Goal: Communication & Community: Share content

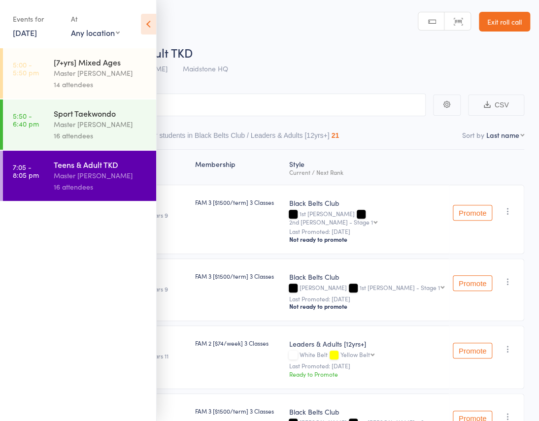
click at [144, 21] on icon at bounding box center [148, 24] width 15 height 21
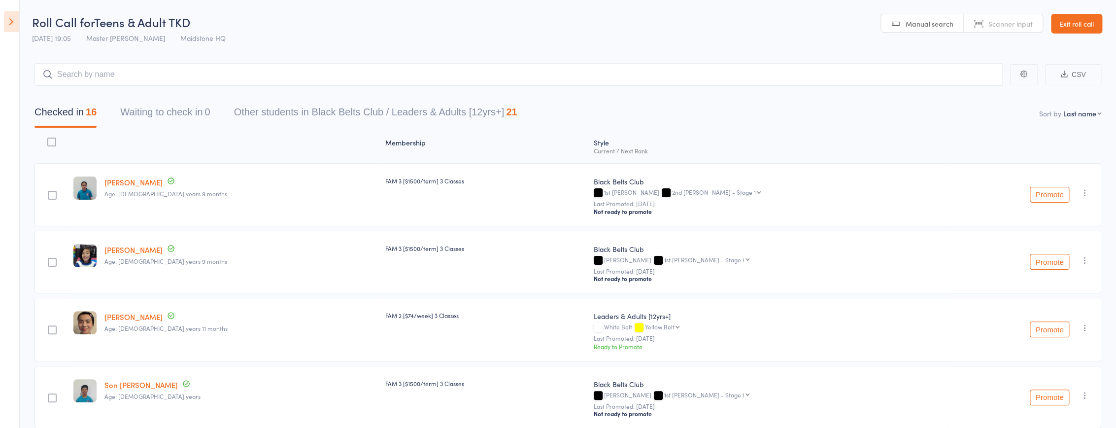
click at [12, 24] on icon at bounding box center [11, 21] width 15 height 21
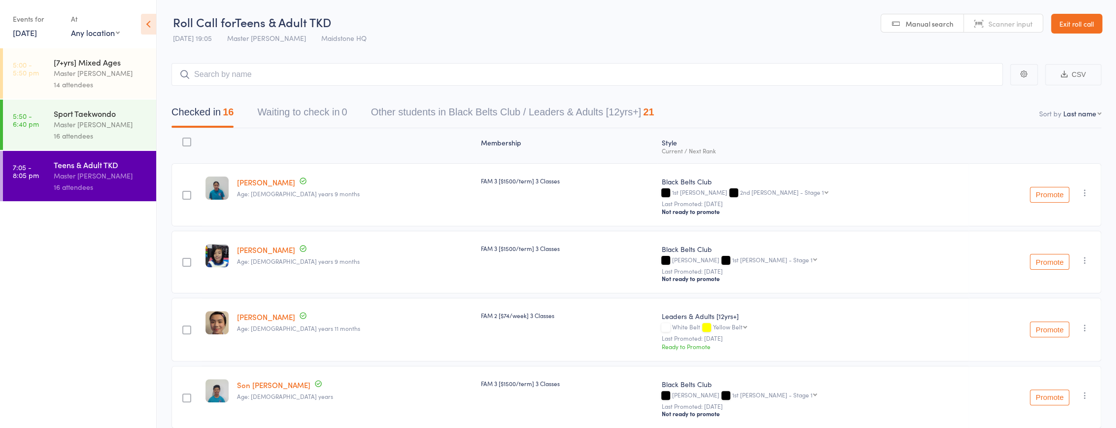
click at [37, 33] on link "12 Sep, 2025" at bounding box center [25, 32] width 24 height 11
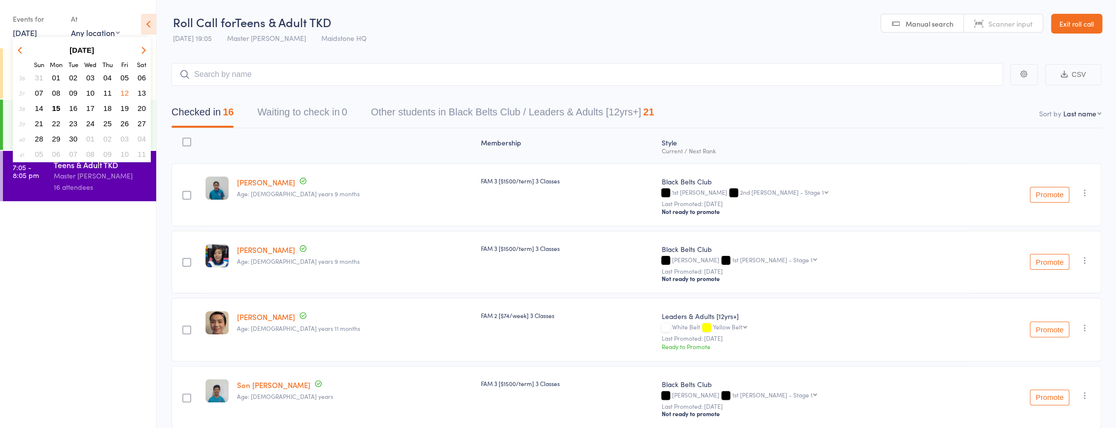
click at [56, 104] on span "15" at bounding box center [56, 108] width 8 height 8
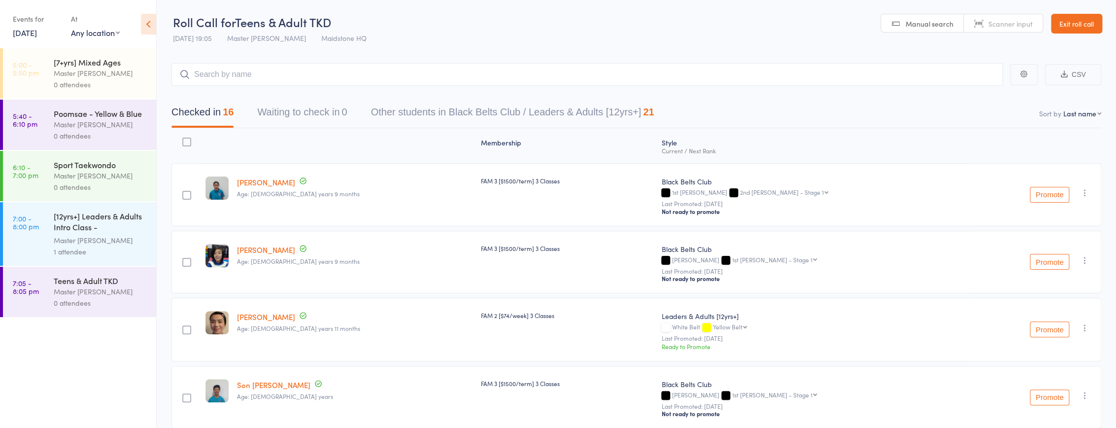
click at [93, 227] on div "[12yrs+] Leaders & Adults Intro Class - Jessica Hu..." at bounding box center [101, 222] width 94 height 24
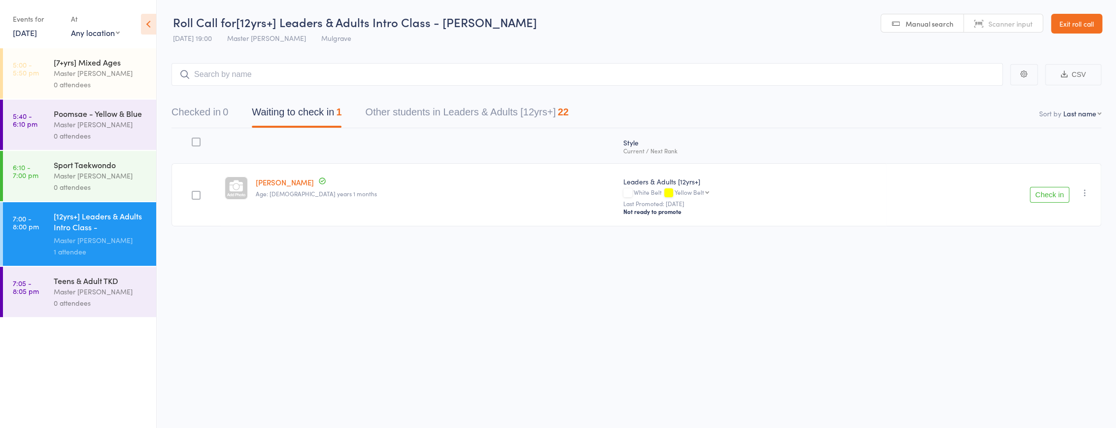
click at [86, 76] on div "Master [PERSON_NAME]" at bounding box center [101, 72] width 94 height 11
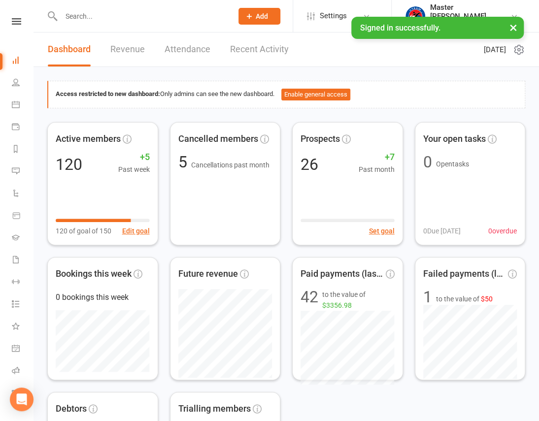
click at [519, 28] on button "×" at bounding box center [513, 27] width 18 height 21
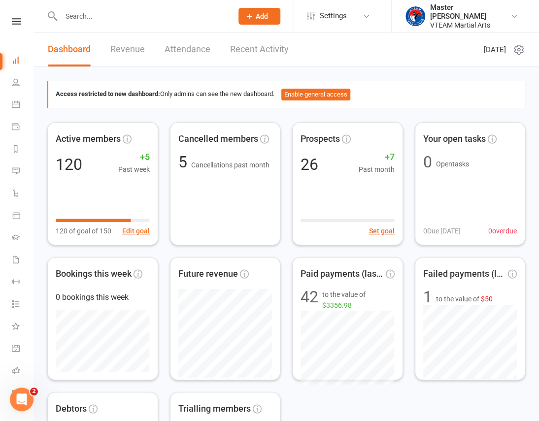
click at [14, 17] on nav "Clubworx Dashboard People Calendar Payments Reports Messages Automations Produc…" at bounding box center [17, 212] width 34 height 421
click at [14, 21] on icon at bounding box center [16, 21] width 9 height 6
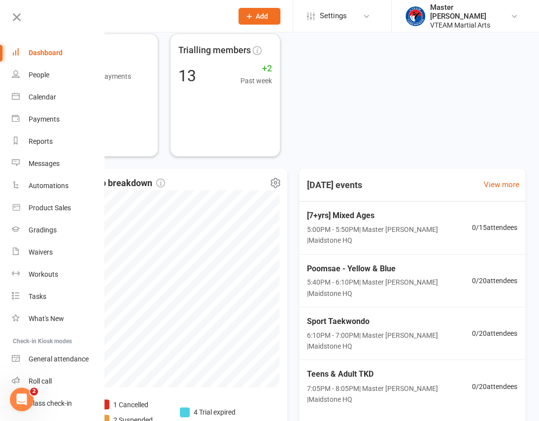
scroll to position [440, 0]
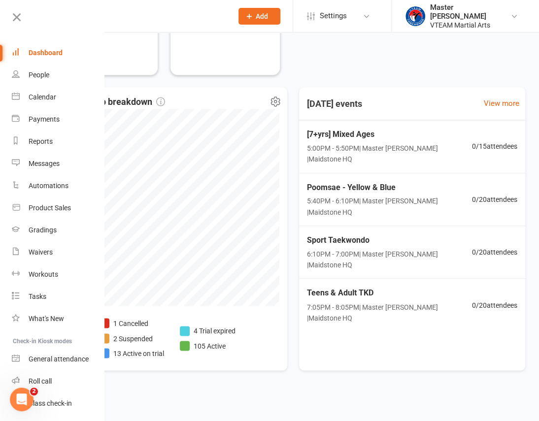
click at [141, 326] on li "1 Cancelled" at bounding box center [132, 323] width 65 height 11
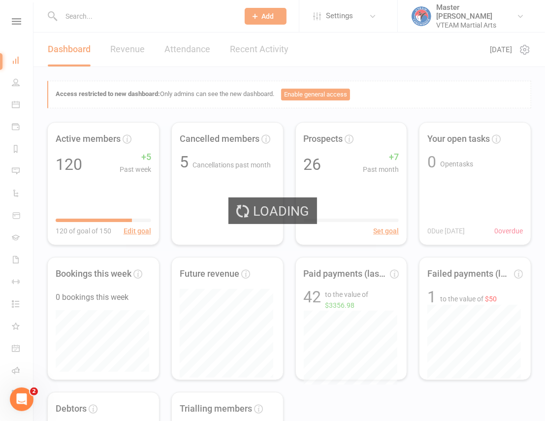
select select "no_trial"
select select "100"
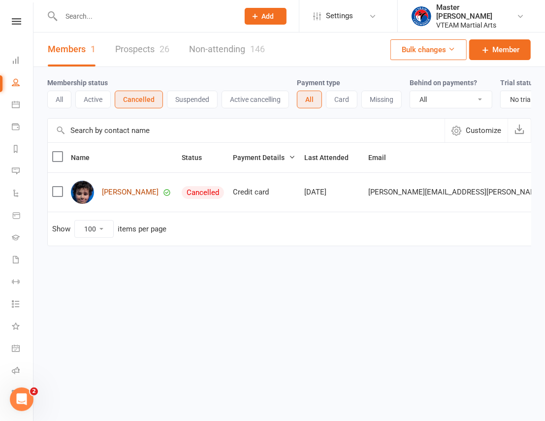
click at [143, 196] on link "[PERSON_NAME]" at bounding box center [130, 192] width 57 height 8
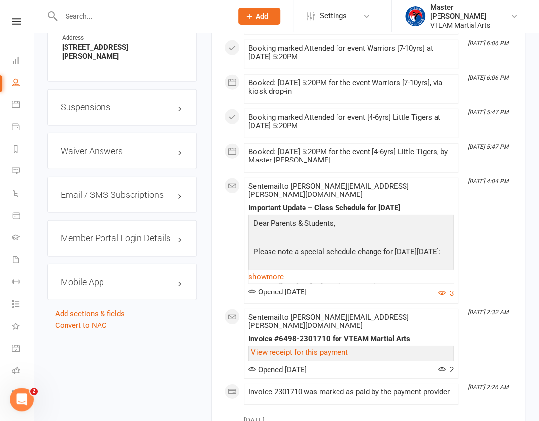
scroll to position [985, 0]
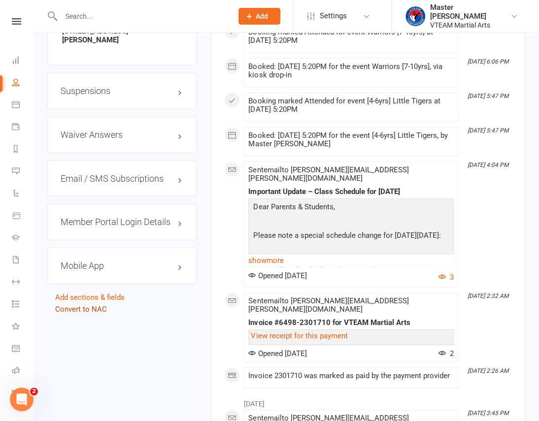
click at [97, 305] on link "Convert to NAC" at bounding box center [81, 309] width 52 height 9
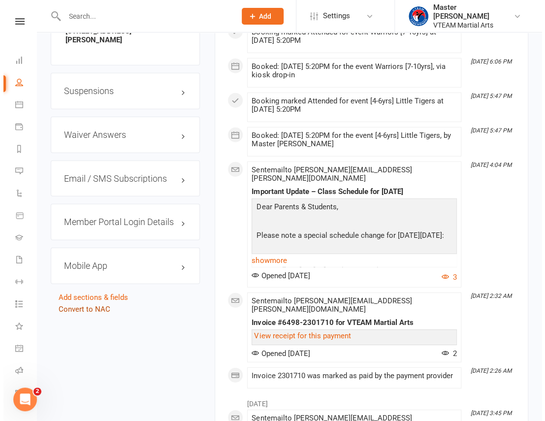
scroll to position [975, 0]
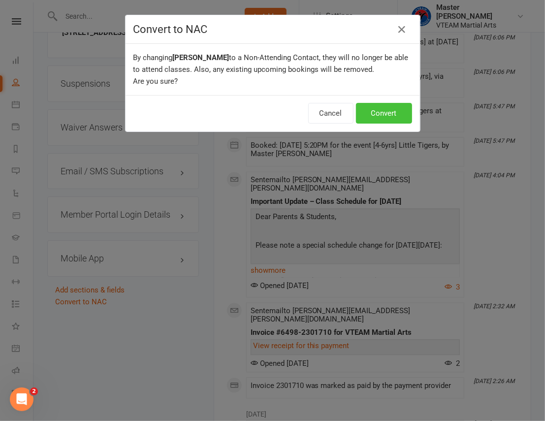
click at [374, 119] on button "Convert" at bounding box center [384, 113] width 56 height 21
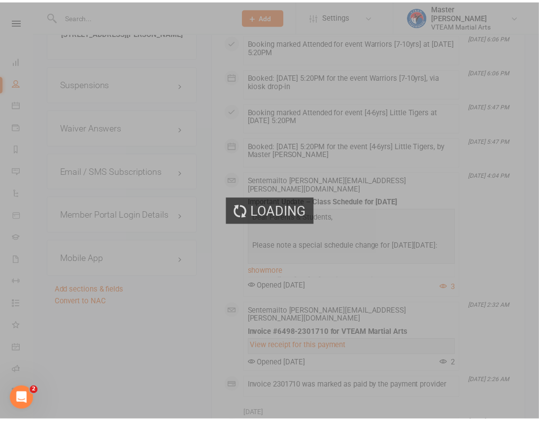
scroll to position [985, 0]
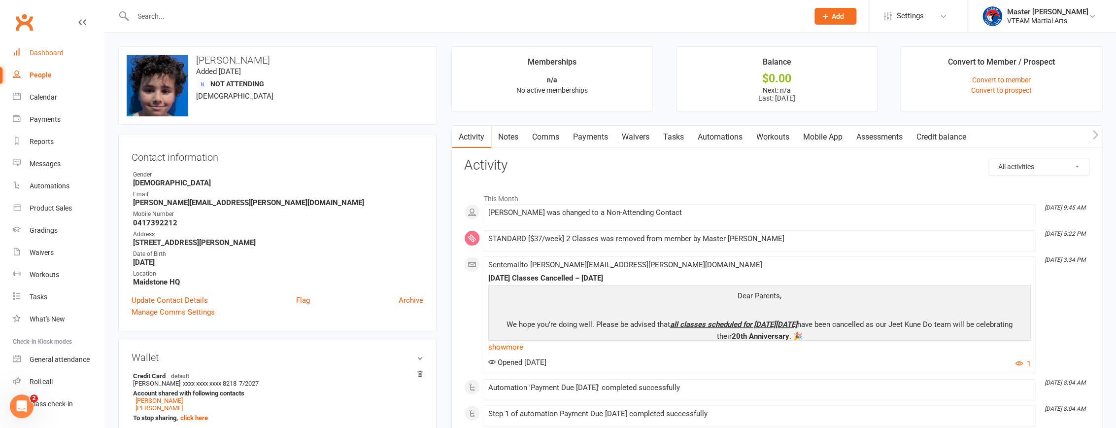
click at [63, 54] on link "Dashboard" at bounding box center [58, 53] width 91 height 22
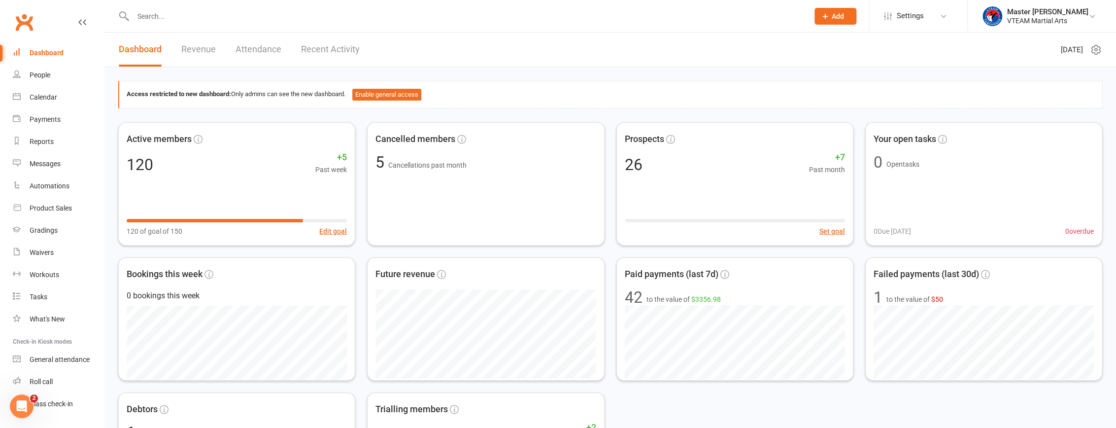
click at [332, 48] on link "Recent Activity" at bounding box center [330, 50] width 59 height 34
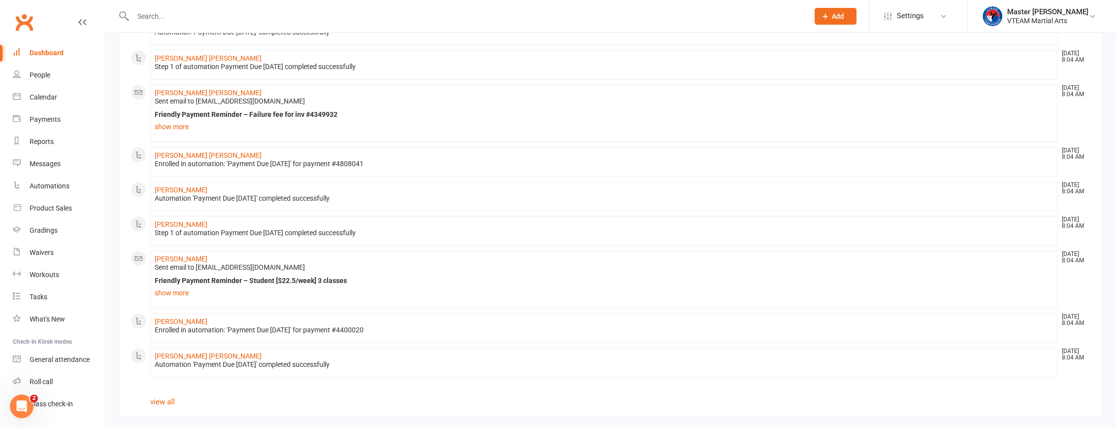
scroll to position [571, 0]
click at [49, 48] on link "Dashboard" at bounding box center [58, 53] width 91 height 22
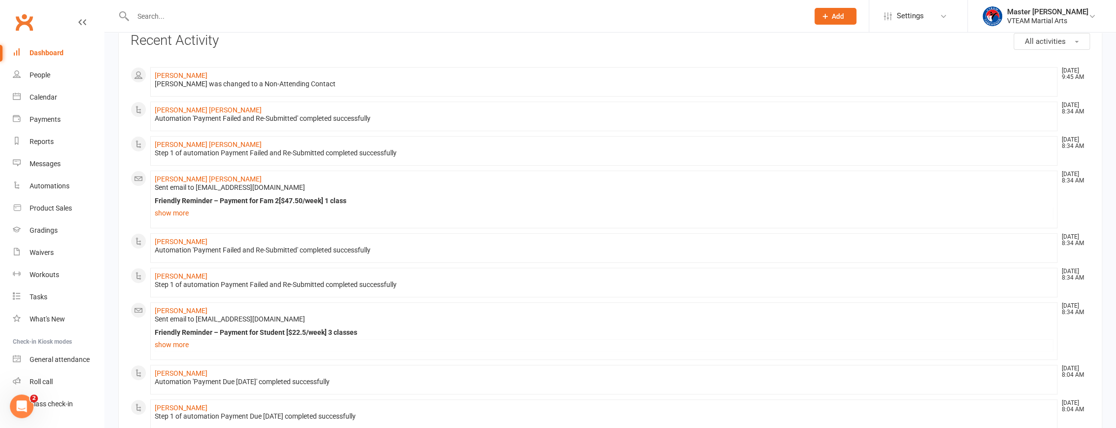
scroll to position [0, 0]
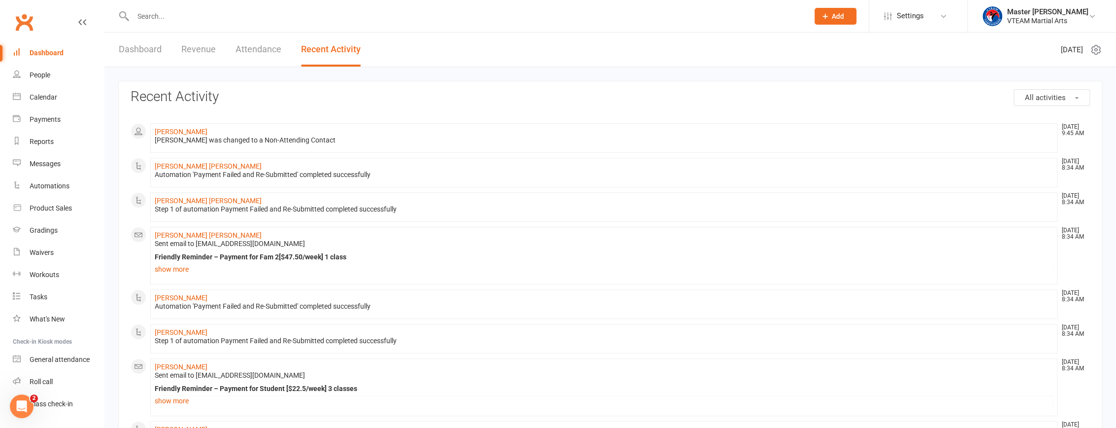
click at [146, 55] on link "Dashboard" at bounding box center [140, 50] width 43 height 34
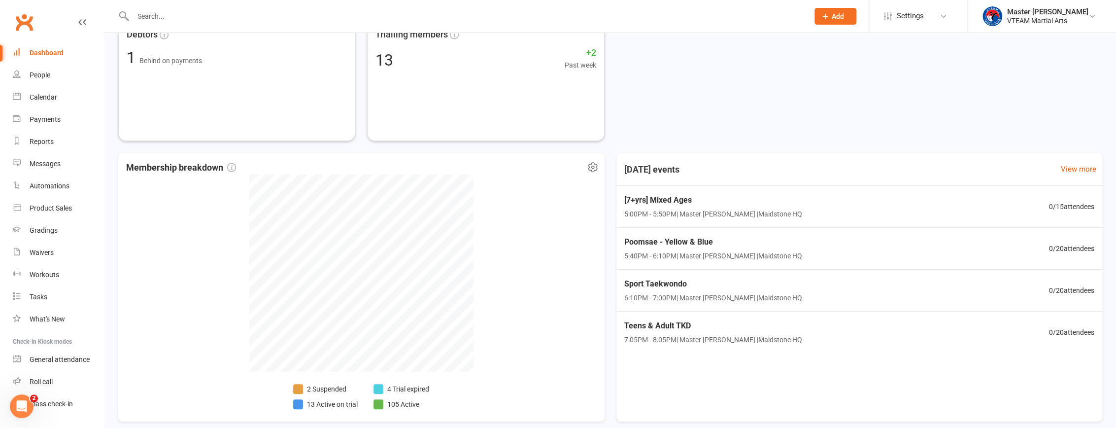
scroll to position [419, 0]
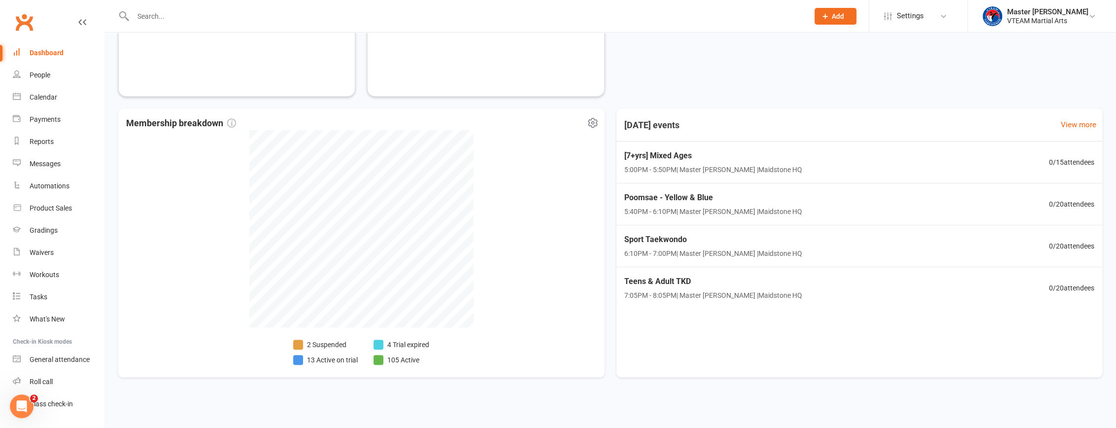
click at [336, 359] on li "13 Active on trial" at bounding box center [325, 359] width 65 height 11
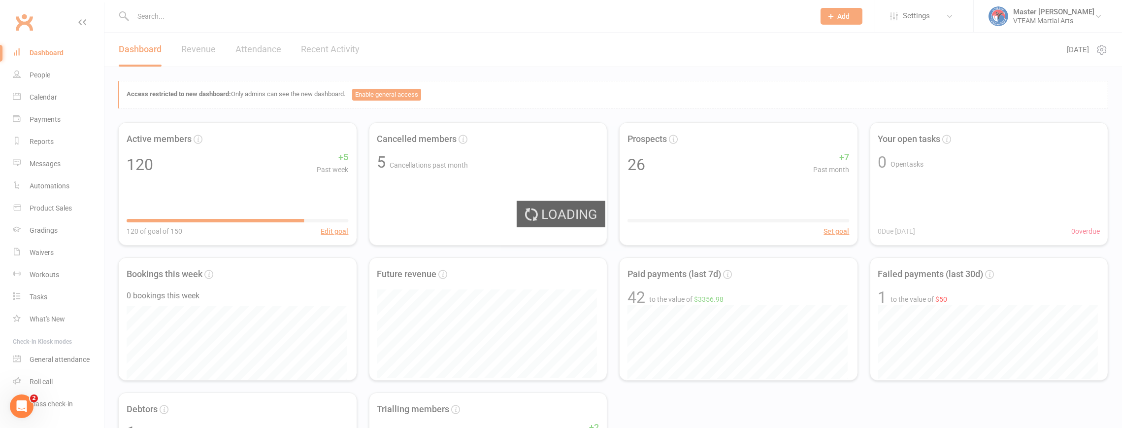
select select "active_trial"
select select "100"
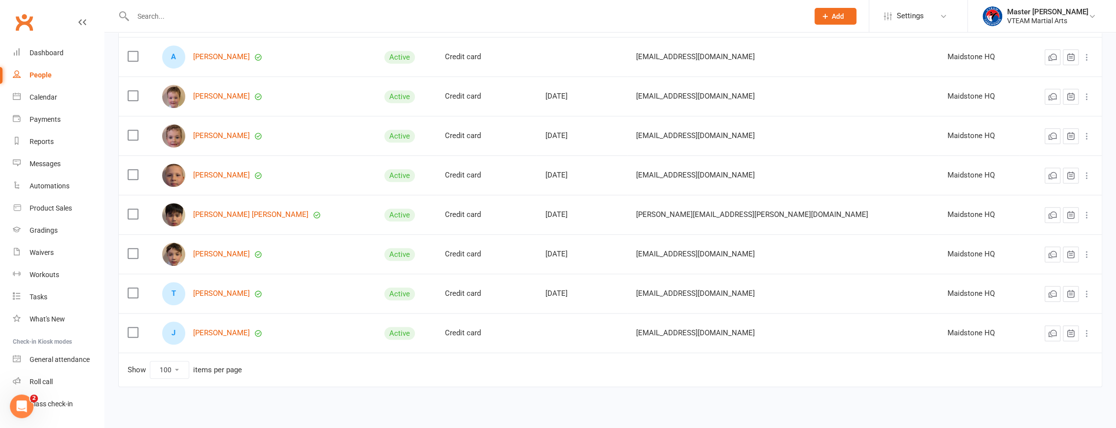
scroll to position [343, 0]
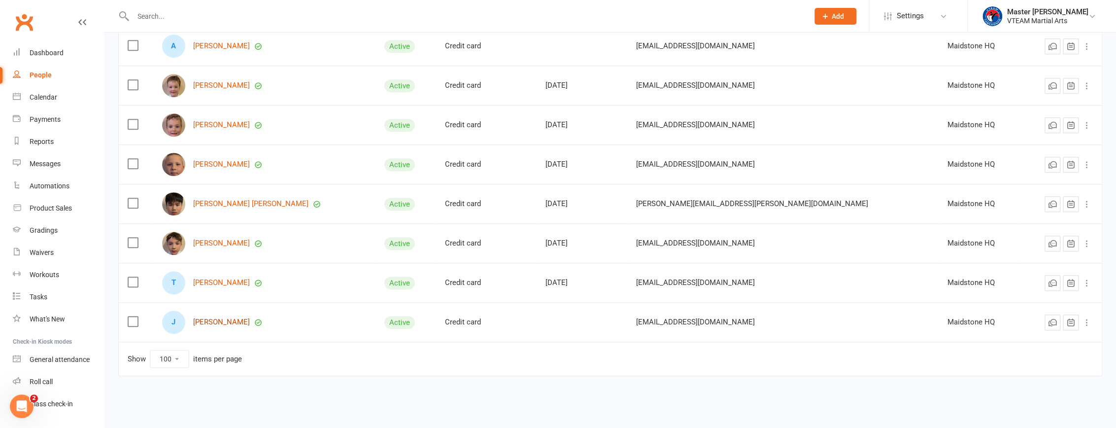
click at [236, 322] on link "[PERSON_NAME]" at bounding box center [221, 322] width 57 height 8
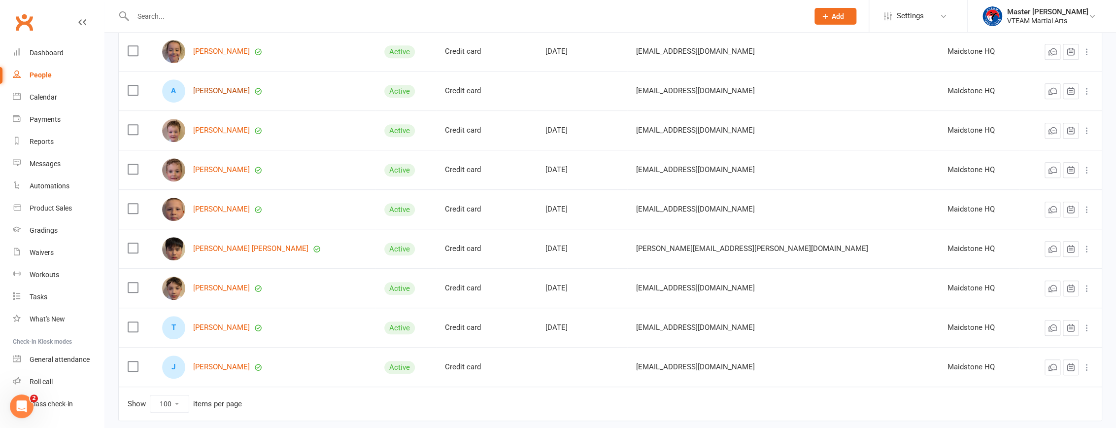
click at [231, 93] on link "[PERSON_NAME]" at bounding box center [221, 91] width 57 height 8
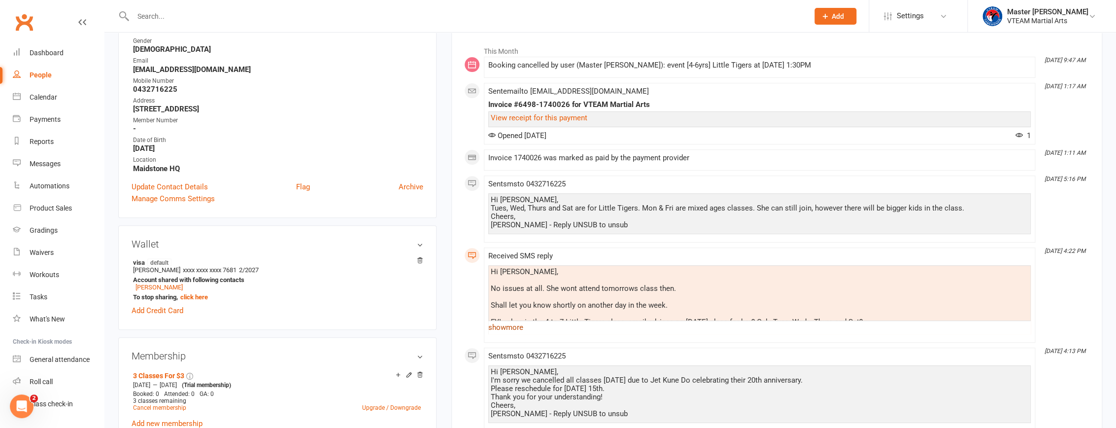
scroll to position [134, 0]
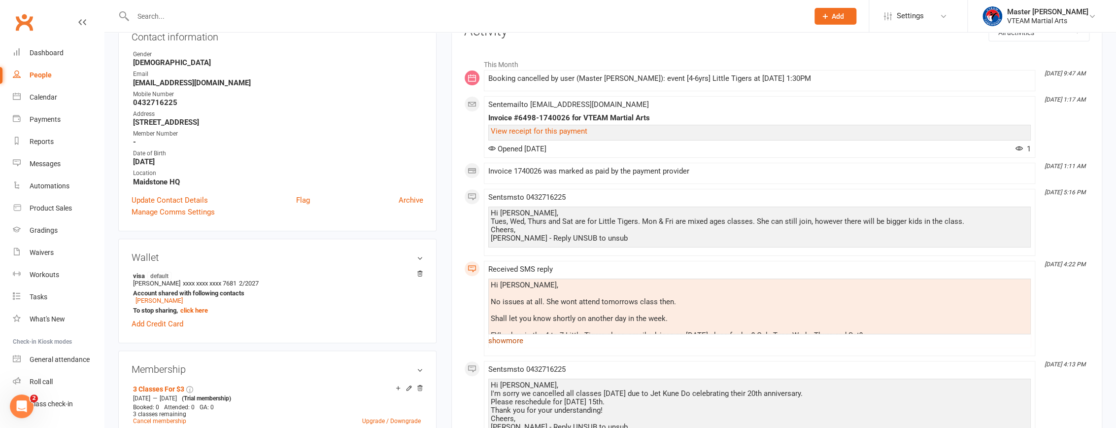
click at [517, 338] on link "show more" at bounding box center [759, 341] width 542 height 14
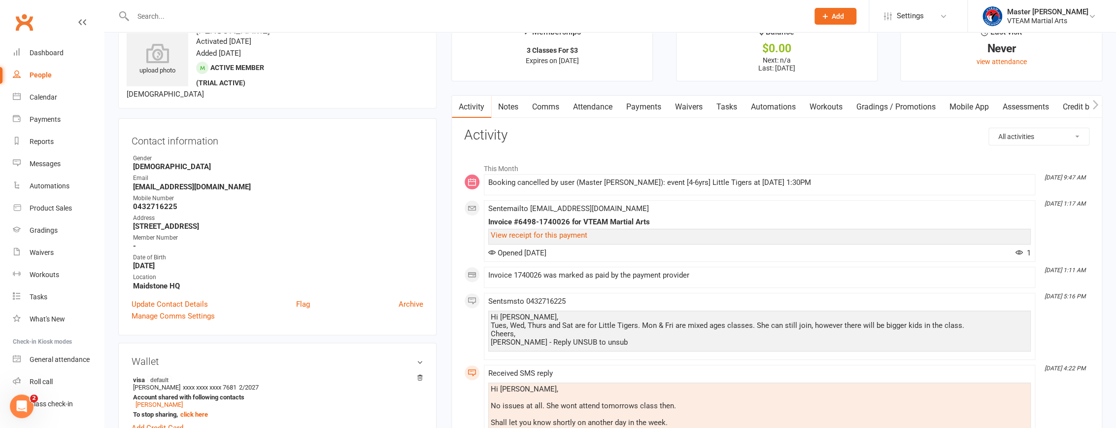
scroll to position [0, 0]
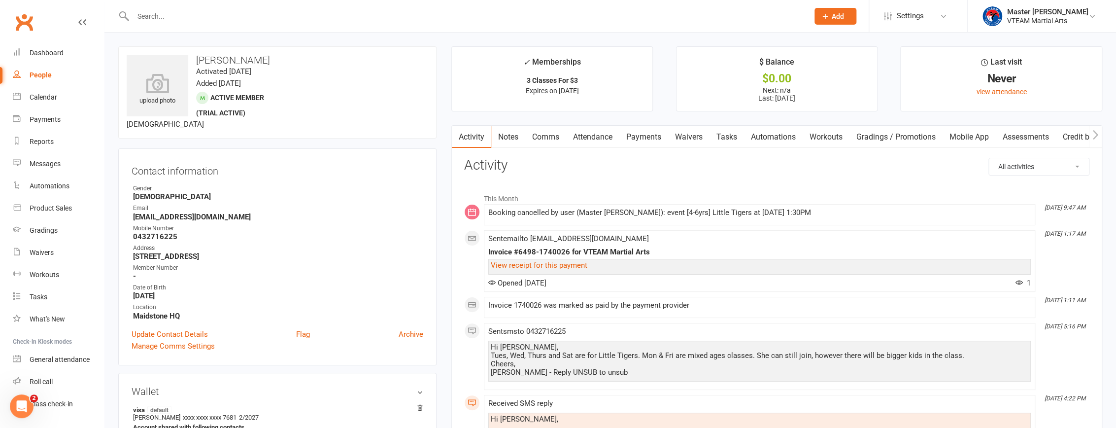
click at [545, 138] on link "Attendance" at bounding box center [592, 137] width 53 height 23
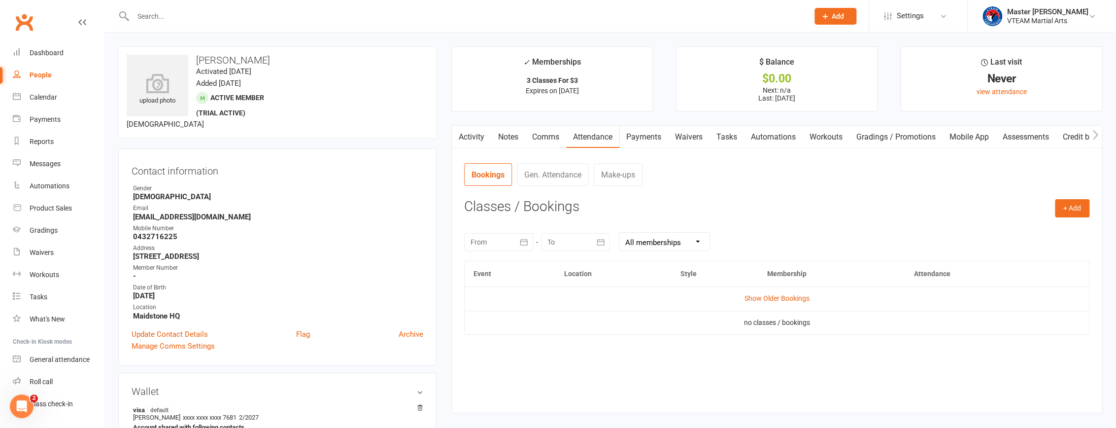
click at [545, 302] on td "Show Older Bookings" at bounding box center [777, 298] width 624 height 24
click at [545, 299] on link "Show Older Bookings" at bounding box center [776, 298] width 65 height 8
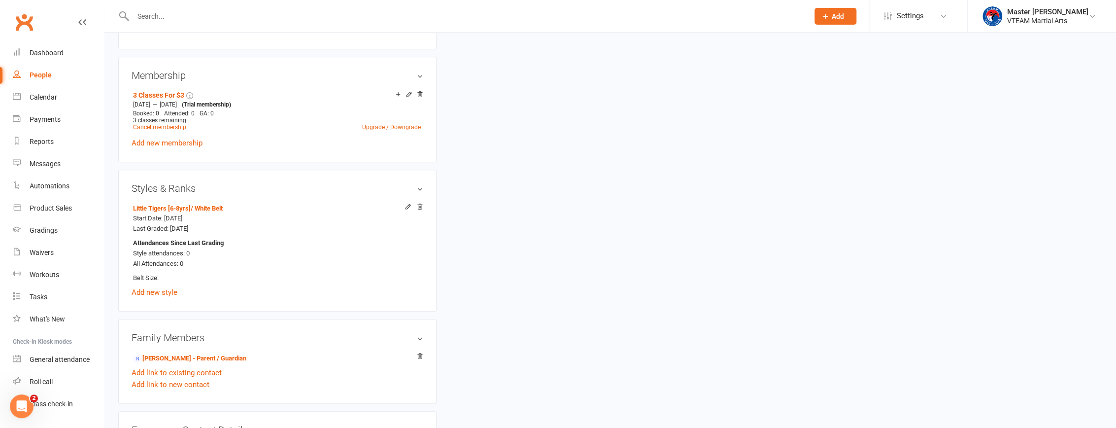
scroll to position [448, 0]
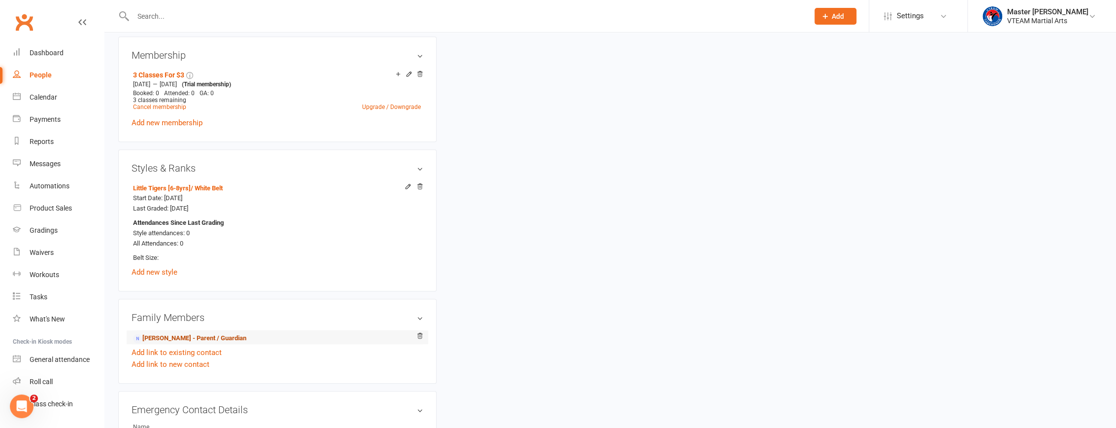
click at [197, 341] on link "[PERSON_NAME] - Parent / Guardian" at bounding box center [189, 338] width 113 height 10
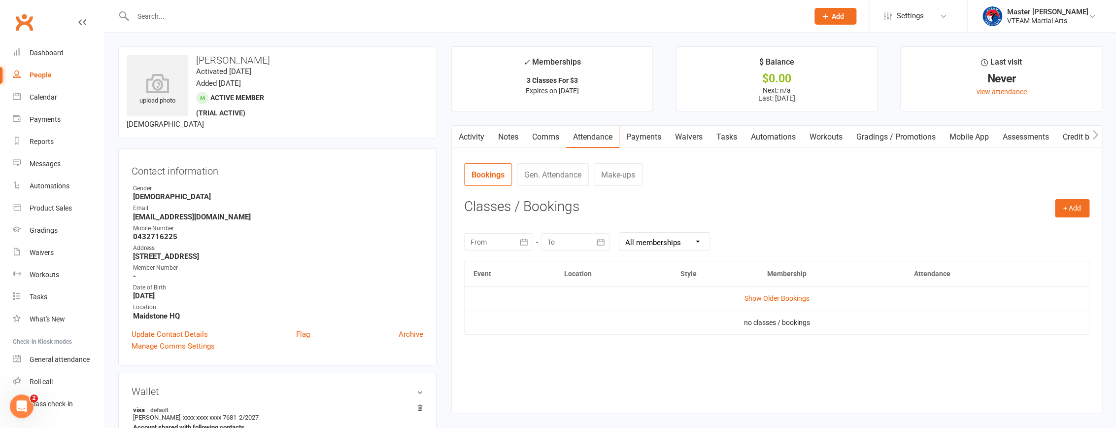
click at [486, 142] on link "Activity" at bounding box center [471, 137] width 39 height 23
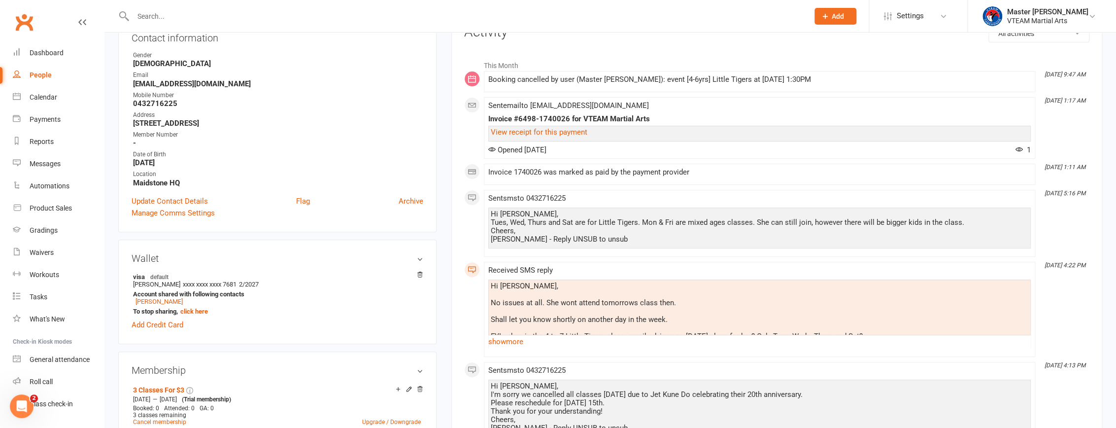
scroll to position [134, 0]
click at [510, 336] on link "show more" at bounding box center [759, 341] width 542 height 14
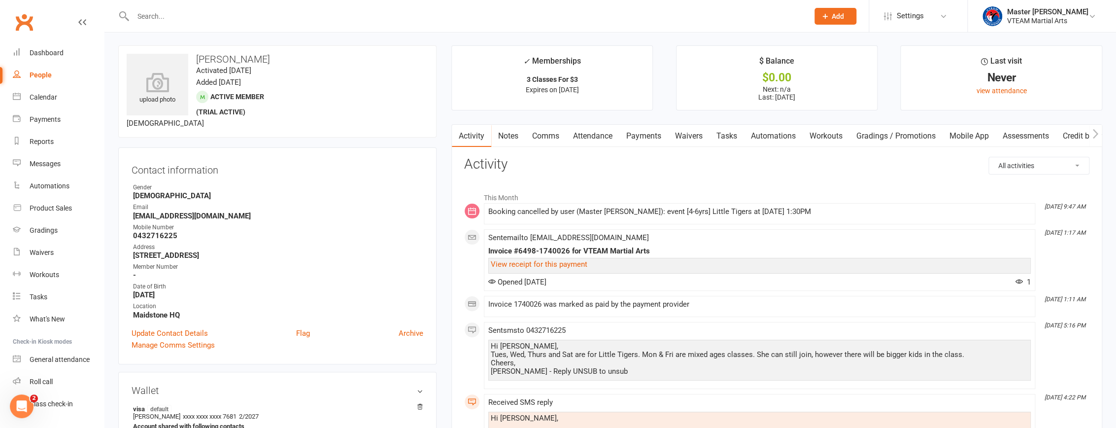
scroll to position [0, 0]
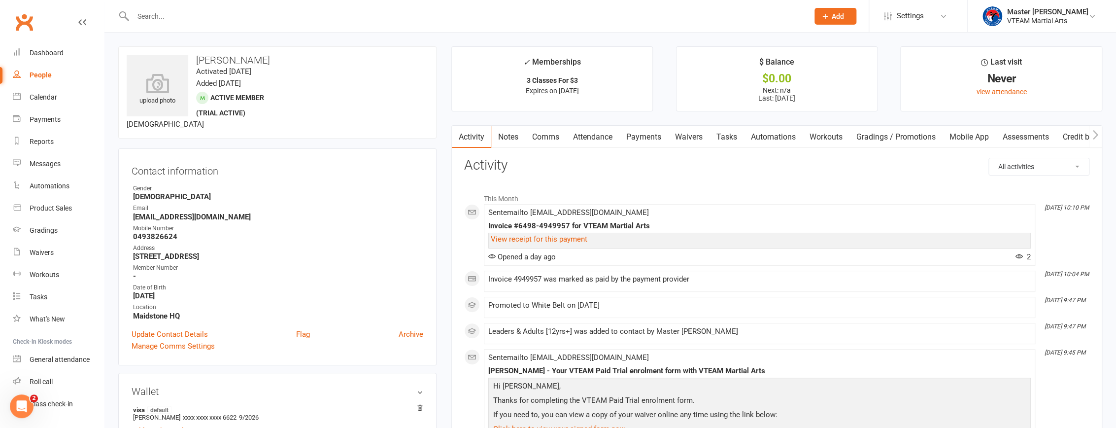
click at [606, 135] on link "Attendance" at bounding box center [592, 137] width 53 height 23
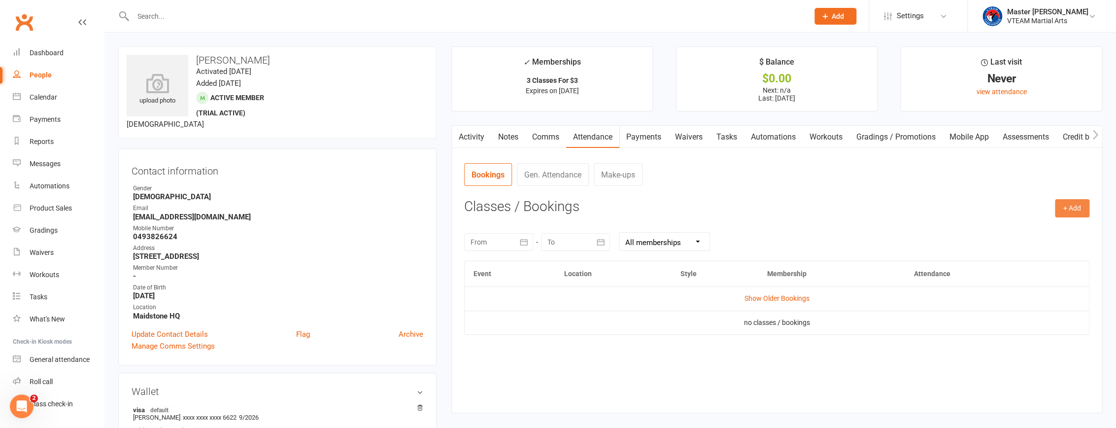
click at [1072, 205] on button "+ Add" at bounding box center [1072, 208] width 34 height 18
click at [1063, 247] on link "Add Appointment" at bounding box center [1040, 250] width 98 height 20
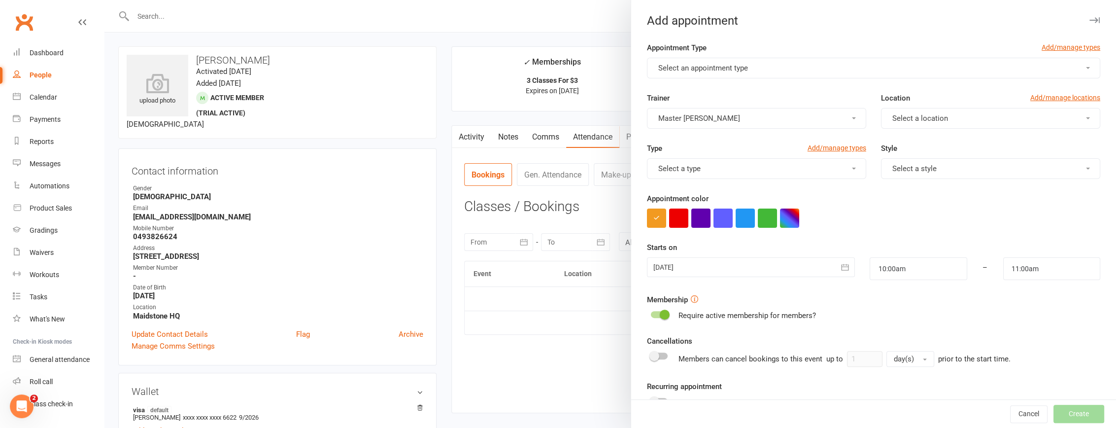
click at [765, 66] on button "Select an appointment type" at bounding box center [873, 68] width 453 height 21
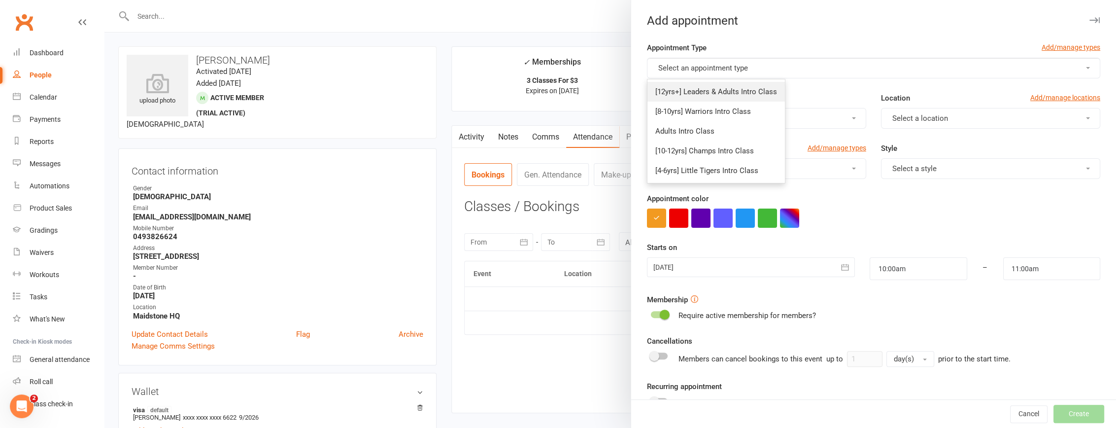
click at [749, 90] on span "[12yrs+] Leaders & Adults Intro Class" at bounding box center [716, 91] width 122 height 9
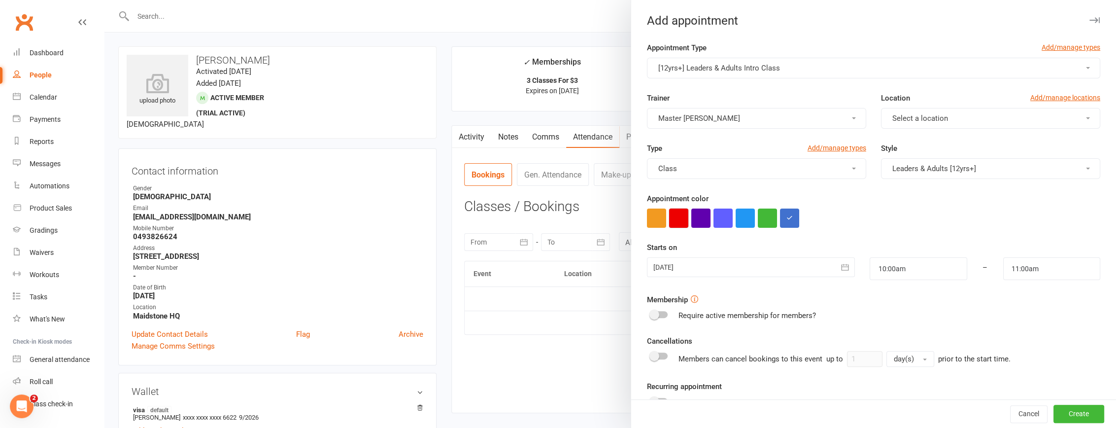
click at [671, 213] on button "button" at bounding box center [678, 217] width 19 height 19
click at [736, 219] on button "button" at bounding box center [745, 217] width 19 height 19
click at [800, 271] on div at bounding box center [751, 267] width 208 height 20
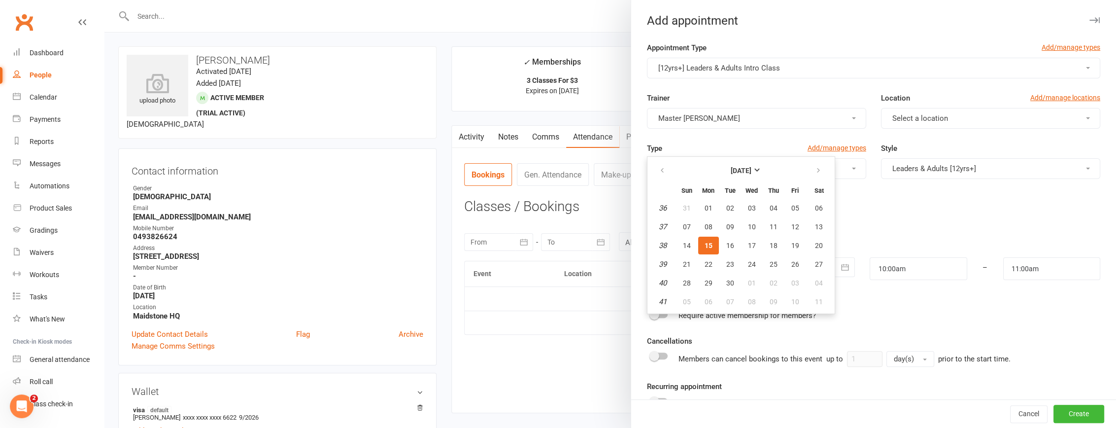
click at [882, 241] on div "Starts on 15 Sep 2025 September 2025 Sun Mon Tue Wed Thu Fri Sat 36 31 01 02 03…" at bounding box center [873, 260] width 453 height 38
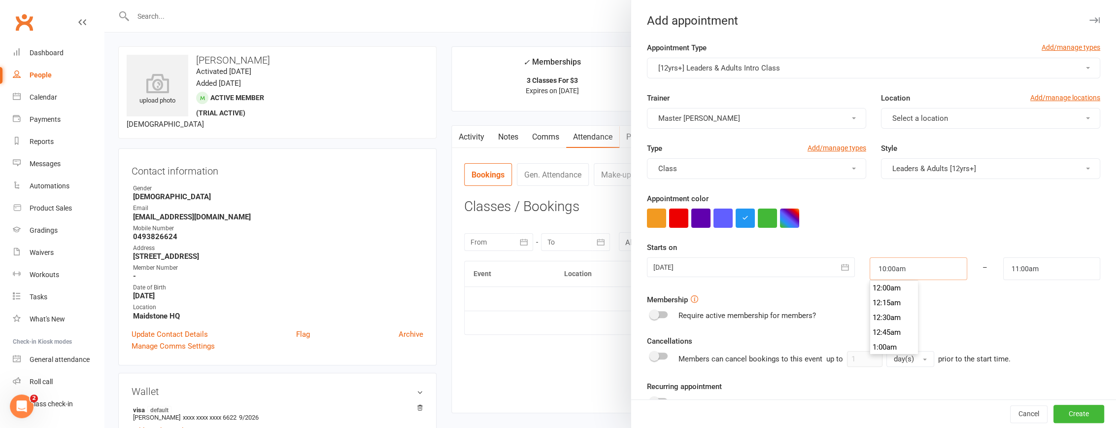
click at [895, 271] on input "10:00am" at bounding box center [918, 268] width 97 height 23
type input "7:00pm"
type input "8:00pm"
click at [894, 338] on li "7:00pm" at bounding box center [893, 342] width 47 height 15
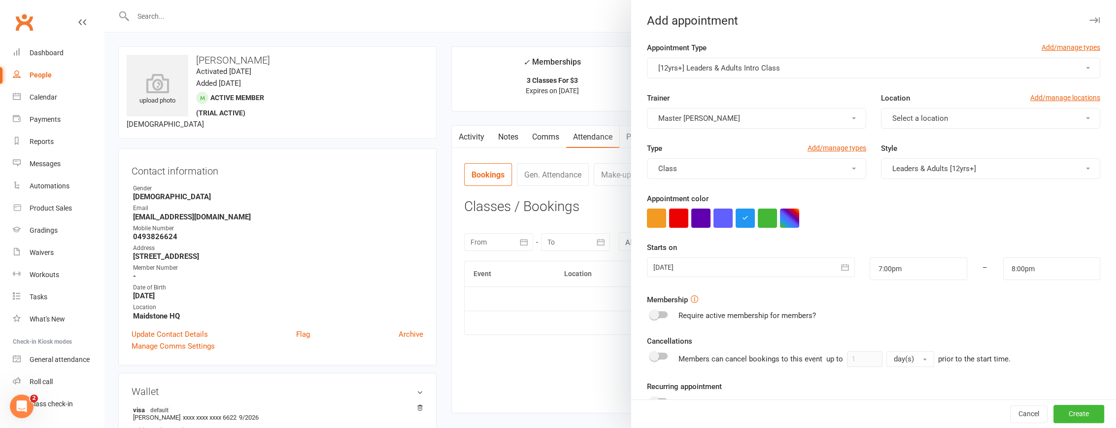
click at [975, 197] on div "Appointment color" at bounding box center [873, 210] width 453 height 35
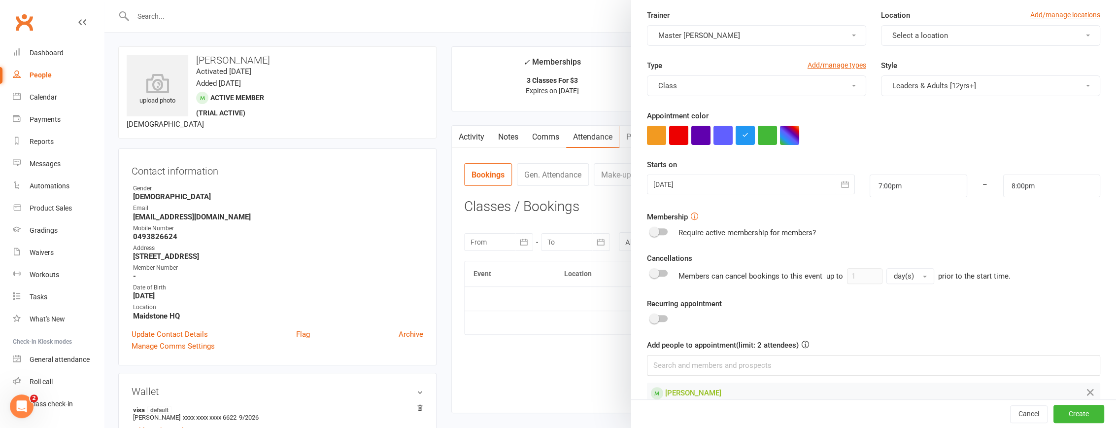
scroll to position [89, 0]
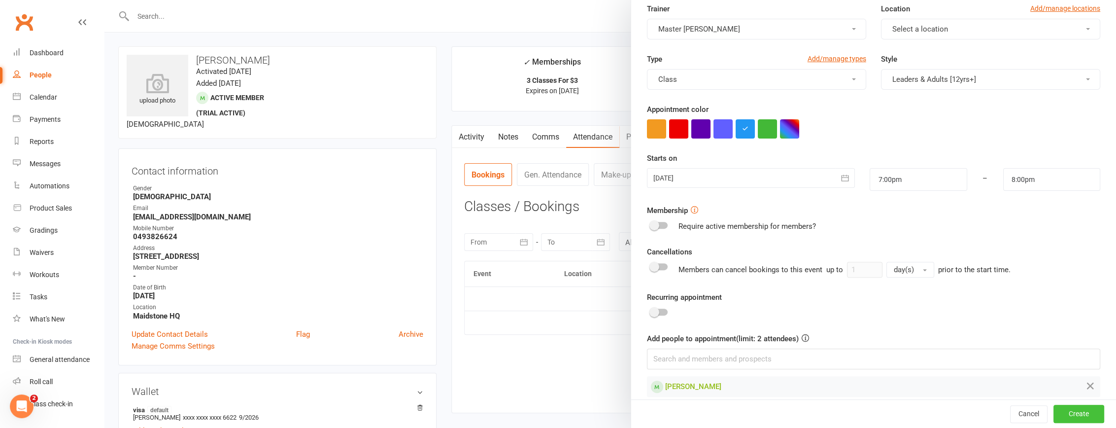
click at [1074, 415] on button "Create" at bounding box center [1078, 414] width 51 height 18
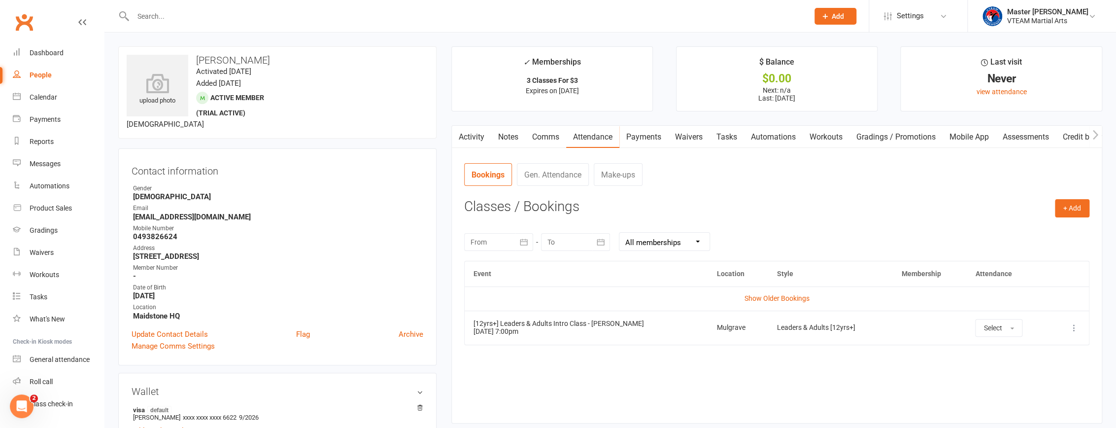
click at [541, 135] on link "Comms" at bounding box center [545, 137] width 41 height 23
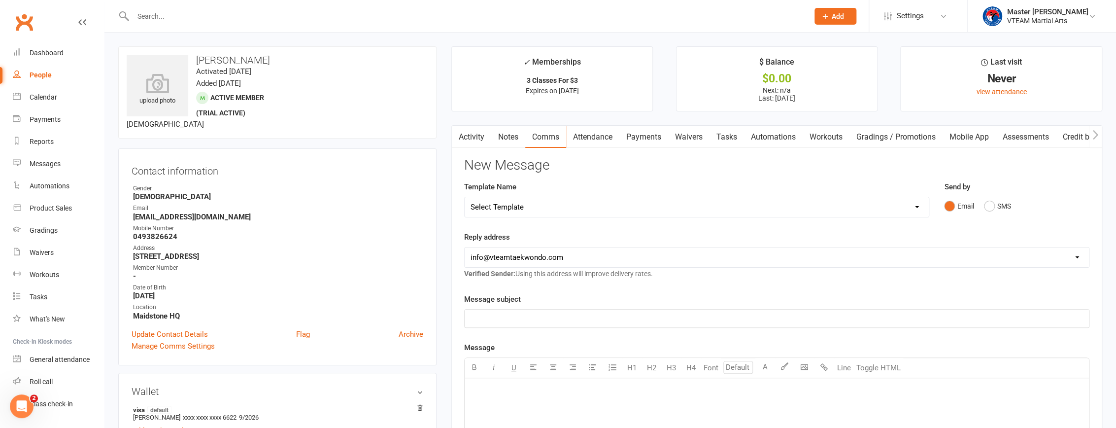
click at [713, 203] on select "Select Template [Email] 2 days after trial [Email] 3-4 days after trial [Email]…" at bounding box center [697, 207] width 464 height 20
select select "206"
click at [465, 197] on select "Select Template [Email] 2 days after trial [Email] 3-4 days after trial [Email]…" at bounding box center [697, 207] width 464 height 20
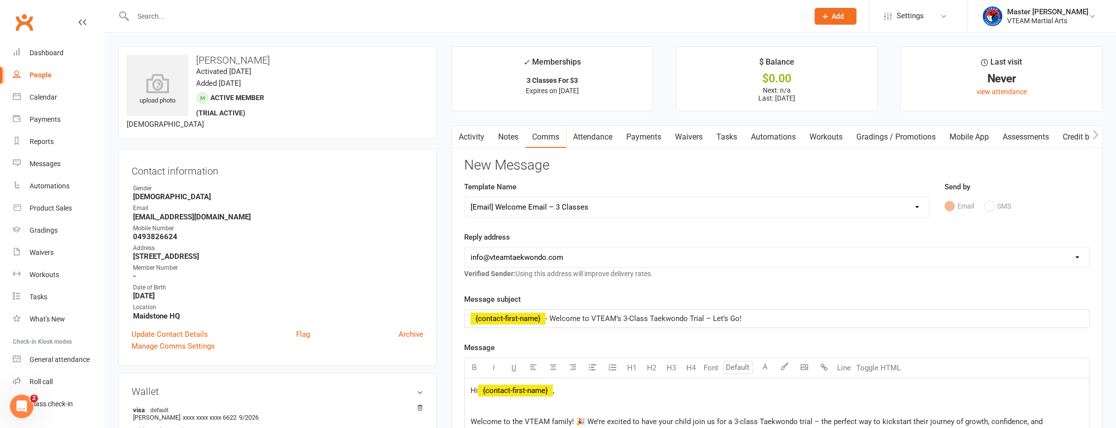
click at [742, 235] on div "Reply address hello@clubworx.com info@vteamtaekwondo.com Verified Sender: Using…" at bounding box center [776, 255] width 625 height 48
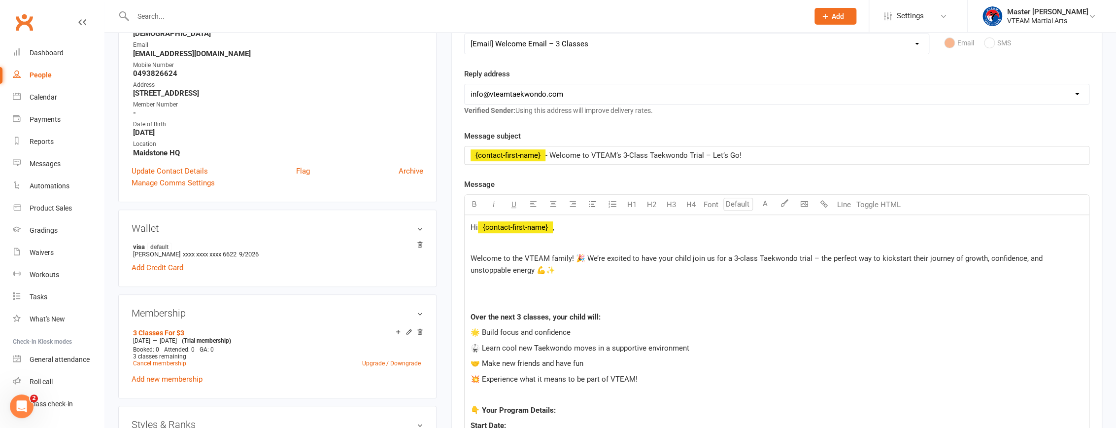
scroll to position [179, 0]
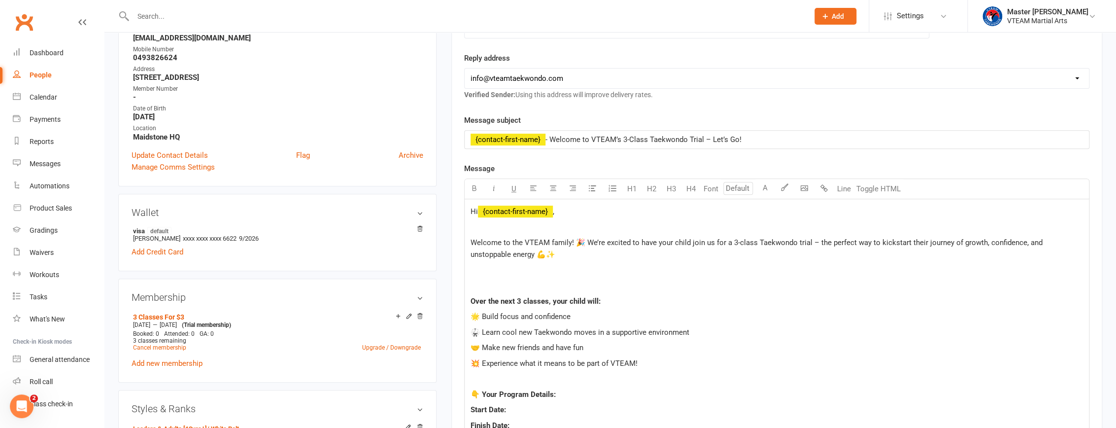
click at [658, 243] on span "Welcome to the VTEAM family! 🎉 We’re excited to have your child join us for a 3…" at bounding box center [757, 248] width 574 height 21
click at [570, 298] on span "Over the next 3 classes, your child will:" at bounding box center [535, 301] width 130 height 9
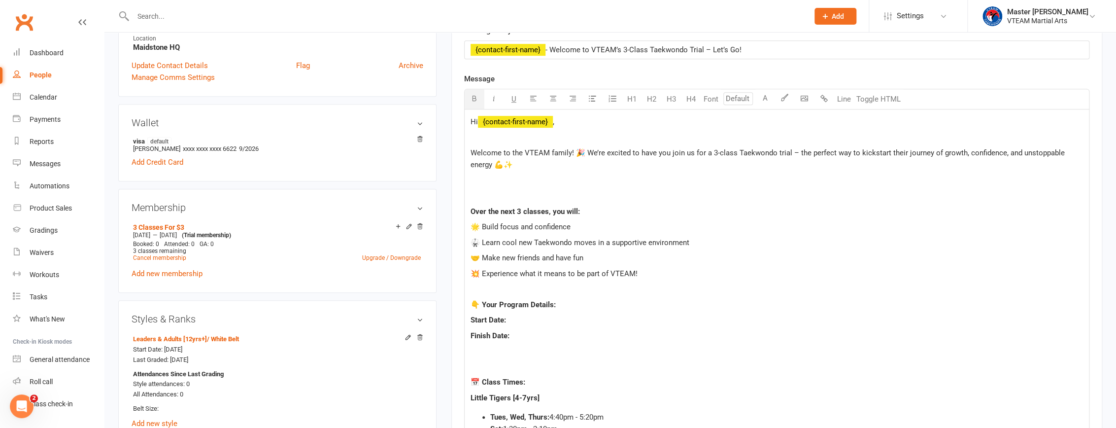
scroll to position [313, 0]
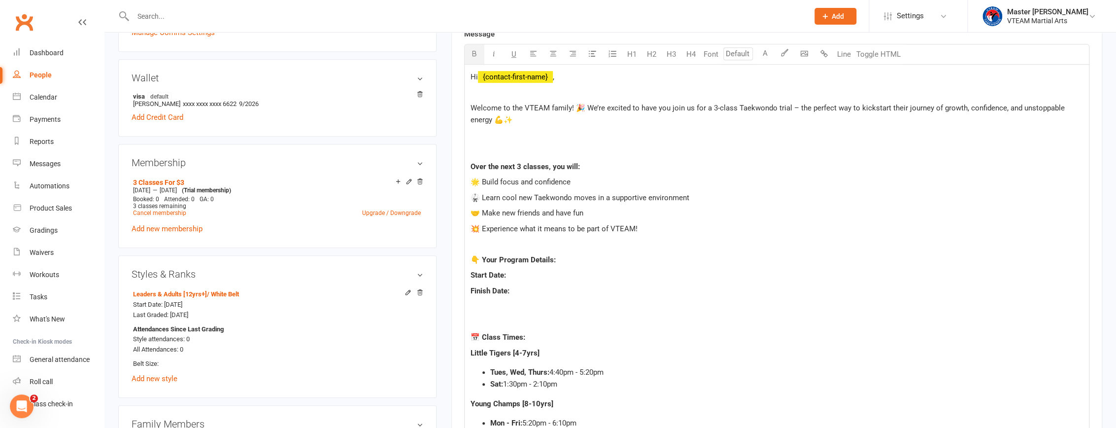
click at [559, 272] on p "Start Date:" at bounding box center [776, 275] width 612 height 12
click at [544, 294] on p "Finish Date:" at bounding box center [776, 291] width 612 height 12
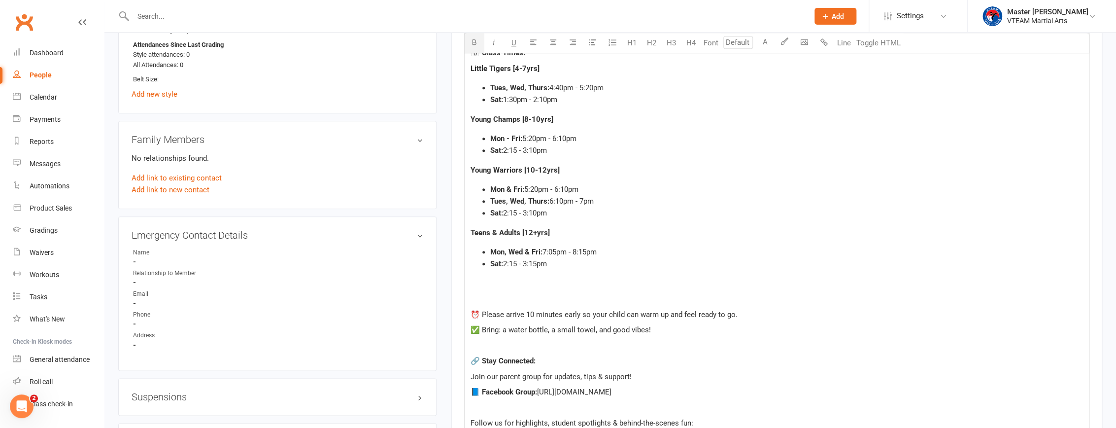
scroll to position [582, 0]
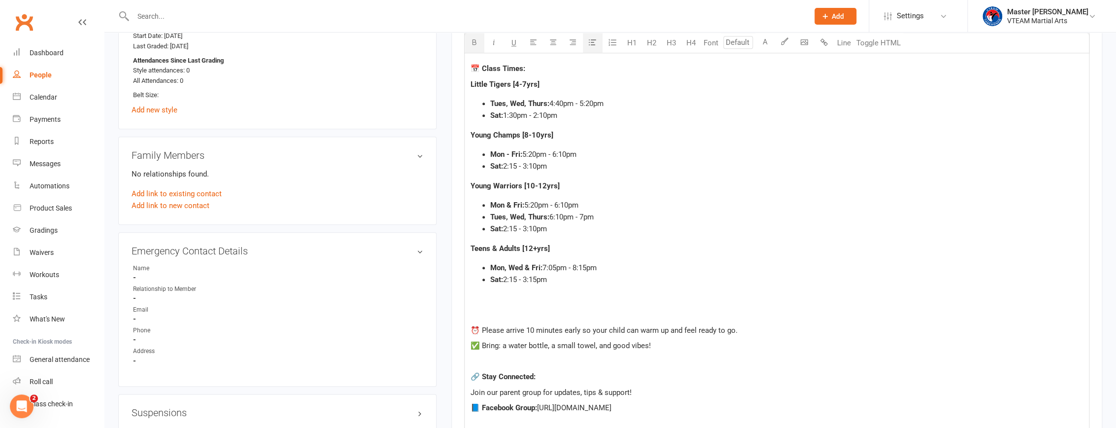
drag, startPoint x: 470, startPoint y: 82, endPoint x: 599, endPoint y: 231, distance: 197.3
click at [599, 231] on div "Hi ﻿ {contact-first-name} , Welcome to the VTEAM family! 🎉 We’re excited to hav…" at bounding box center [777, 232] width 624 height 873
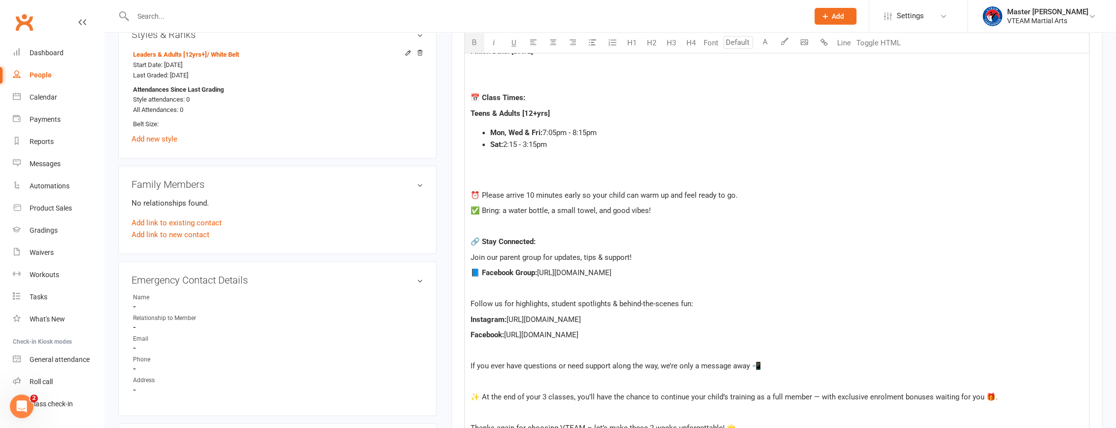
scroll to position [537, 0]
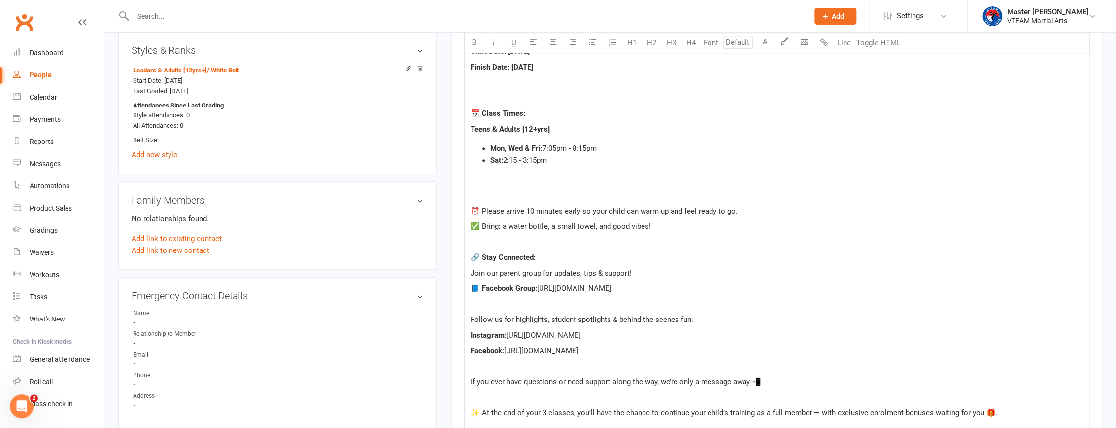
click at [555, 189] on p at bounding box center [776, 195] width 612 height 12
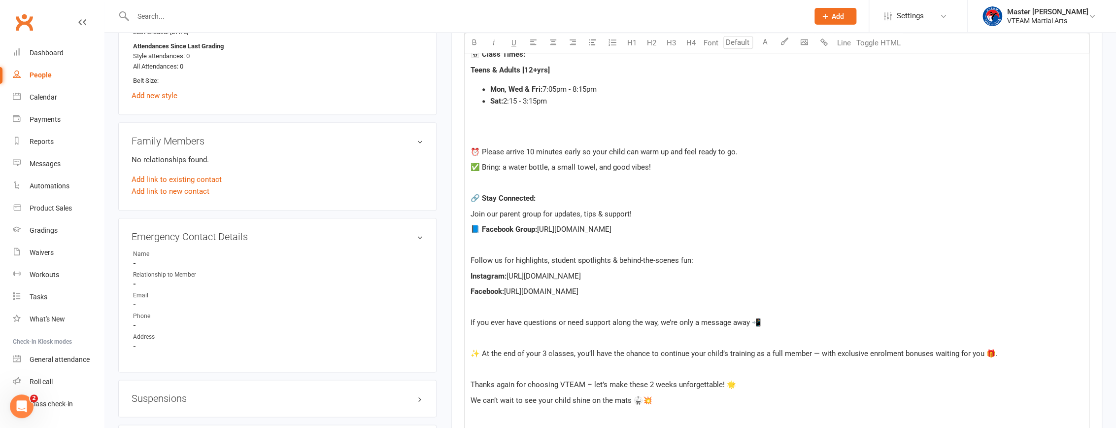
scroll to position [582, 0]
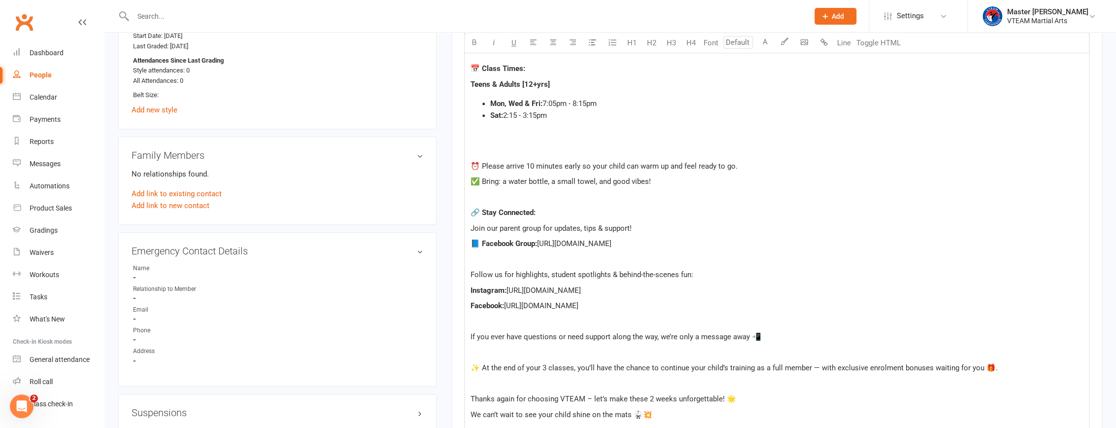
click at [608, 166] on span "⏰ Please arrive 10 minutes early so your child can warm up and feel ready to go." at bounding box center [603, 166] width 267 height 9
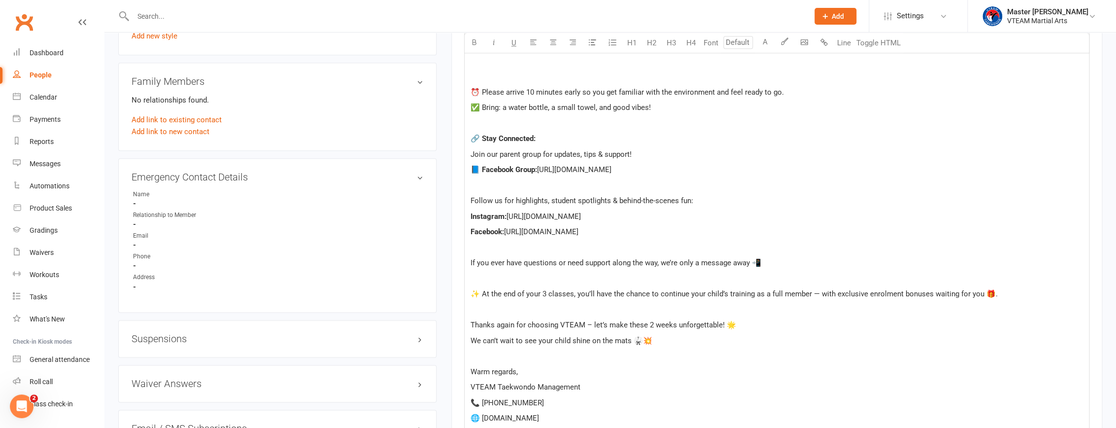
scroll to position [671, 0]
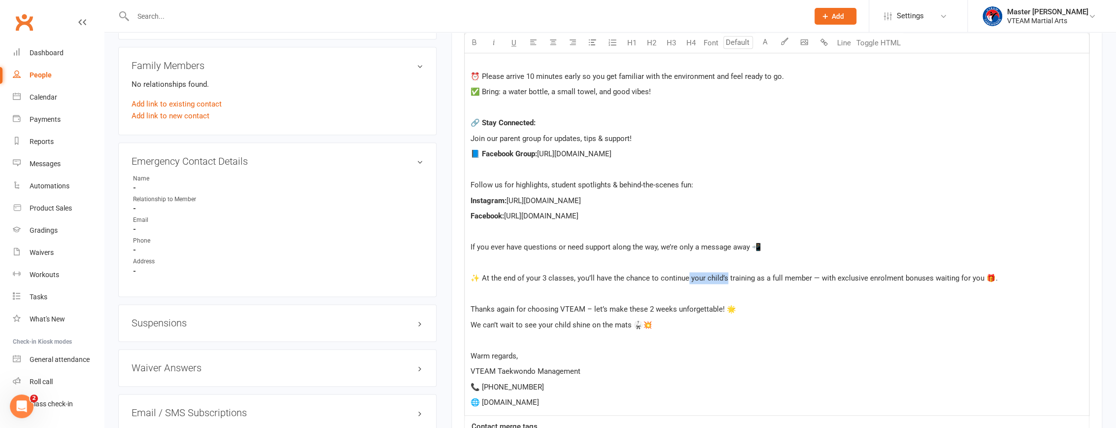
drag, startPoint x: 688, startPoint y: 277, endPoint x: 725, endPoint y: 276, distance: 37.4
click at [725, 276] on span "✨ At the end of your 3 classes, you’ll have the chance to continue your child’s…" at bounding box center [733, 277] width 527 height 9
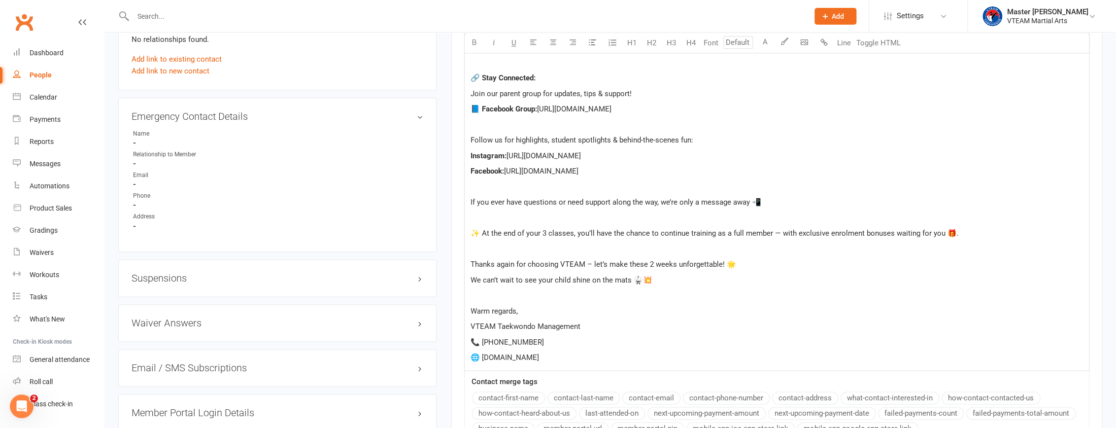
click at [653, 262] on span "Thanks again for choosing VTEAM – let’s make these 2 weeks unforgettable! 🌟" at bounding box center [603, 264] width 266 height 9
click at [657, 262] on span "Thanks again for choosing VTEAM – let’s make these 2 weeks unforgettable! 🌟" at bounding box center [603, 264] width 266 height 9
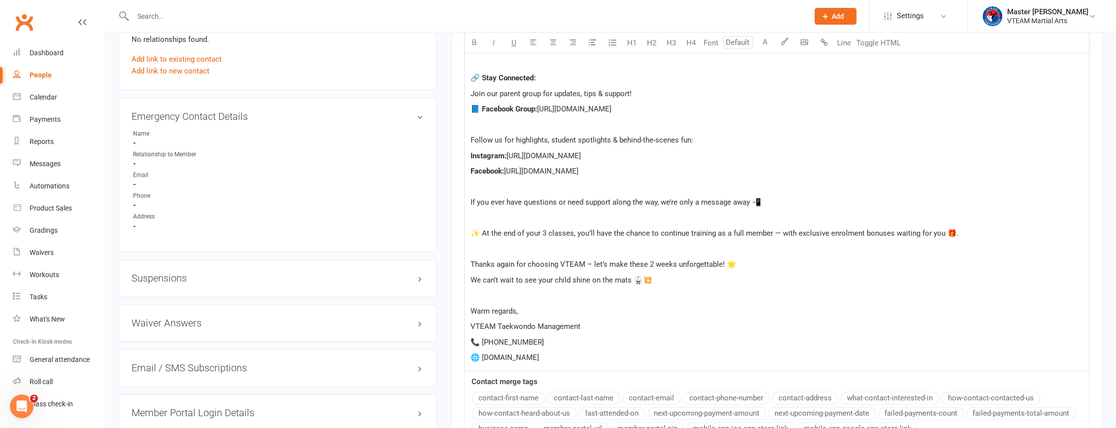
click at [627, 262] on span "Thanks again for choosing VTEAM – let’s make these 2 weeks unforgettable! 🌟" at bounding box center [603, 264] width 266 height 9
drag, startPoint x: 592, startPoint y: 261, endPoint x: 648, endPoint y: 262, distance: 55.7
click at [648, 262] on span "Thanks again for choosing VTEAM – let’s make these 2 weeks unforgettable! 🌟" at bounding box center [603, 264] width 266 height 9
drag, startPoint x: 586, startPoint y: 263, endPoint x: 738, endPoint y: 262, distance: 151.2
click at [738, 262] on p "Thanks again for choosing VTEAM – let’s make these 2 weeks unforgettable! 🌟" at bounding box center [776, 264] width 612 height 12
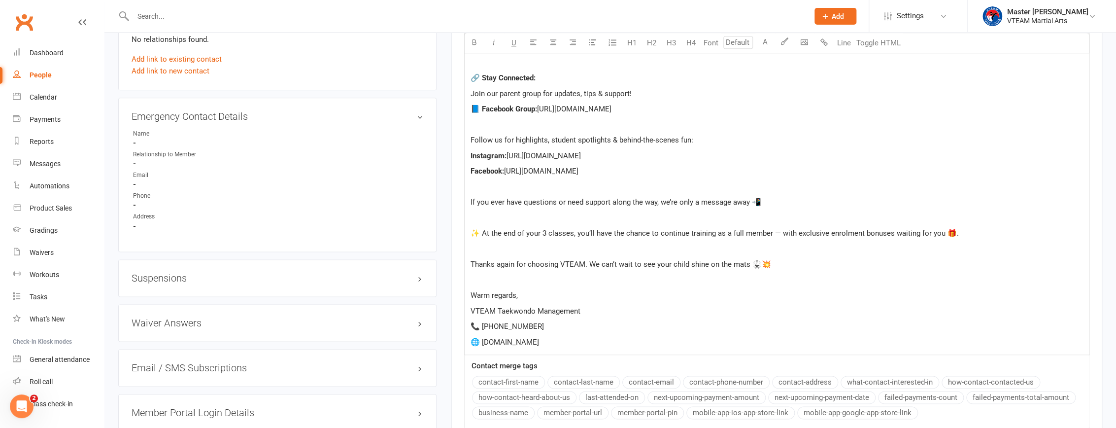
click at [666, 261] on span "Thanks again for choosing VTEAM. We can’t wait to see your child shine on the m…" at bounding box center [620, 264] width 301 height 9
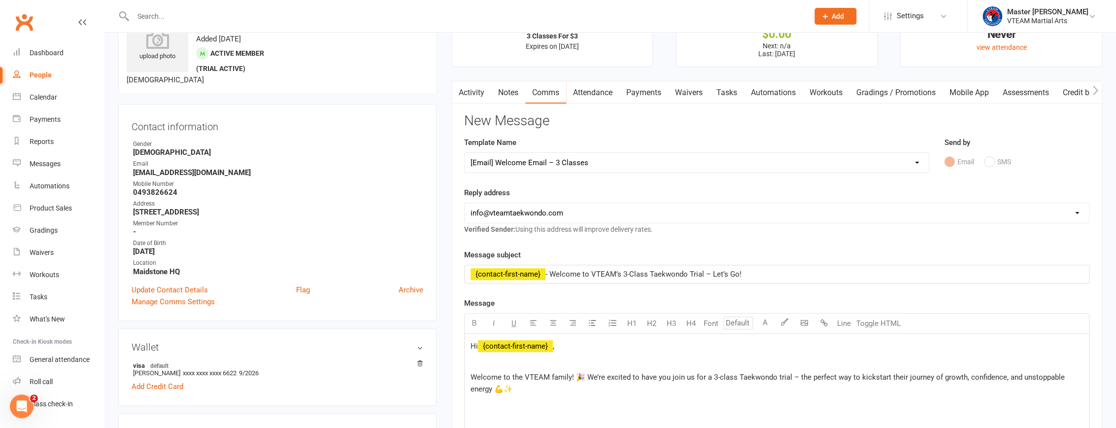
scroll to position [134, 0]
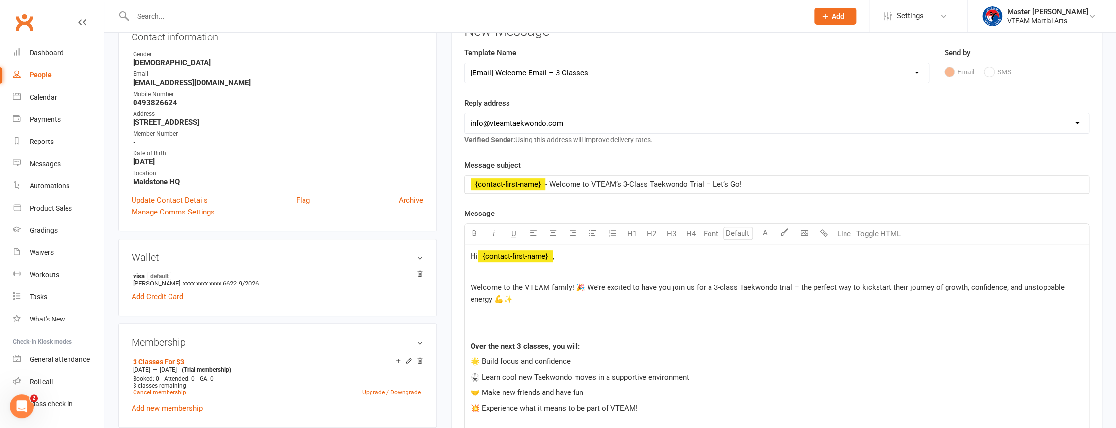
click at [508, 332] on p at bounding box center [776, 330] width 612 height 12
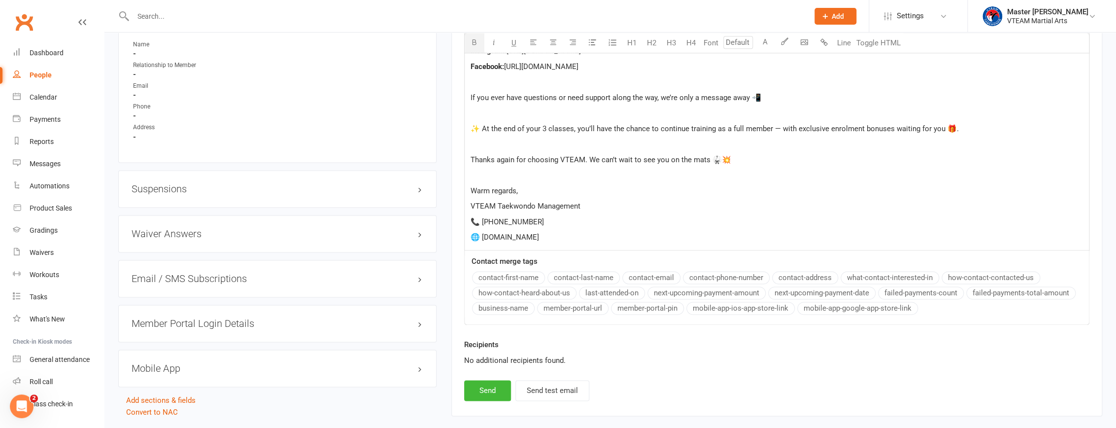
scroll to position [851, 0]
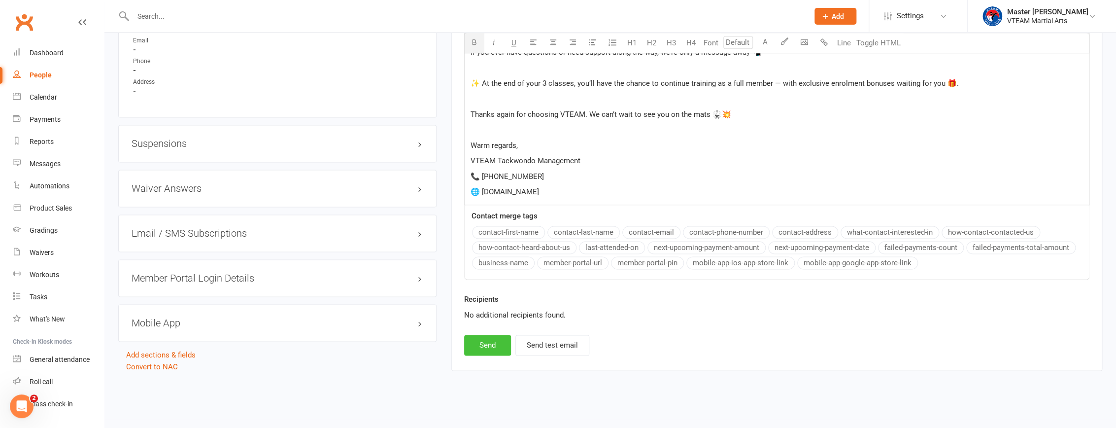
click at [482, 341] on button "Send" at bounding box center [487, 345] width 47 height 21
select select
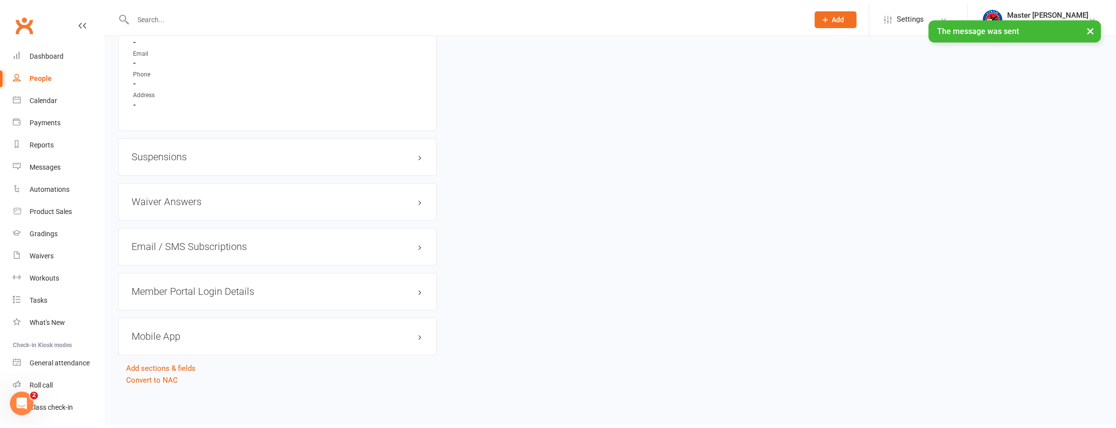
scroll to position [836, 0]
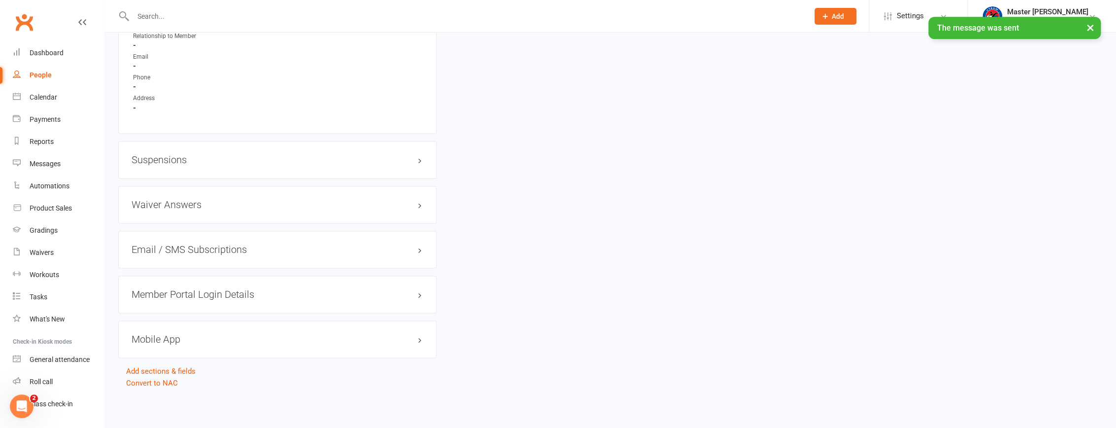
click at [1089, 33] on button "×" at bounding box center [1090, 27] width 18 height 21
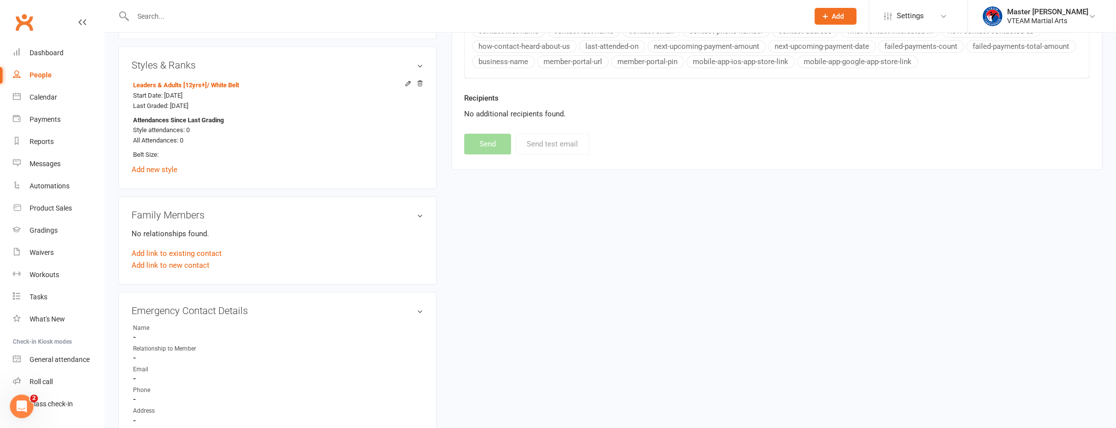
scroll to position [0, 0]
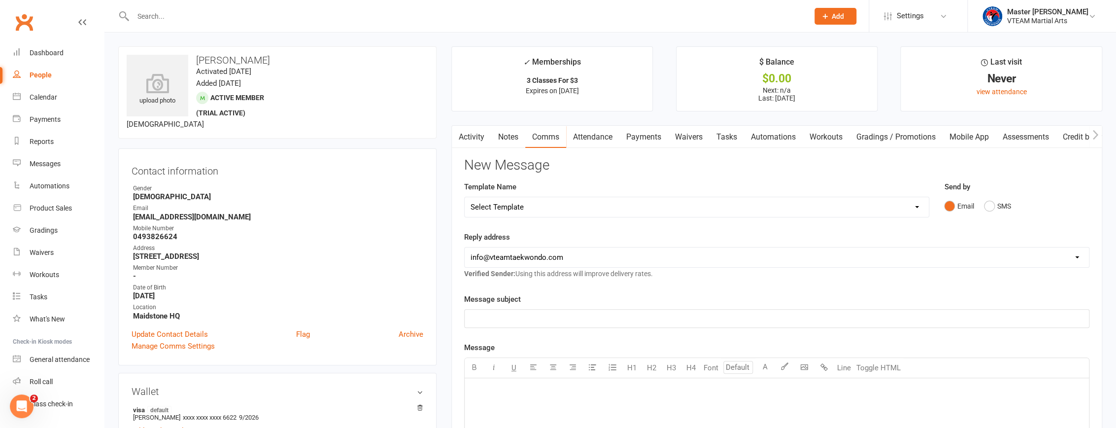
click at [487, 135] on link "Activity" at bounding box center [471, 137] width 39 height 23
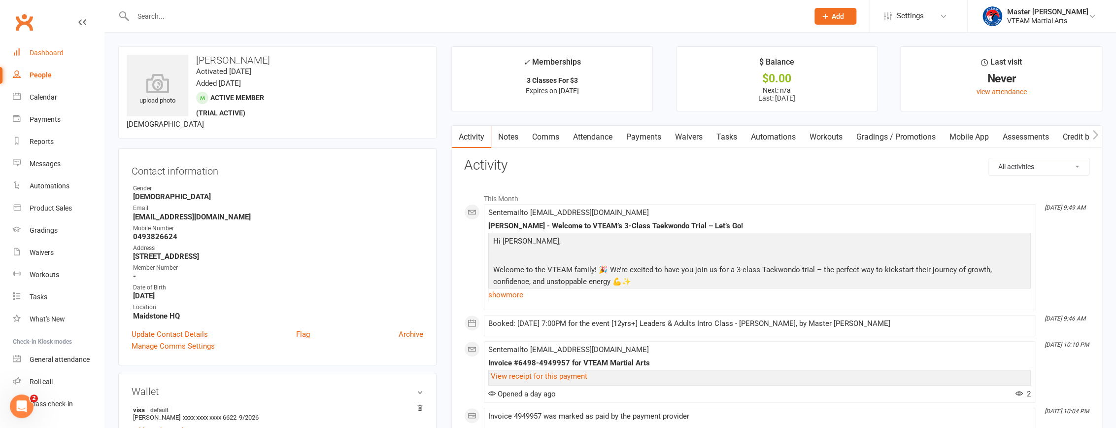
click at [56, 53] on div "Dashboard" at bounding box center [47, 53] width 34 height 8
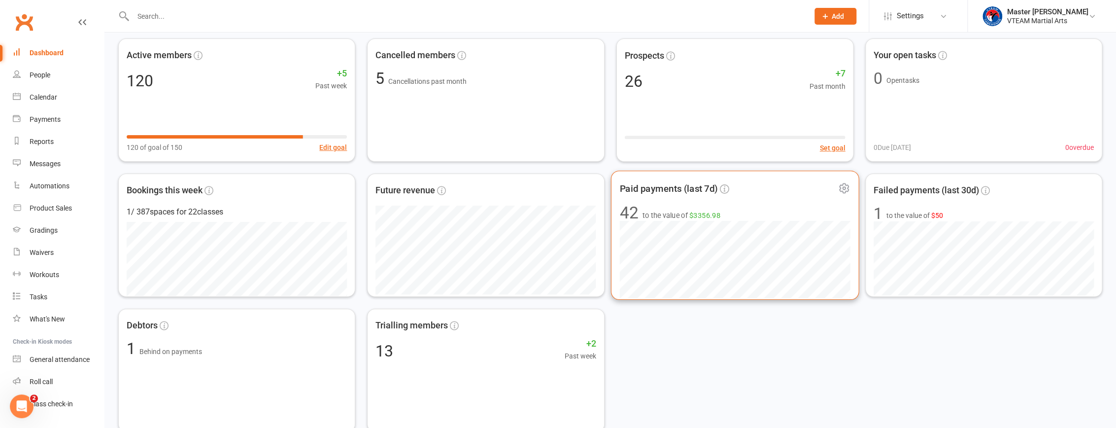
scroll to position [89, 0]
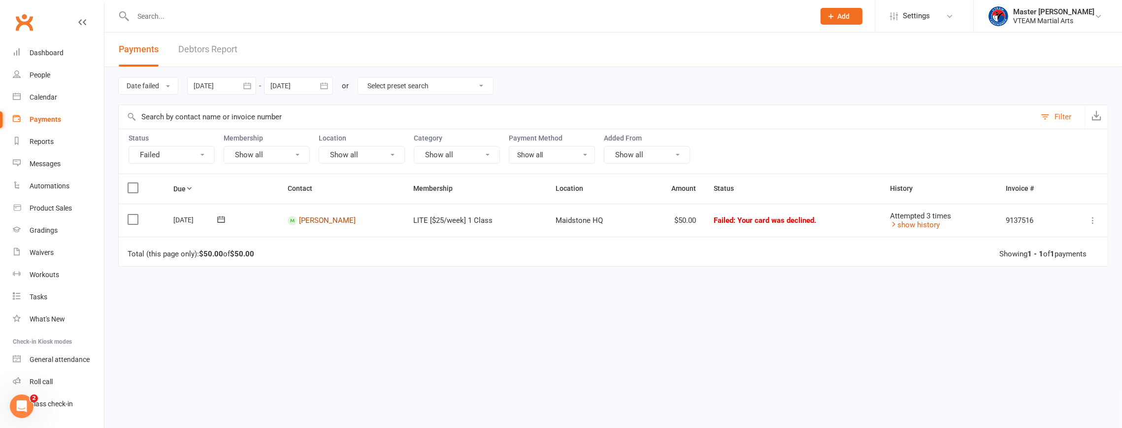
click at [318, 219] on link "Mia Manh" at bounding box center [327, 220] width 57 height 9
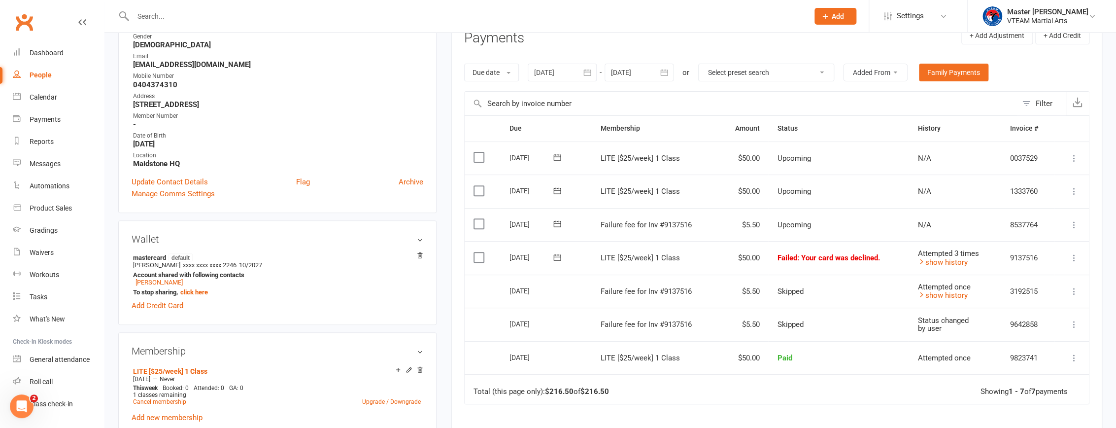
scroll to position [179, 0]
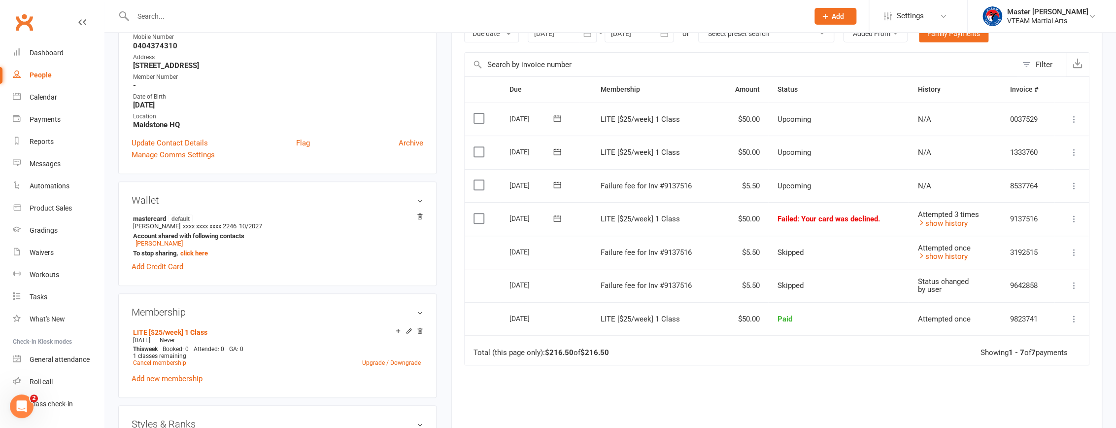
click at [1074, 182] on icon at bounding box center [1074, 186] width 10 height 10
click at [1044, 256] on link "Skip" at bounding box center [1031, 264] width 98 height 20
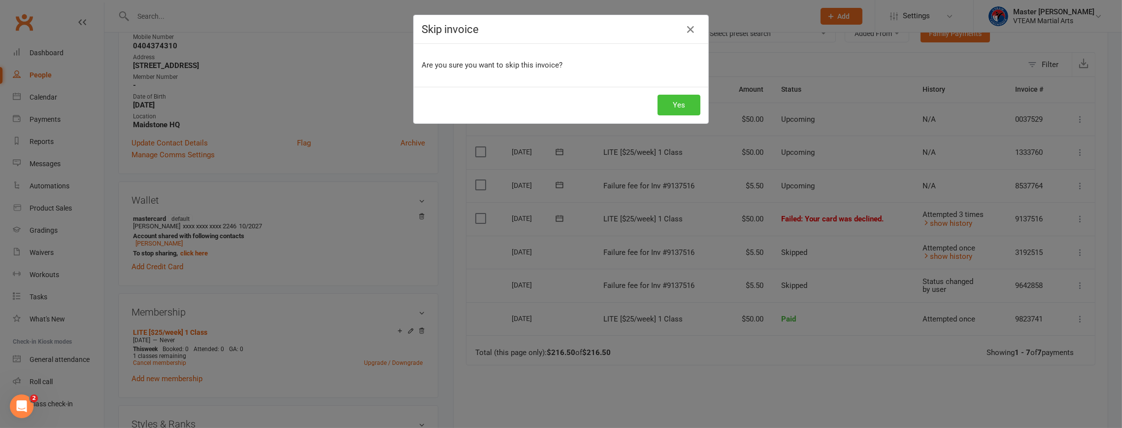
click at [675, 109] on button "Yes" at bounding box center [679, 105] width 43 height 21
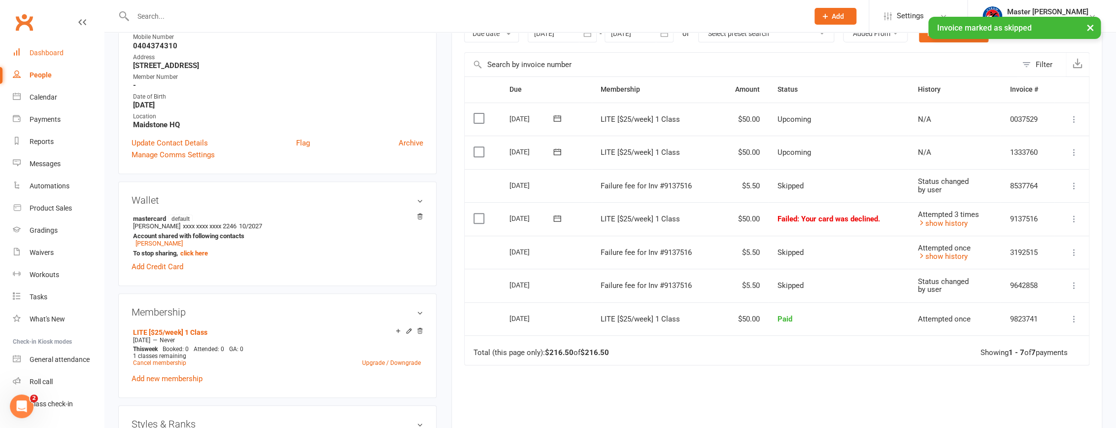
drag, startPoint x: 43, startPoint y: 52, endPoint x: 132, endPoint y: 83, distance: 93.8
click at [43, 53] on div "Dashboard" at bounding box center [47, 53] width 34 height 8
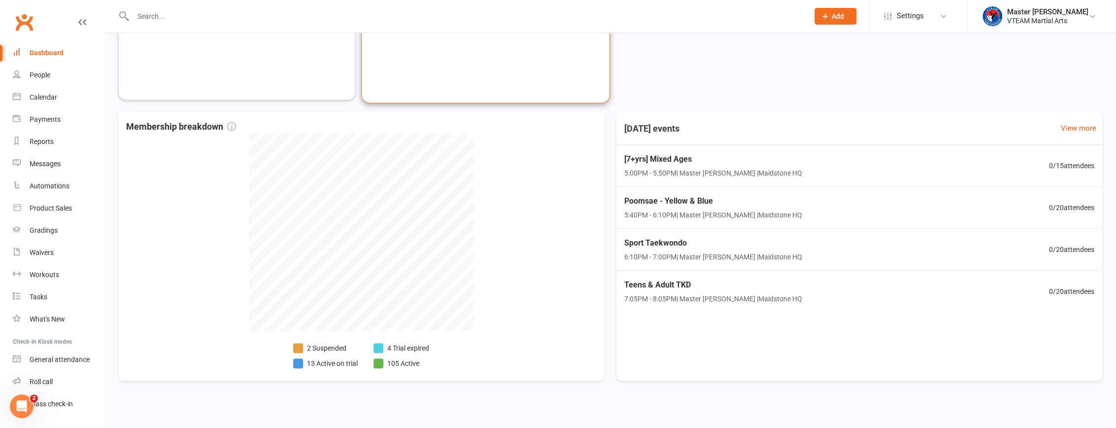
scroll to position [419, 0]
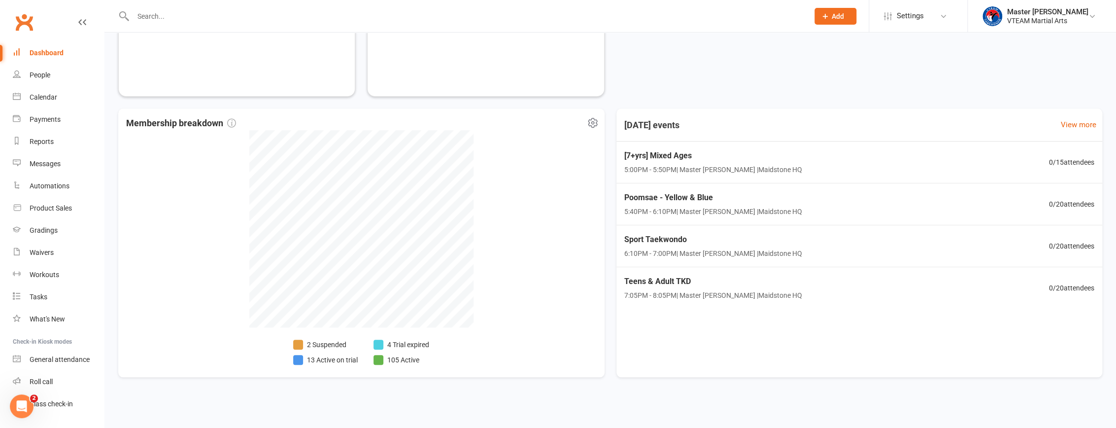
click at [423, 344] on li "4 Trial expired" at bounding box center [401, 344] width 56 height 11
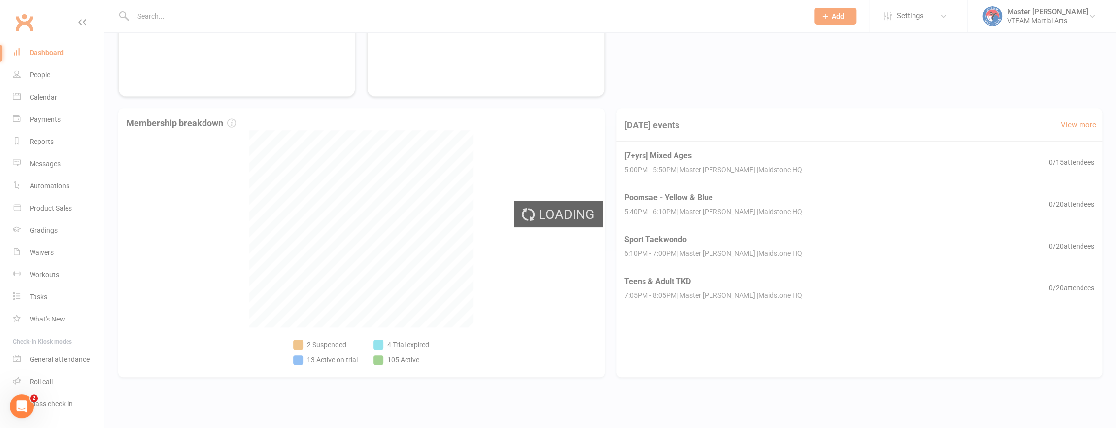
select select "trial_expired"
select select "100"
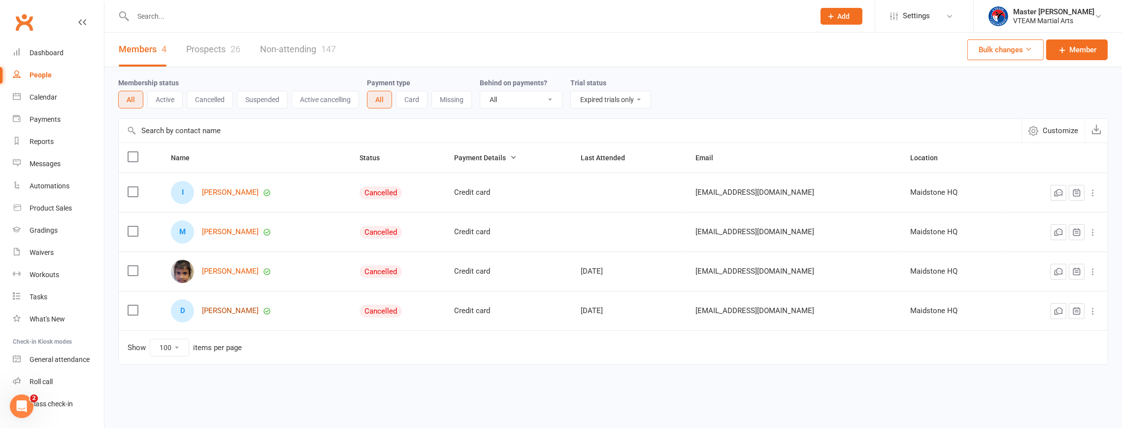
click at [235, 312] on link "Daniel Ramov" at bounding box center [230, 310] width 57 height 8
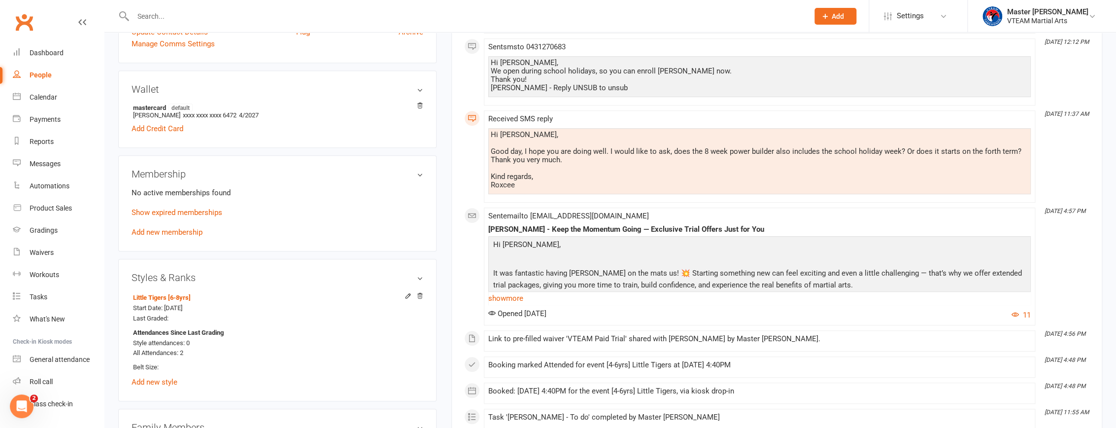
scroll to position [313, 0]
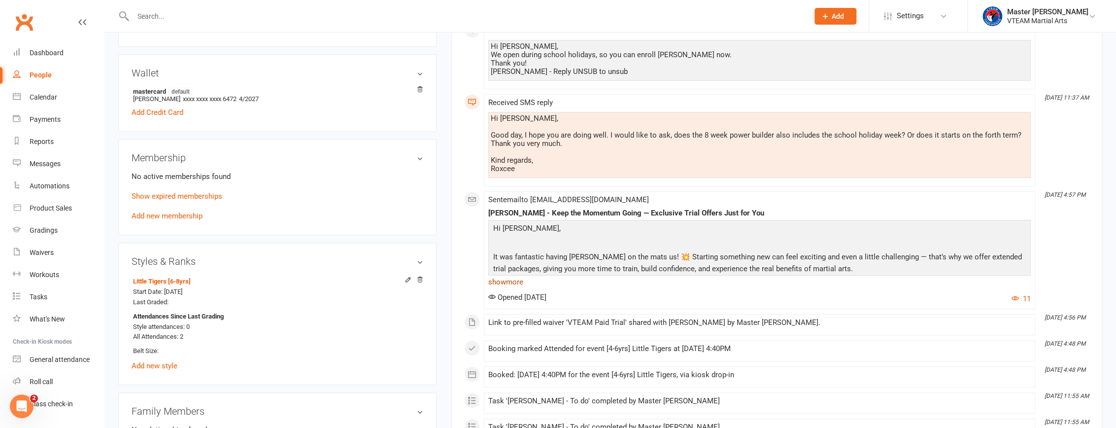
click at [508, 278] on link "show more" at bounding box center [759, 282] width 542 height 14
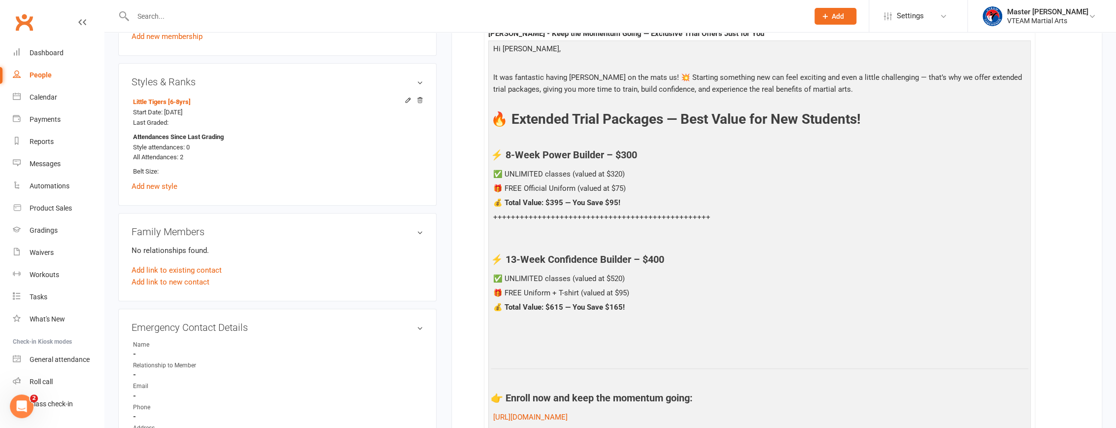
scroll to position [0, 0]
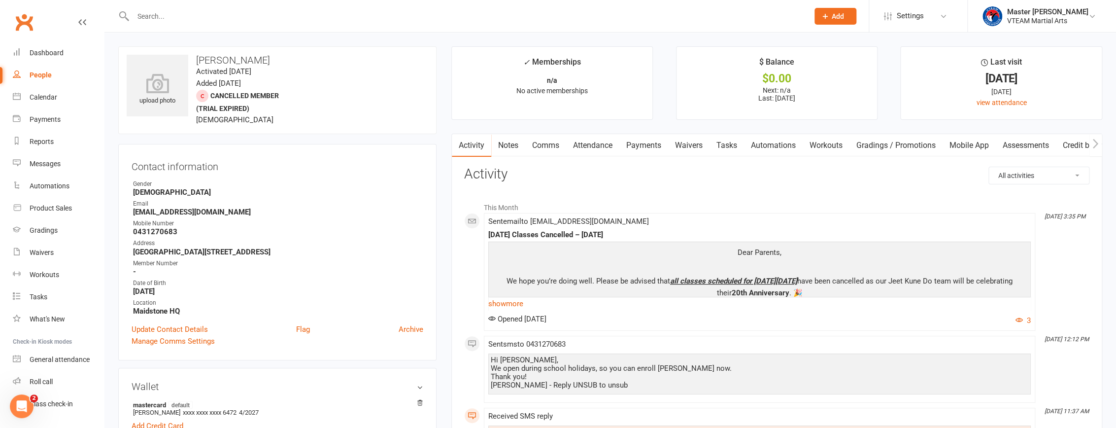
click at [552, 145] on link "Comms" at bounding box center [545, 145] width 41 height 23
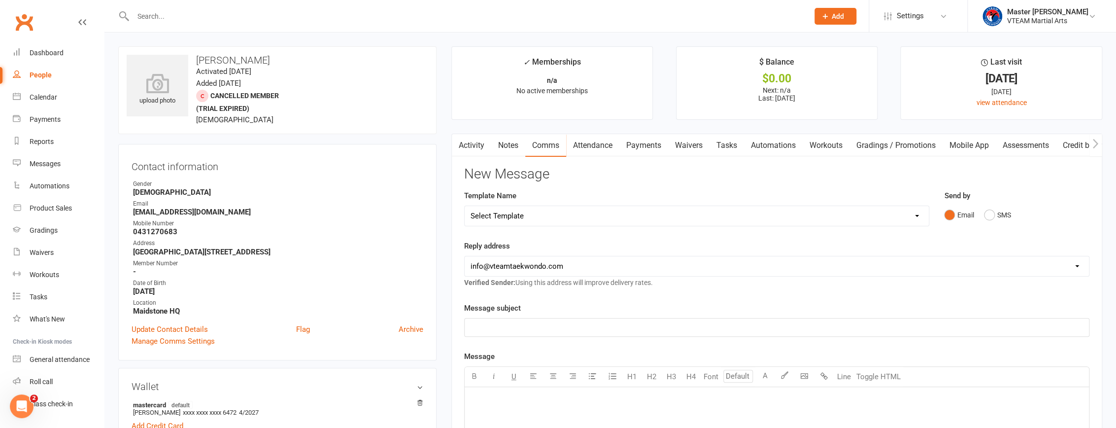
click at [573, 216] on select "Select Template [Email] 2 days after trial [Email] 3-4 days after trial [Email]…" at bounding box center [697, 216] width 464 height 20
click at [465, 206] on select "Select Template [Email] 2 days after trial [Email] 3-4 days after trial [Email]…" at bounding box center [697, 216] width 464 height 20
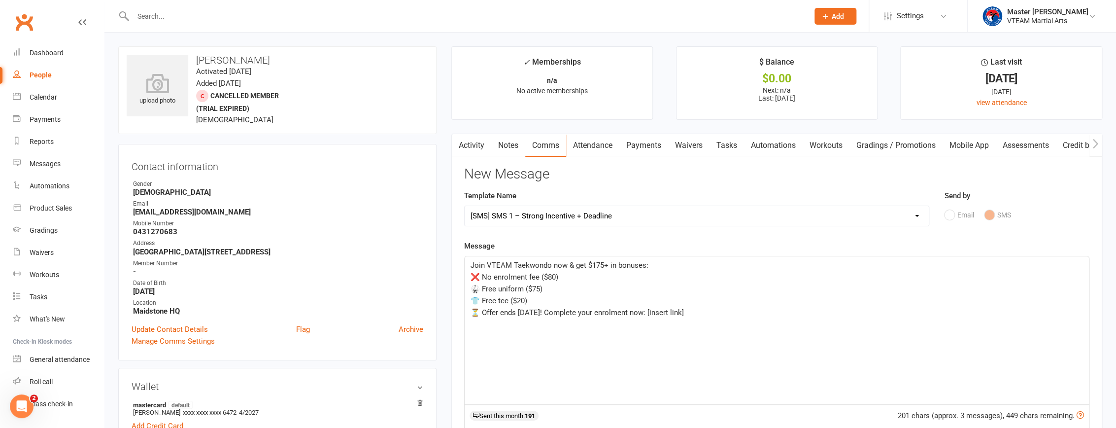
scroll to position [44, 0]
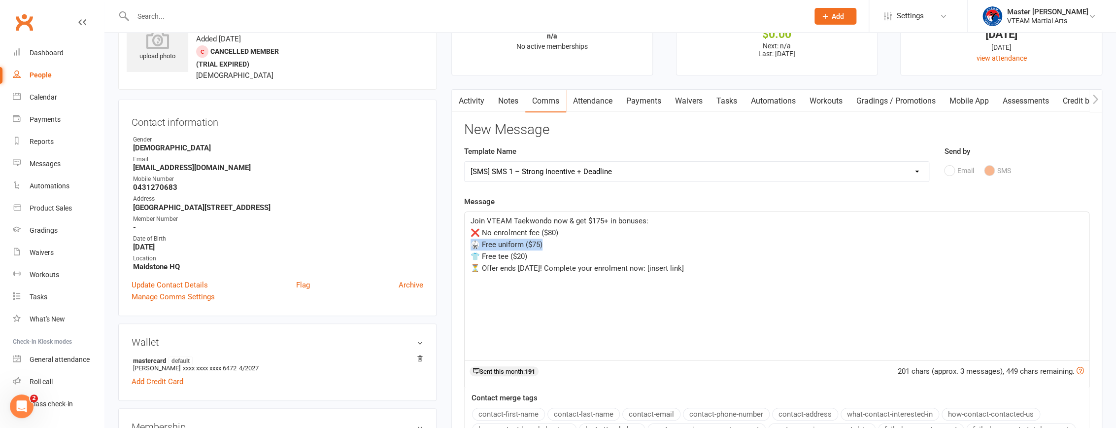
drag, startPoint x: 552, startPoint y: 242, endPoint x: 447, endPoint y: 244, distance: 105.0
click at [447, 244] on main "✓ Memberships n/a No active memberships $ Balance $0.00 Next: n/a Last: 1 Sep 2…" at bounding box center [777, 282] width 666 height 560
click at [548, 168] on select "Select Template [Email] 2 days after trial [Email] 3-4 days after trial [Email]…" at bounding box center [697, 172] width 464 height 20
select select "62"
click at [465, 162] on select "Select Template [Email] 2 days after trial [Email] 3-4 days after trial [Email]…" at bounding box center [697, 172] width 464 height 20
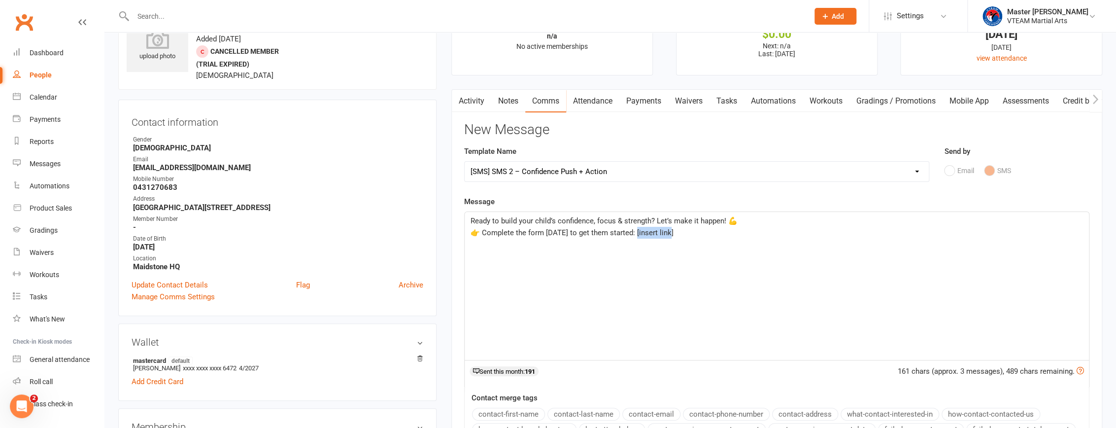
drag, startPoint x: 634, startPoint y: 235, endPoint x: 690, endPoint y: 235, distance: 55.7
click at [690, 235] on p "👉 Complete the form today to get them started: [insert link]" at bounding box center [776, 233] width 612 height 12
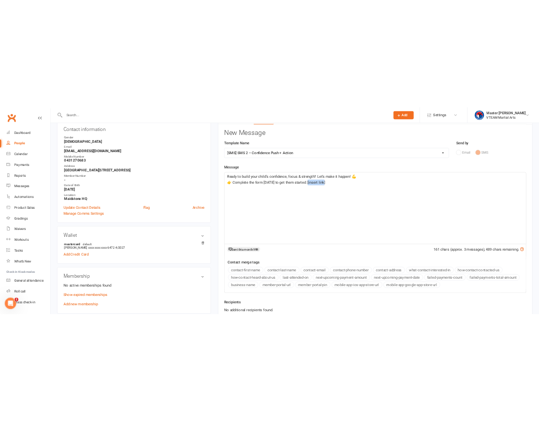
scroll to position [134, 0]
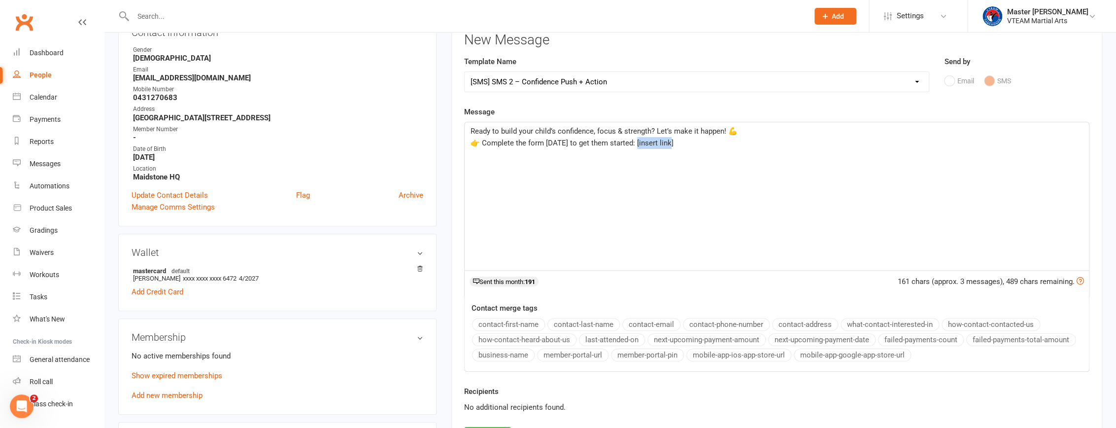
click at [671, 76] on select "Select Template [Email] 2 days after trial [Email] 3-4 days after trial [Email]…" at bounding box center [697, 82] width 464 height 20
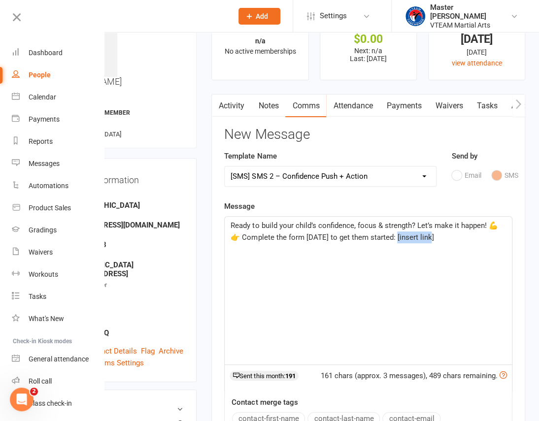
scroll to position [0, 0]
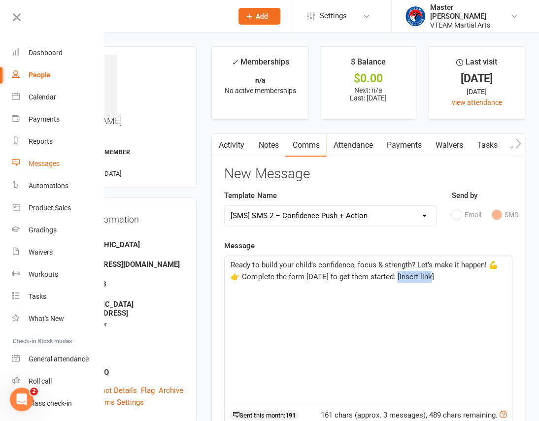
click at [55, 168] on link "Messages" at bounding box center [58, 164] width 93 height 22
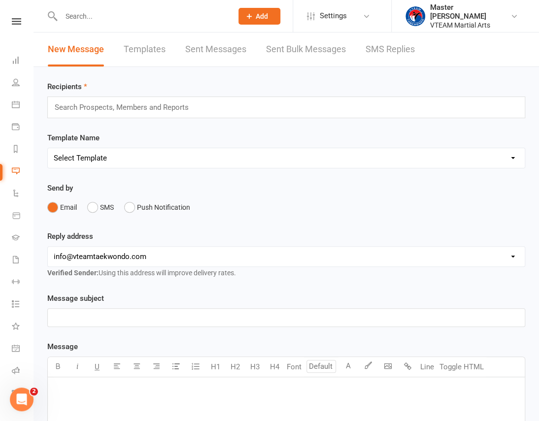
click at [163, 49] on link "Templates" at bounding box center [145, 50] width 42 height 34
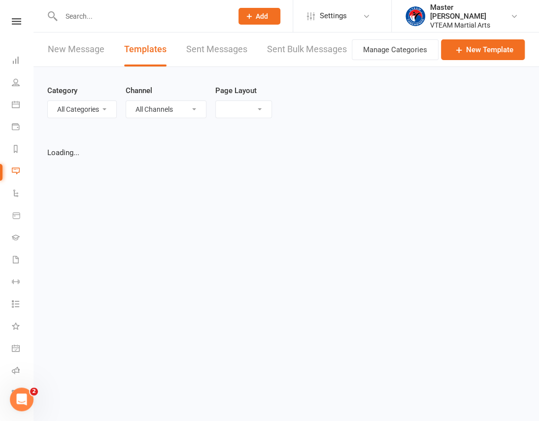
select select "list"
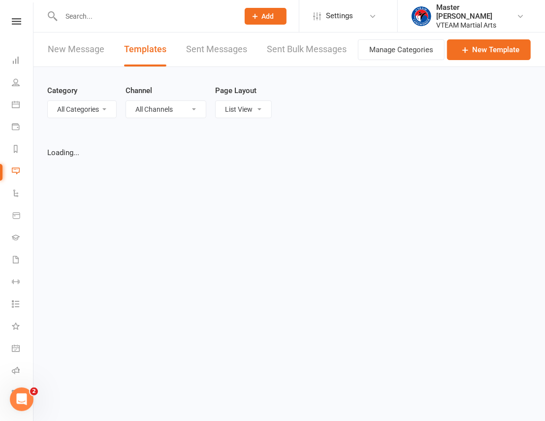
select select "100"
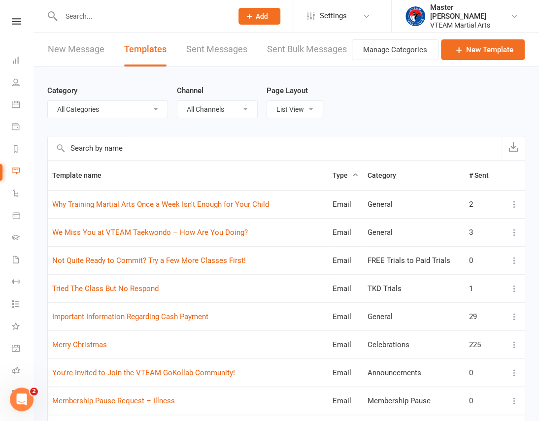
click at [97, 109] on select "All Categories (No category) 7 Days After Trial 8 Weeks Womens Only - Viet Adul…" at bounding box center [108, 109] width 120 height 17
select select "19020"
click at [48, 101] on select "All Categories (No category) 7 Days After Trial 8 Weeks Womens Only - Viet Adul…" at bounding box center [108, 109] width 120 height 17
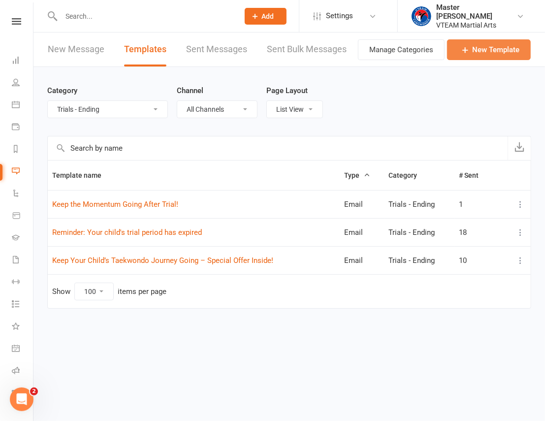
click at [477, 51] on link "New Template" at bounding box center [489, 49] width 84 height 21
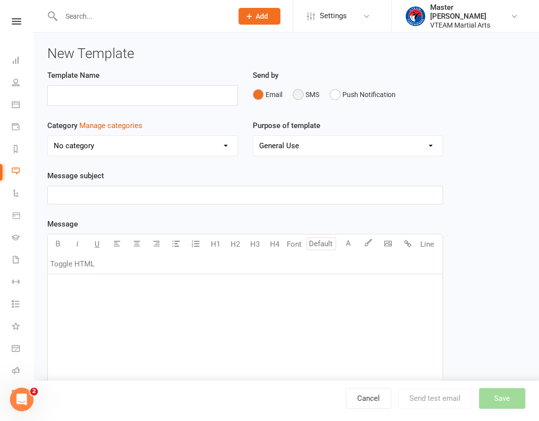
click at [308, 98] on button "SMS" at bounding box center [306, 94] width 27 height 19
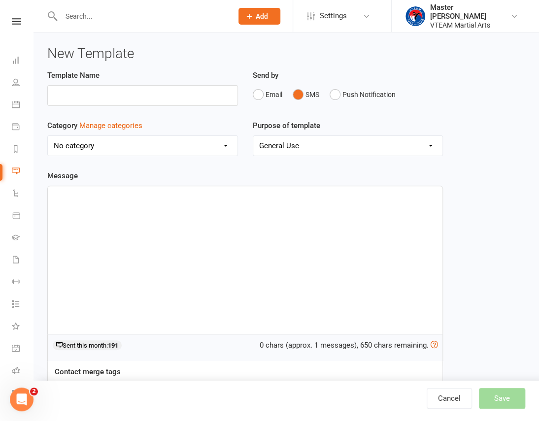
click at [126, 141] on select "No category 7 Days After Trial 8 Weeks Womens Only - Viet Adult Trials After Tr…" at bounding box center [143, 146] width 190 height 20
click at [114, 120] on button "Manage categories" at bounding box center [110, 126] width 63 height 12
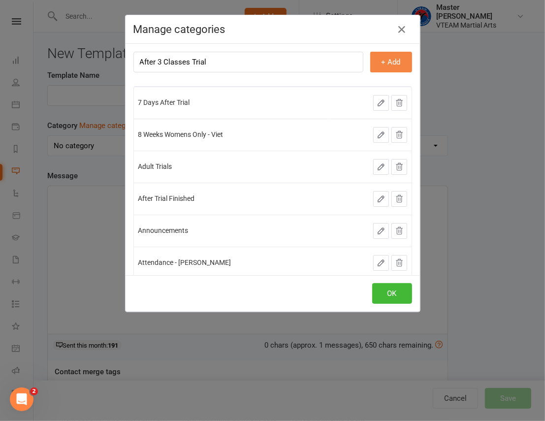
type input "After 3 Classes Trial"
click at [387, 55] on button "+ Add" at bounding box center [391, 62] width 42 height 21
click at [390, 294] on button "OK" at bounding box center [392, 293] width 40 height 21
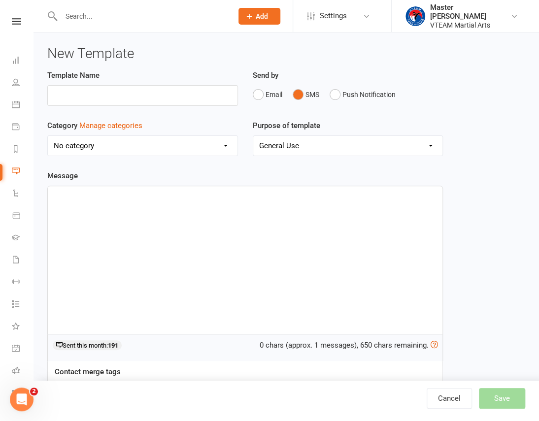
click at [165, 147] on select "No category 7 Days After Trial 8 Weeks Womens Only - Viet Adult Trials After 3 …" at bounding box center [143, 146] width 190 height 20
select select "20117"
click at [48, 136] on select "No category 7 Days After Trial 8 Weeks Womens Only - Viet Adult Trials After 3 …" at bounding box center [143, 146] width 190 height 20
click at [156, 94] on input "text" at bounding box center [142, 95] width 191 height 21
click at [82, 96] on input "text" at bounding box center [142, 95] width 191 height 21
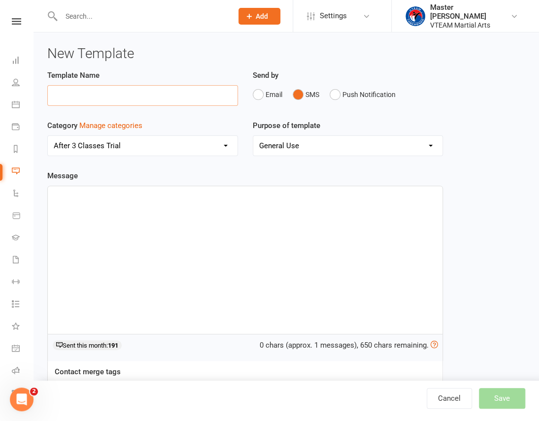
paste input "SMS 1 – Congrats & Next Step"
drag, startPoint x: 114, startPoint y: 95, endPoint x: 7, endPoint y: 97, distance: 107.4
click at [7, 97] on ui-view "Prospect Member Non-attending contact Class / event Appointment Grading event T…" at bounding box center [269, 255] width 539 height 506
paste input "(Action: Reply)"
type input "SMS 1 – Congrats & Next Step (Action: Reply)"
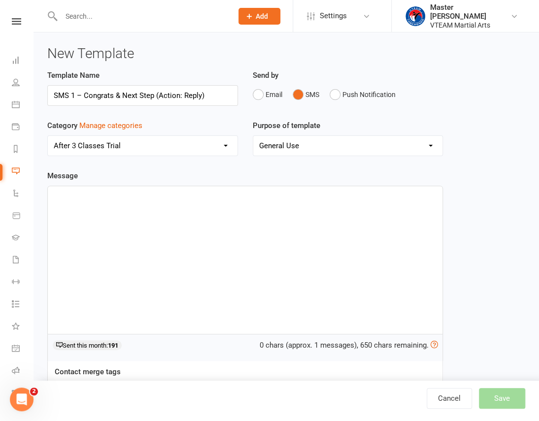
click at [272, 215] on div "﻿" at bounding box center [245, 260] width 395 height 148
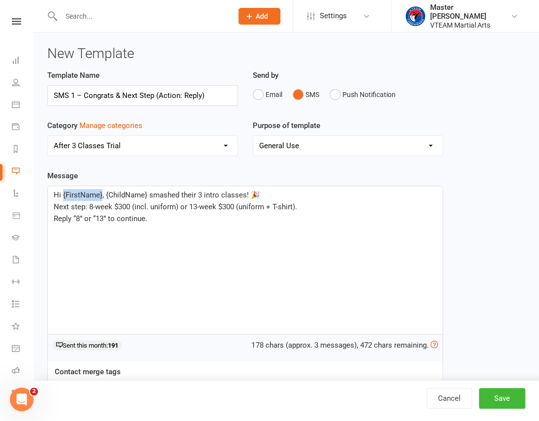
drag, startPoint x: 101, startPoint y: 195, endPoint x: 64, endPoint y: 196, distance: 37.9
click at [64, 196] on span "Hi {FirstName}, {ChildName} smashed their 3 intro classes! 🎉" at bounding box center [157, 195] width 206 height 9
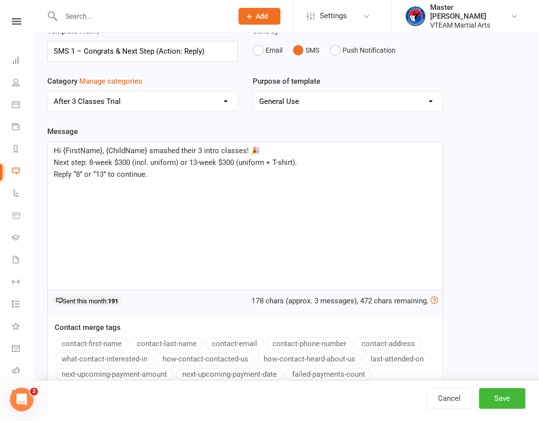
click at [72, 346] on button "contact-first-name" at bounding box center [91, 343] width 73 height 13
drag, startPoint x: 183, startPoint y: 150, endPoint x: 139, endPoint y: 152, distance: 43.9
click at [139, 152] on span ", {ChildName} smashed their 3 intro classes! 🎉" at bounding box center [215, 150] width 158 height 9
click at [499, 399] on button "Save" at bounding box center [502, 398] width 46 height 21
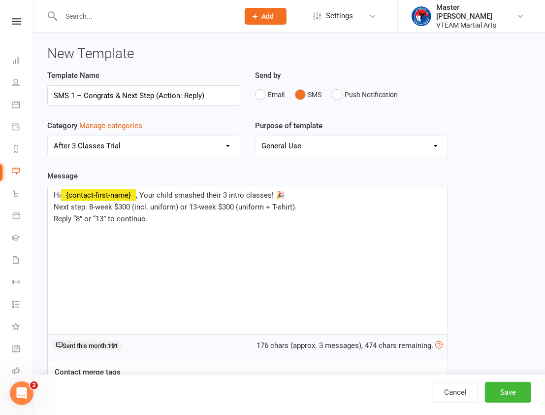
select select "100"
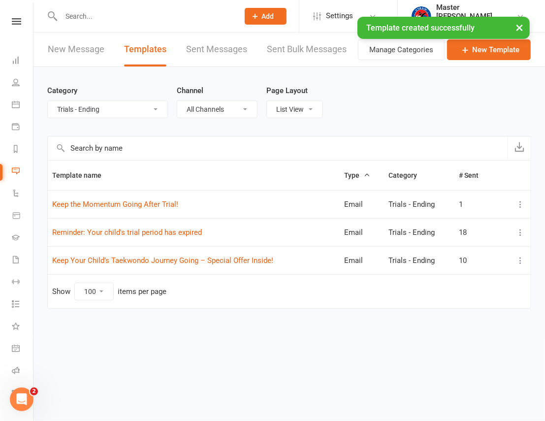
click at [128, 112] on select "All Categories (No category) 7 Days After Trial 8 Weeks Womens Only - Viet Adul…" at bounding box center [108, 109] width 120 height 17
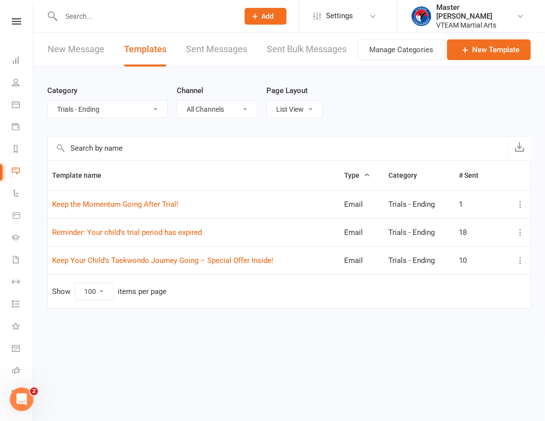
select select "20117"
click at [48, 101] on select "All Categories (No category) 7 Days After Trial 8 Weeks Womens Only - Viet Adul…" at bounding box center [108, 109] width 120 height 17
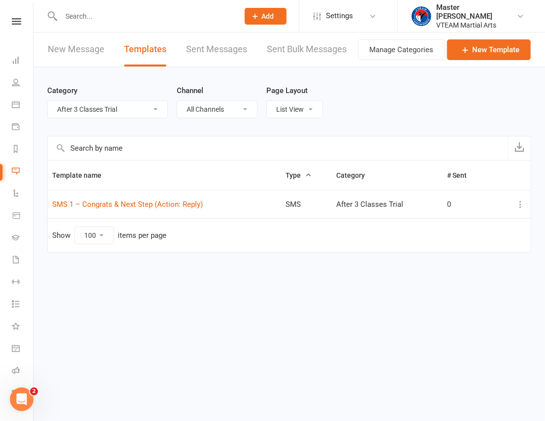
click at [521, 205] on icon at bounding box center [521, 205] width 10 height 10
click at [482, 265] on link "Duplicate" at bounding box center [478, 263] width 98 height 20
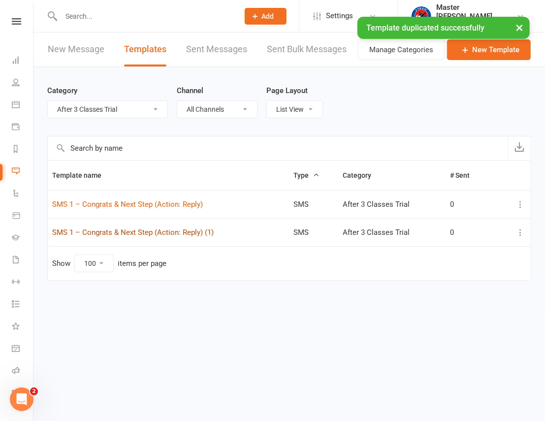
click at [192, 233] on link "SMS 1 – Congrats & Next Step (Action: Reply) (1)" at bounding box center [133, 232] width 162 height 9
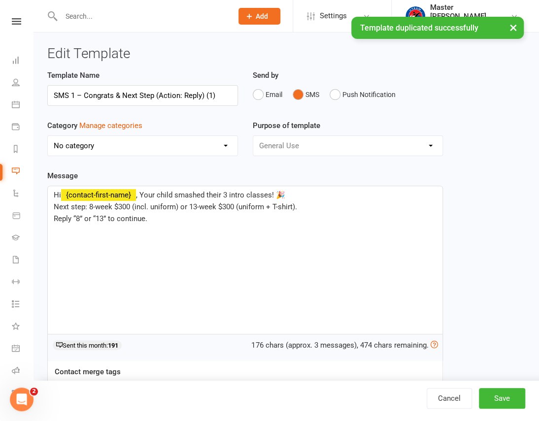
select select "20117"
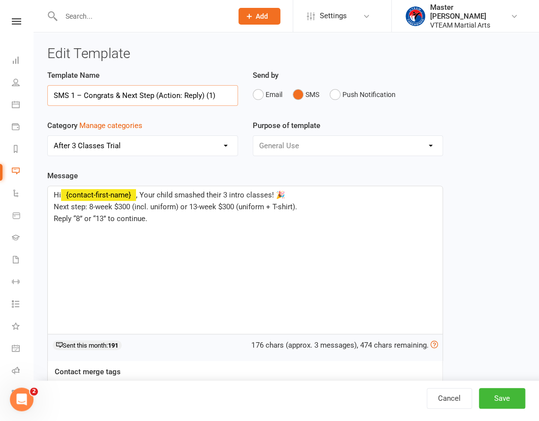
drag, startPoint x: 223, startPoint y: 98, endPoint x: 48, endPoint y: 97, distance: 174.9
click at [48, 97] on input "SMS 1 – Congrats & Next Step (Action: Reply) (1)" at bounding box center [142, 95] width 191 height 21
paste input "2 – Family Choice (Action: Pick & Confirm"
type input "SMS 2 – Family Choice (Action: Pick & Confirm)"
click at [445, 400] on link "Cancel" at bounding box center [449, 398] width 45 height 21
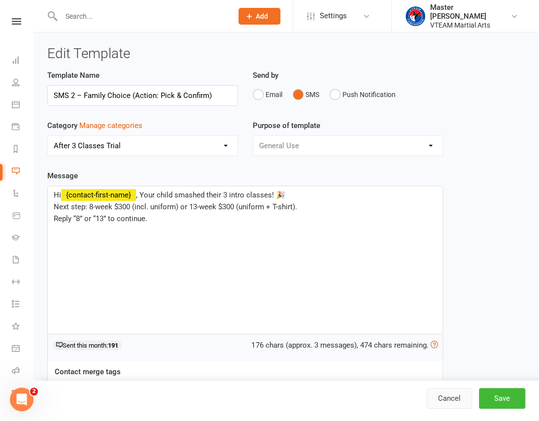
select select "100"
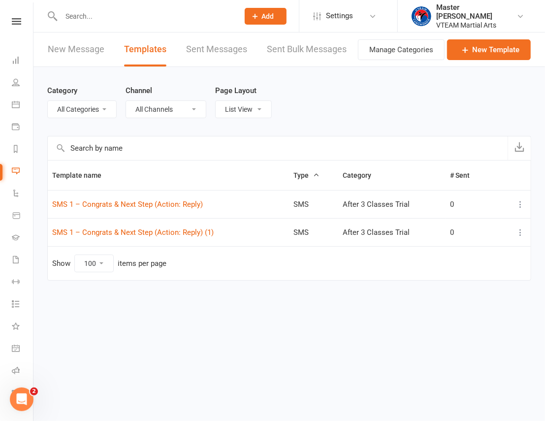
select select "20117"
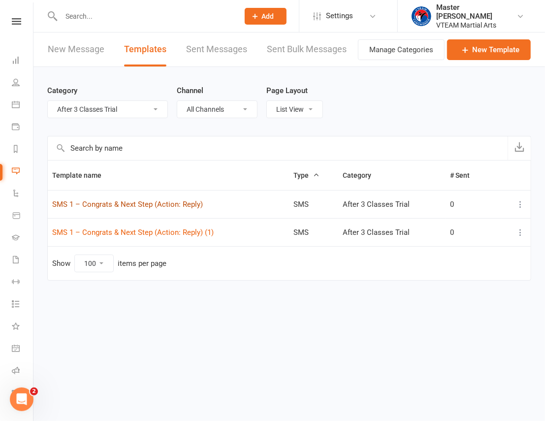
click at [180, 202] on link "SMS 1 – Congrats & Next Step (Action: Reply)" at bounding box center [127, 204] width 151 height 9
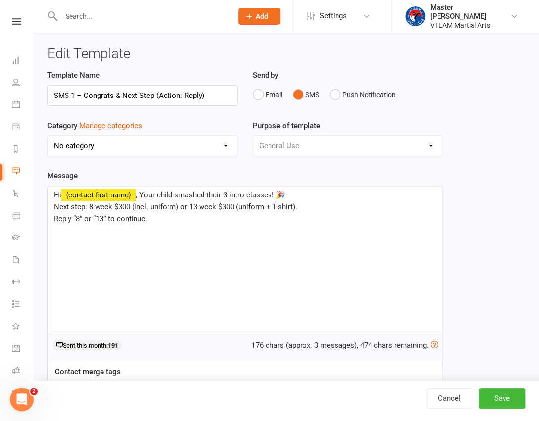
select select "20117"
drag, startPoint x: 214, startPoint y: 94, endPoint x: 43, endPoint y: 98, distance: 171.0
click at [43, 98] on div "Template Name SMS 1 – Congrats & Next Step (Action: Reply)" at bounding box center [142, 94] width 205 height 50
paste input "Day 0 – Right after 3rd intro class"
drag, startPoint x: 161, startPoint y: 95, endPoint x: 14, endPoint y: 95, distance: 146.3
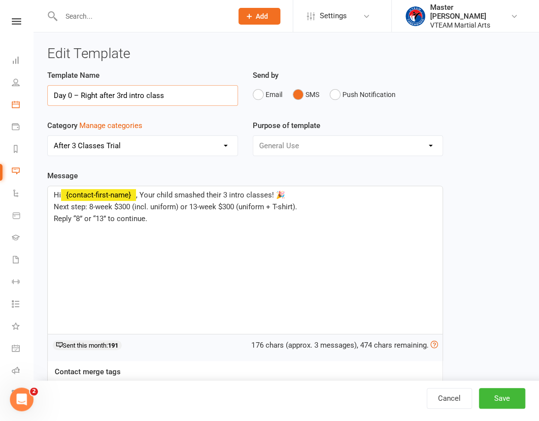
click at [14, 95] on ui-view "Prospect Member Non-attending contact Class / event Appointment Grading event T…" at bounding box center [269, 255] width 539 height 506
click at [174, 94] on input "Day 0 – Right after 3rd intro class" at bounding box center [142, 95] width 191 height 21
drag, startPoint x: 171, startPoint y: 94, endPoint x: 20, endPoint y: 96, distance: 150.8
click at [20, 96] on ui-view "Prospect Member Non-attending contact Class / event Appointment Grading event T…" at bounding box center [269, 255] width 539 height 506
paste input "SMS 1 – Congrats & Next Step"
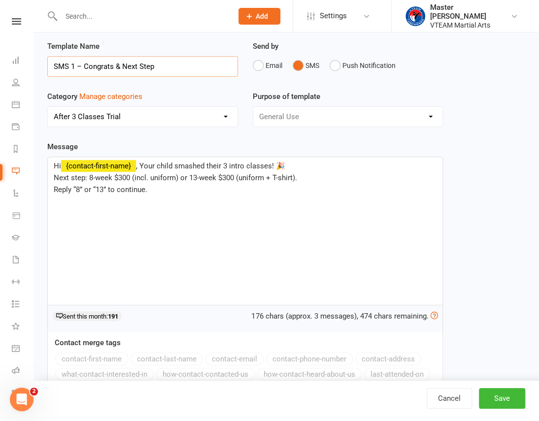
scroll to position [44, 0]
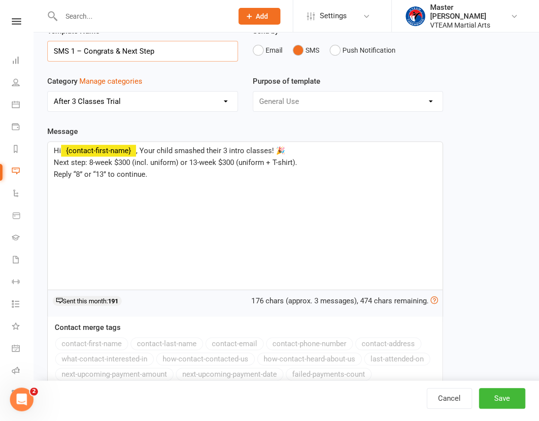
type input "SMS 1 – Congrats & Next Step"
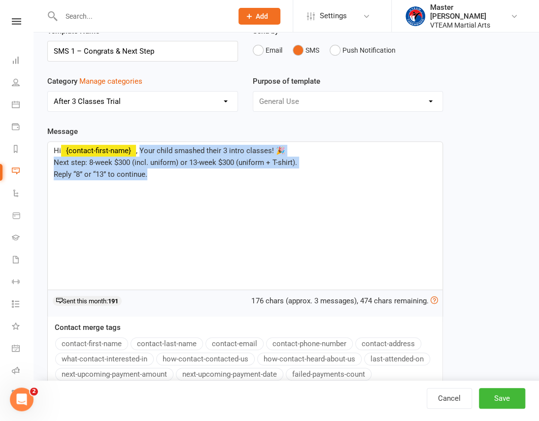
drag, startPoint x: 141, startPoint y: 146, endPoint x: 192, endPoint y: 201, distance: 74.2
click at [192, 201] on div "Hi ﻿ {contact-first-name} , Your child smashed their 3 intro classes! 🎉 Next st…" at bounding box center [245, 216] width 395 height 148
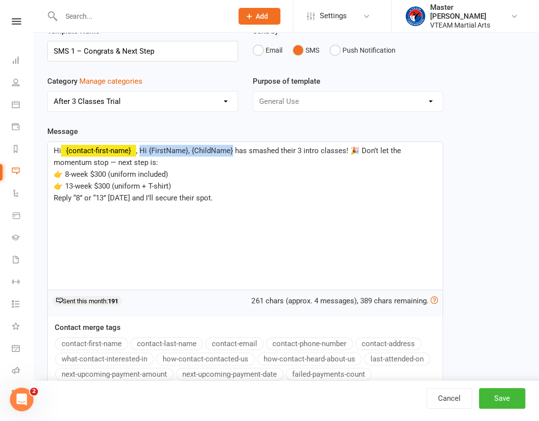
drag, startPoint x: 141, startPoint y: 146, endPoint x: 235, endPoint y: 151, distance: 93.2
click at [235, 151] on span ", Hi {FirstName}, {ChildName} has smashed their 3 intro classes! 🎉 Don’t let th…" at bounding box center [228, 156] width 349 height 21
click at [505, 404] on button "Save" at bounding box center [502, 398] width 46 height 21
select select "100"
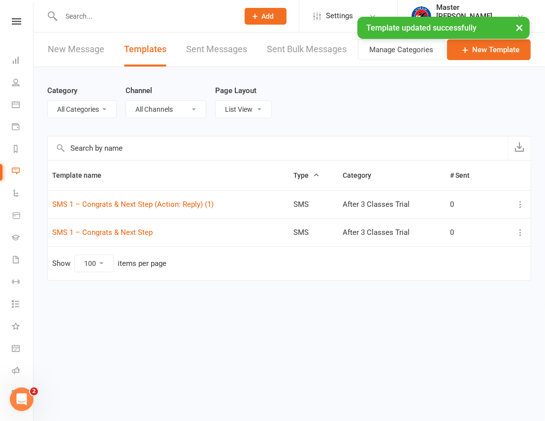
select select "20117"
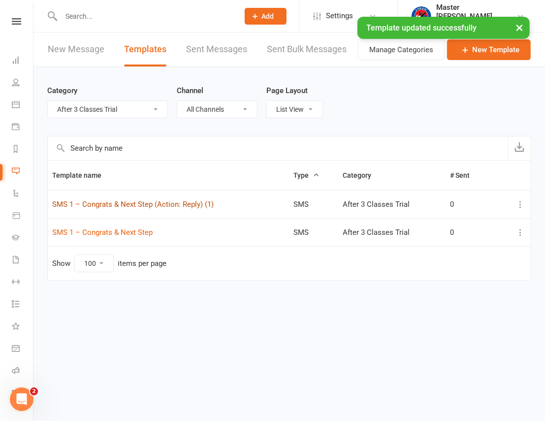
click at [177, 203] on link "SMS 1 – Congrats & Next Step (Action: Reply) (1)" at bounding box center [133, 204] width 162 height 9
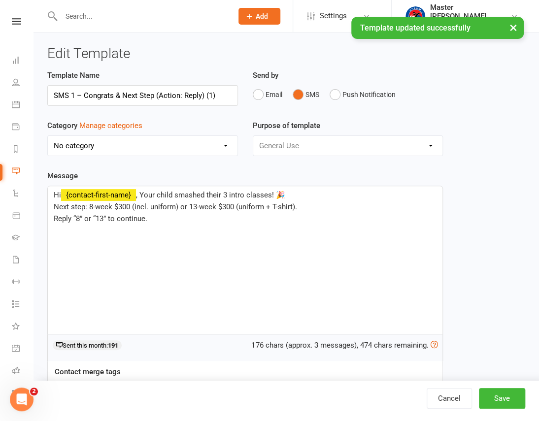
select select "20117"
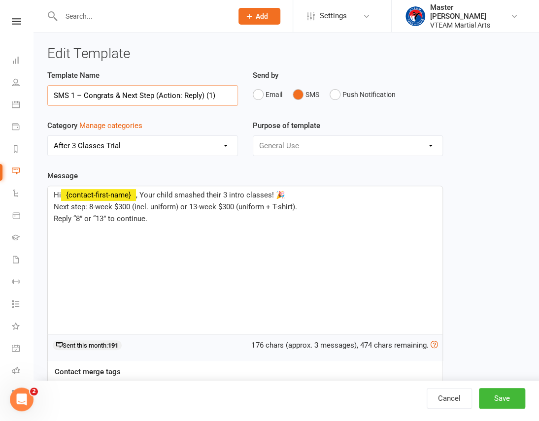
drag, startPoint x: 219, startPoint y: 94, endPoint x: 7, endPoint y: 93, distance: 211.4
click at [7, 93] on ui-view "Prospect Member Non-attending contact Class / event Appointment Grading event T…" at bounding box center [269, 255] width 539 height 506
paste input "2 – Family Choice"
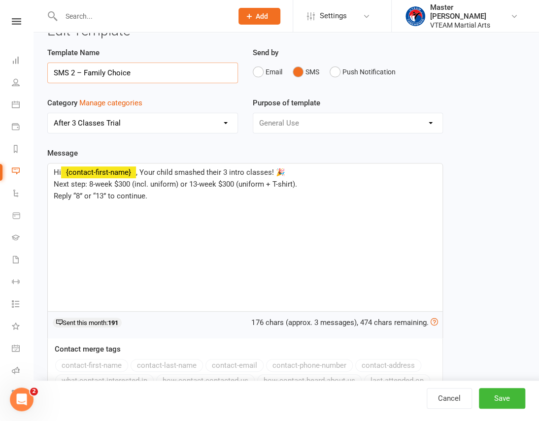
scroll to position [44, 0]
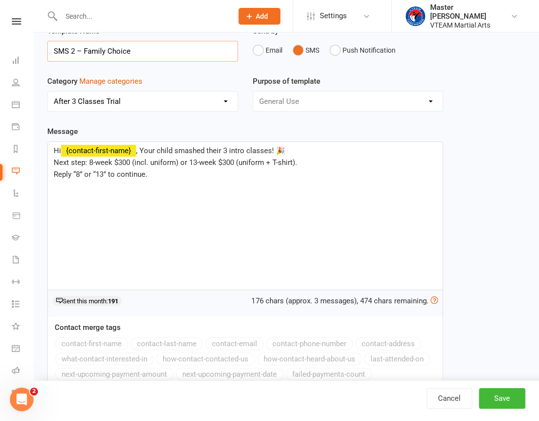
type input "SMS 2 – Family Choice"
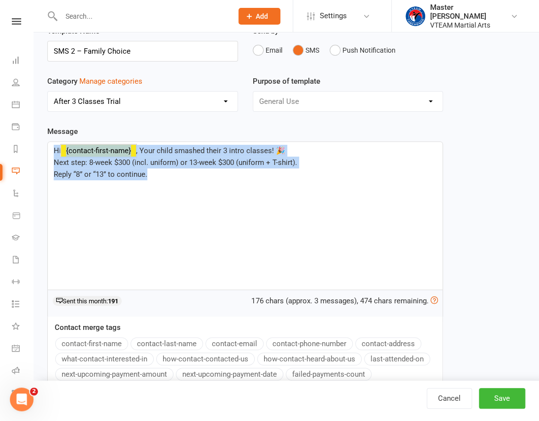
drag, startPoint x: 158, startPoint y: 177, endPoint x: 28, endPoint y: 134, distance: 137.3
click at [28, 134] on ui-view "Prospect Member Non-attending contact Class / event Appointment Grading event T…" at bounding box center [269, 211] width 539 height 506
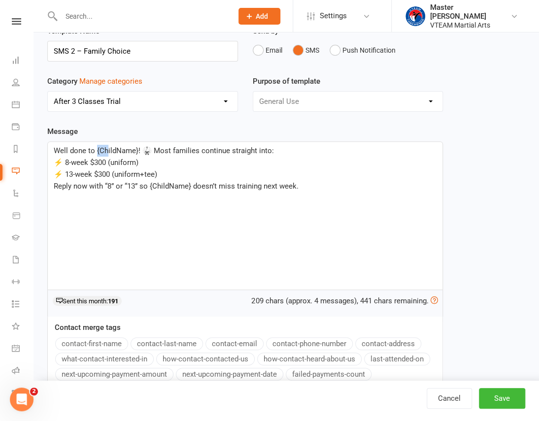
drag, startPoint x: 96, startPoint y: 150, endPoint x: 105, endPoint y: 149, distance: 9.5
click at [105, 149] on span "Well done to {ChildName}! 🥋 Most families continue straight into:" at bounding box center [164, 150] width 220 height 9
click at [201, 172] on p "⚡ 13-week $300 (uniform+tee)" at bounding box center [245, 174] width 383 height 12
click at [150, 171] on span "⚡ 13-week $300 (uniform+tee)" at bounding box center [105, 174] width 103 height 9
drag, startPoint x: 143, startPoint y: 177, endPoint x: 118, endPoint y: 212, distance: 42.7
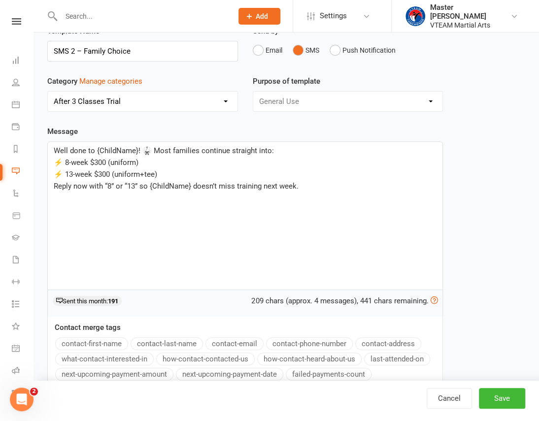
click at [118, 212] on div "Well done to {ChildName}! 🥋 Most families continue straight into: ⚡ 8-week $300…" at bounding box center [245, 216] width 395 height 148
drag, startPoint x: 148, startPoint y: 187, endPoint x: 193, endPoint y: 183, distance: 44.5
click at [193, 183] on span "Reply now with “8” or “13” so {ChildName} doesn’t miss training next week." at bounding box center [176, 186] width 245 height 9
click at [146, 190] on p "Reply now with “8” or “13” soyour child doesn’t miss training next week." at bounding box center [245, 186] width 383 height 12
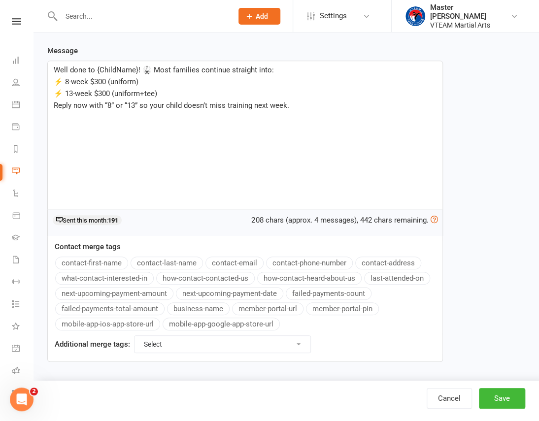
scroll to position [126, 0]
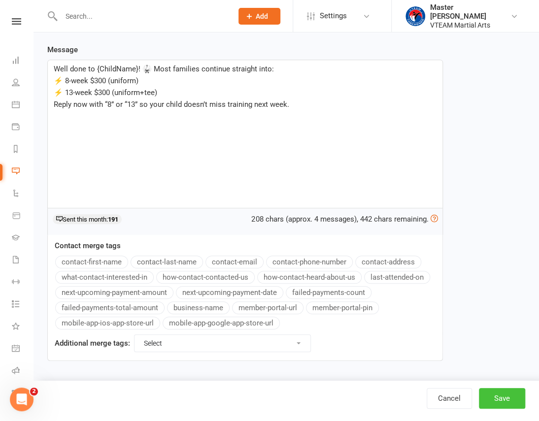
click at [502, 399] on button "Save" at bounding box center [502, 398] width 46 height 21
select select "100"
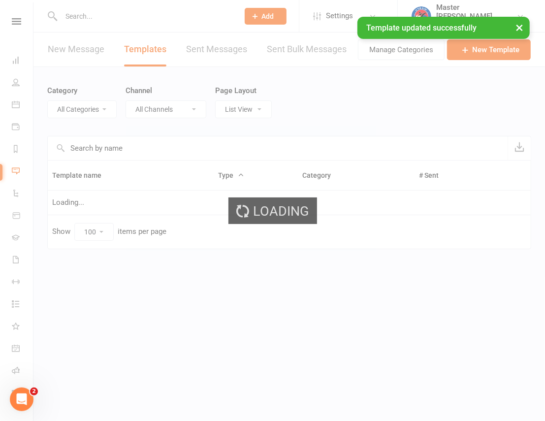
select select "20117"
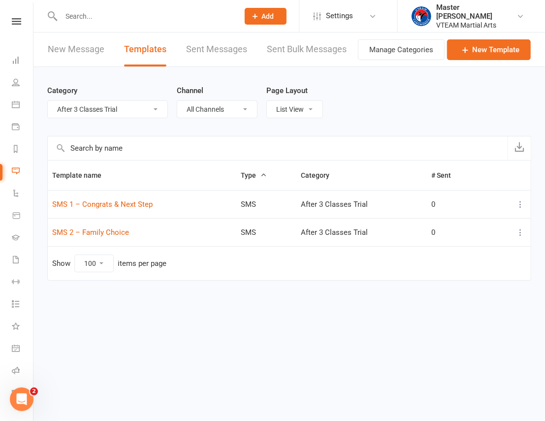
click at [525, 235] on icon at bounding box center [521, 233] width 10 height 10
click at [486, 287] on link "Duplicate" at bounding box center [478, 291] width 98 height 20
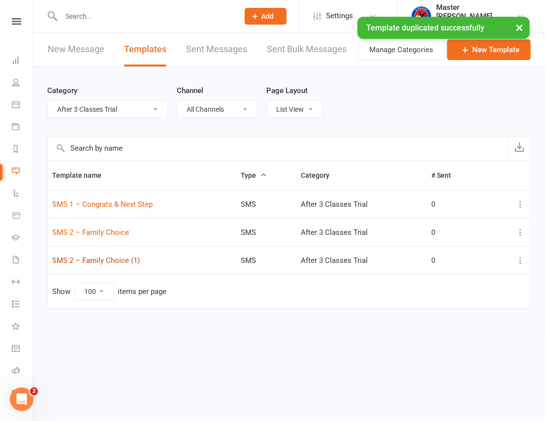
click at [124, 261] on link "SMS 2 – Family Choice (1)" at bounding box center [96, 260] width 88 height 9
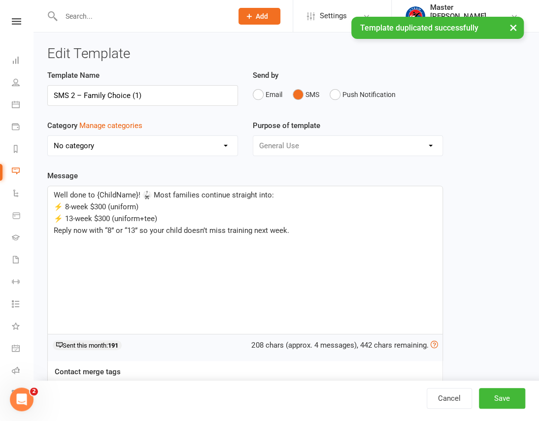
select select "20117"
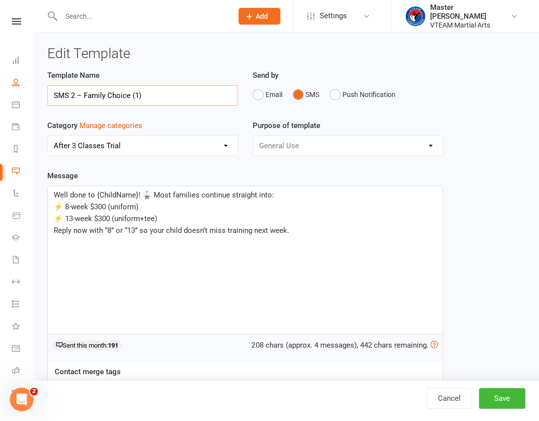
drag, startPoint x: 91, startPoint y: 94, endPoint x: 20, endPoint y: 94, distance: 70.9
click at [20, 94] on ui-view "Prospect Member Non-attending contact Class / event Appointment Grading event T…" at bounding box center [269, 255] width 539 height 506
paste input "3 – Progress Packages"
type input "SMS 3 – Progress Packages"
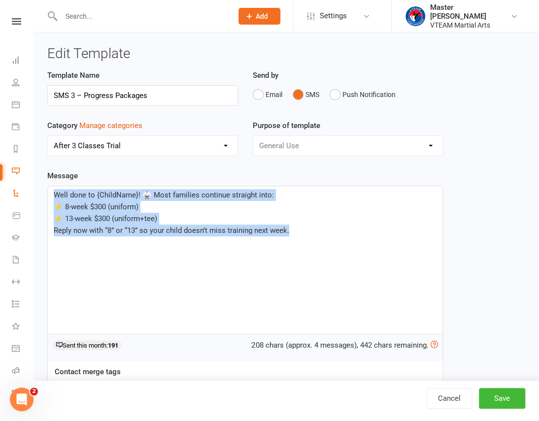
drag, startPoint x: 296, startPoint y: 231, endPoint x: 23, endPoint y: 186, distance: 276.6
click at [23, 186] on ui-view "Prospect Member Non-attending contact Class / event Appointment Grading event T…" at bounding box center [269, 255] width 539 height 506
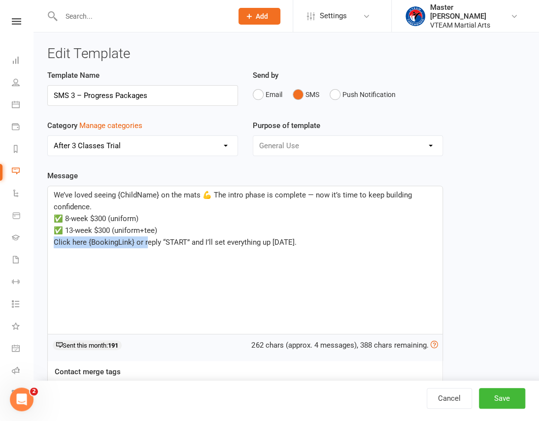
drag, startPoint x: 145, startPoint y: 241, endPoint x: 42, endPoint y: 245, distance: 102.5
click at [42, 245] on div "Template Name SMS 3 – Progress Packages Send by Email SMS Push Notification Cat…" at bounding box center [245, 285] width 410 height 432
click at [507, 399] on button "Save" at bounding box center [502, 398] width 46 height 21
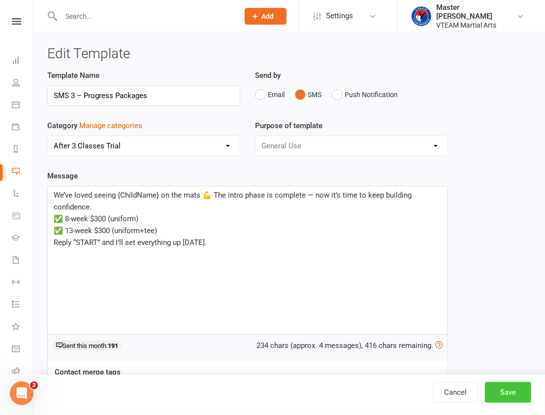
select select "100"
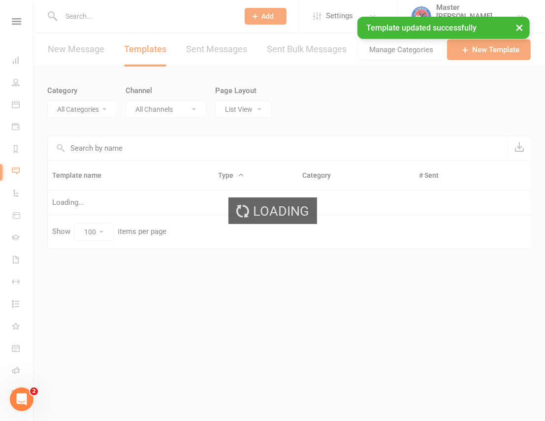
select select "20117"
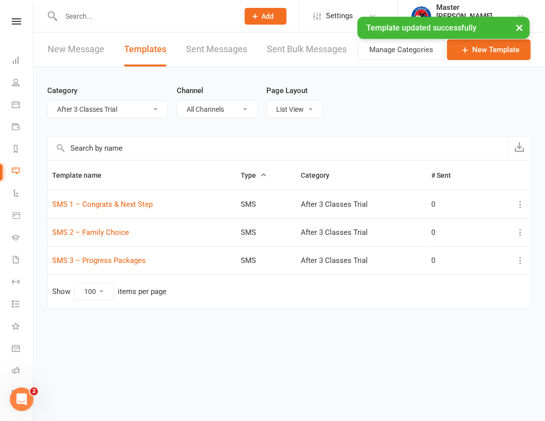
click at [522, 262] on icon at bounding box center [521, 261] width 10 height 10
click at [496, 319] on link "Duplicate" at bounding box center [478, 319] width 98 height 20
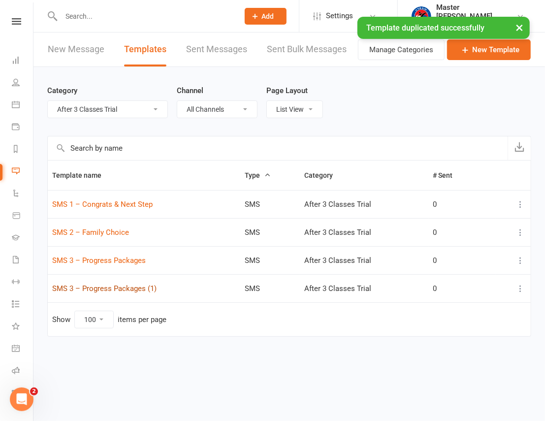
click at [143, 287] on link "SMS 3 – Progress Packages (1)" at bounding box center [104, 288] width 104 height 9
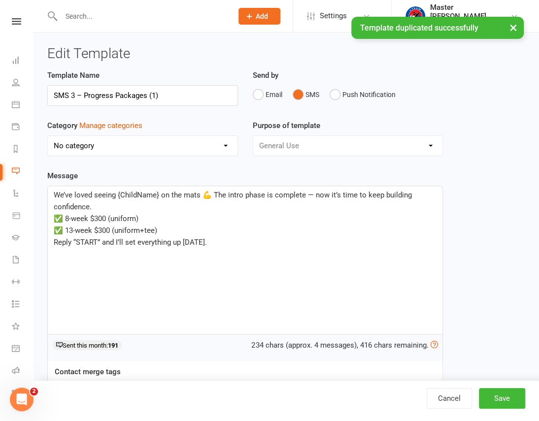
select select "20117"
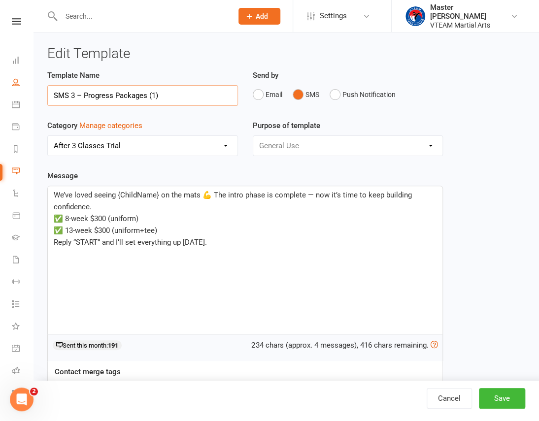
drag, startPoint x: 172, startPoint y: 94, endPoint x: 15, endPoint y: 93, distance: 157.7
click at [15, 93] on ui-view "Prospect Member Non-attending contact Class / event Appointment Grading event T…" at bounding box center [269, 255] width 539 height 506
paste input "4 – Completion Congrats"
type input "SMS 4 – Completion Congrats"
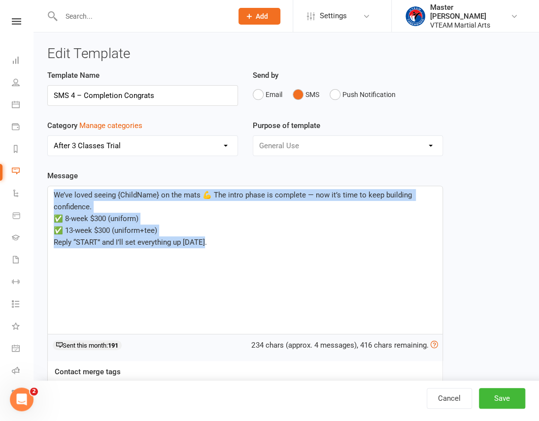
drag, startPoint x: 197, startPoint y: 236, endPoint x: 44, endPoint y: 188, distance: 160.6
click at [44, 188] on div "Template Name SMS 4 – Completion Congrats Send by Email SMS Push Notification C…" at bounding box center [245, 285] width 410 height 432
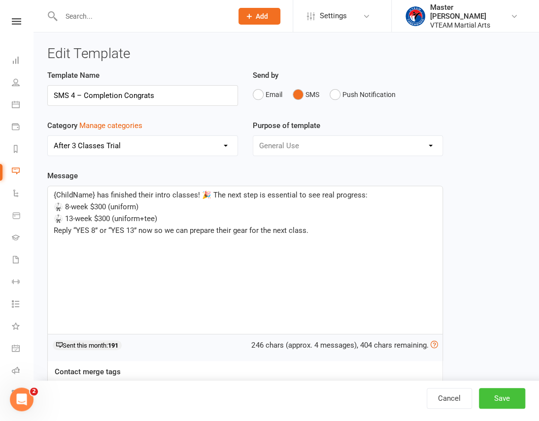
click at [508, 397] on button "Save" at bounding box center [502, 398] width 46 height 21
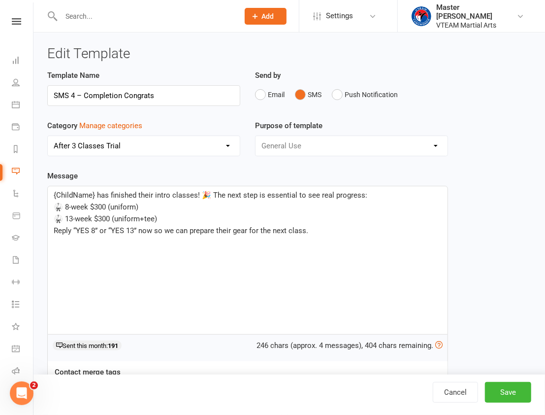
select select "100"
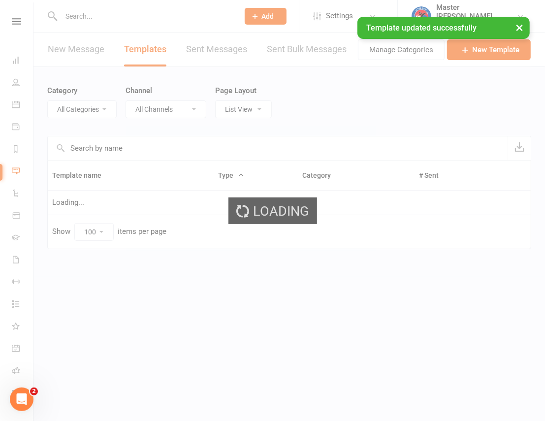
select select "20117"
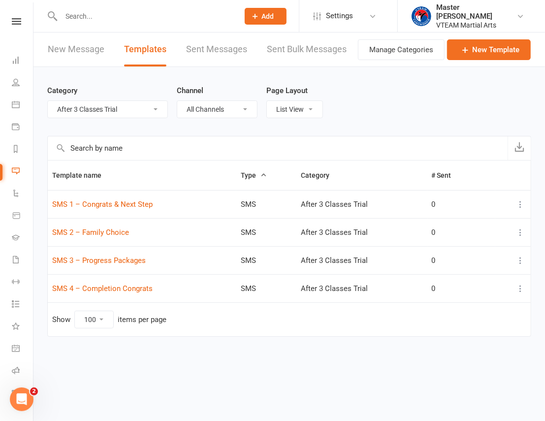
click at [522, 289] on icon at bounding box center [521, 289] width 10 height 10
click at [494, 348] on link "Duplicate" at bounding box center [478, 347] width 98 height 20
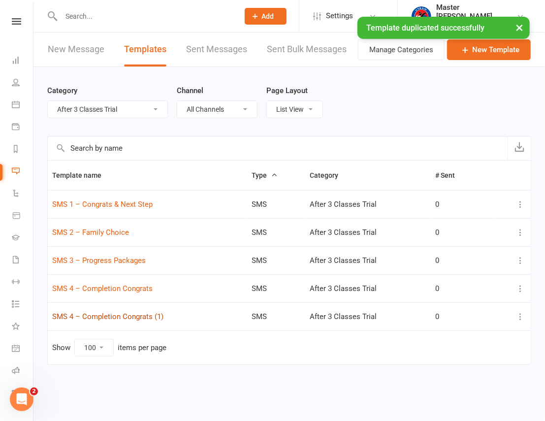
click at [151, 317] on link "SMS 4 – Completion Congrats (1)" at bounding box center [107, 316] width 111 height 9
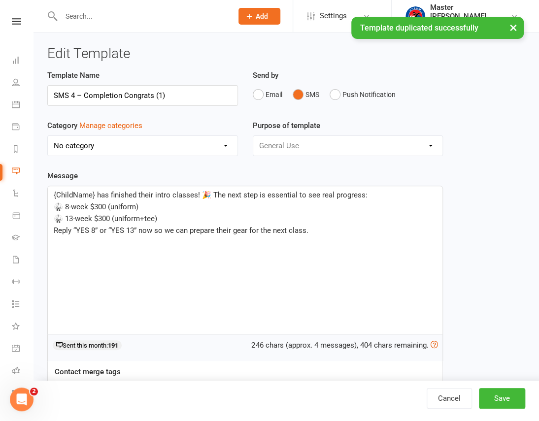
select select "20117"
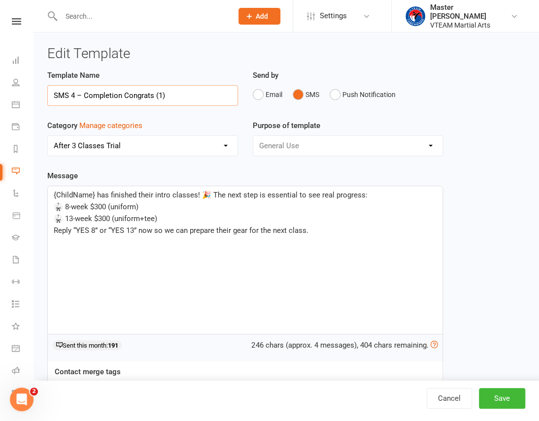
drag, startPoint x: 173, startPoint y: 94, endPoint x: 7, endPoint y: 84, distance: 166.3
click at [7, 84] on ui-view "Prospect Member Non-attending contact Class / event Appointment Grading event T…" at bounding box center [269, 255] width 539 height 506
paste input "5 – Continue the Journey"
type input "SMS 5 – Continue the Journey"
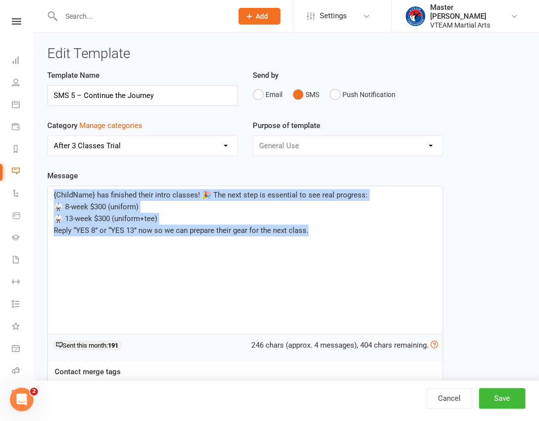
drag, startPoint x: 343, startPoint y: 236, endPoint x: 40, endPoint y: 185, distance: 306.7
click at [40, 185] on div "Template Name SMS 5 – Continue the Journey Send by Email SMS Push Notification …" at bounding box center [245, 285] width 410 height 432
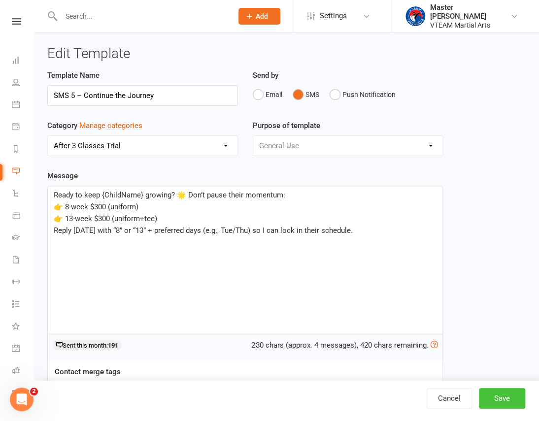
click at [507, 402] on button "Save" at bounding box center [502, 398] width 46 height 21
select select "100"
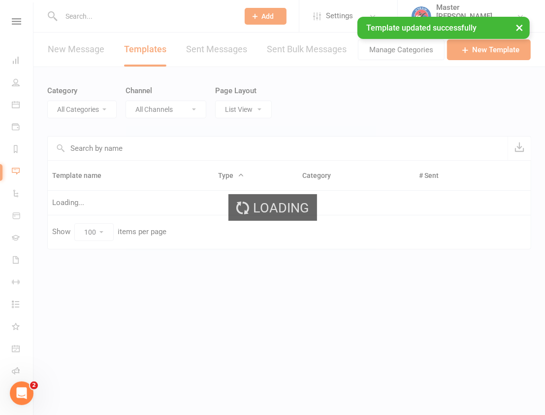
select select "20117"
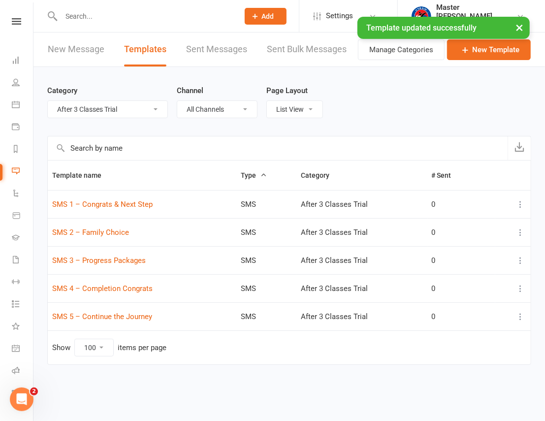
click at [523, 322] on td at bounding box center [513, 316] width 35 height 28
click at [524, 317] on icon at bounding box center [521, 317] width 10 height 10
click at [491, 367] on link "Duplicate" at bounding box center [478, 375] width 98 height 20
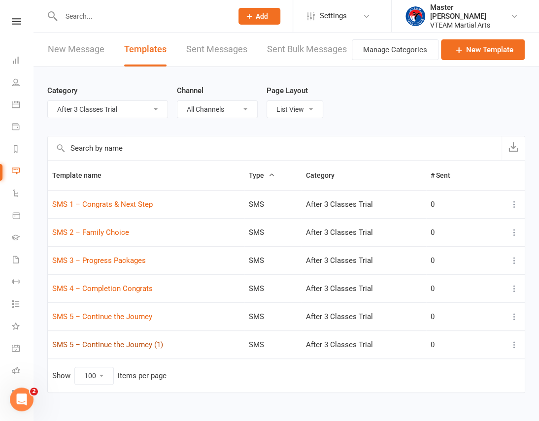
drag, startPoint x: 155, startPoint y: 344, endPoint x: 342, endPoint y: 301, distance: 192.8
click at [155, 344] on link "SMS 5 – Continue the Journey (1)" at bounding box center [107, 344] width 111 height 9
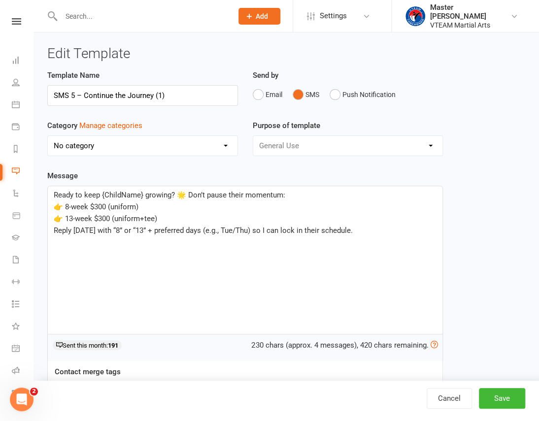
select select "20117"
drag, startPoint x: 181, startPoint y: 99, endPoint x: -15, endPoint y: 106, distance: 196.2
click at [0, 106] on html "Prospect Member Non-attending contact Class / event Appointment Grading event T…" at bounding box center [269, 274] width 539 height 548
paste input "6 – Reserve Spot"
type input "SMS 6 – Reserve Spot"
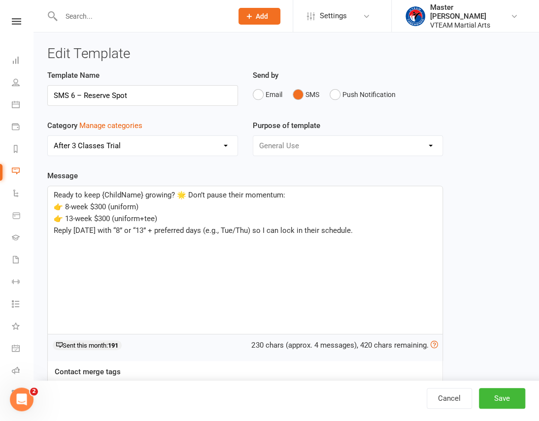
click at [323, 232] on span "Reply today with “8” or “13” + preferred days (e.g., Tue/Thu) so I can lock in …" at bounding box center [203, 230] width 299 height 9
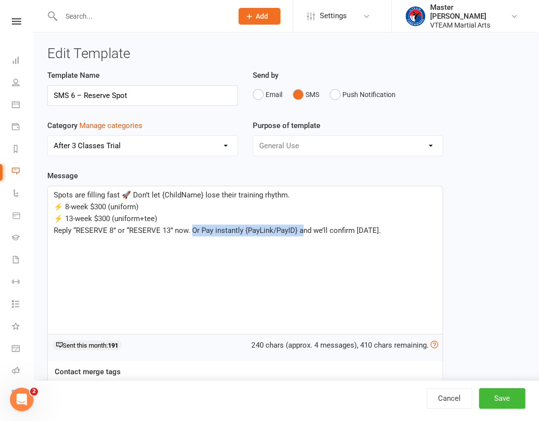
drag, startPoint x: 192, startPoint y: 232, endPoint x: 301, endPoint y: 231, distance: 108.9
click at [301, 231] on span "Reply “RESERVE 8” or “RESERVE 13” now. Or Pay instantly {PayLink/PayID} and we’…" at bounding box center [217, 230] width 327 height 9
click at [496, 396] on button "Save" at bounding box center [502, 398] width 46 height 21
select select "100"
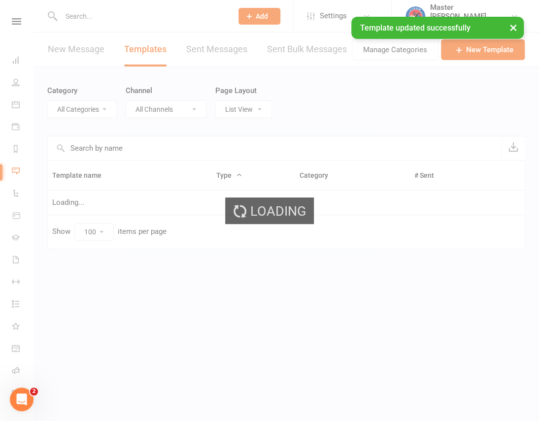
select select "20117"
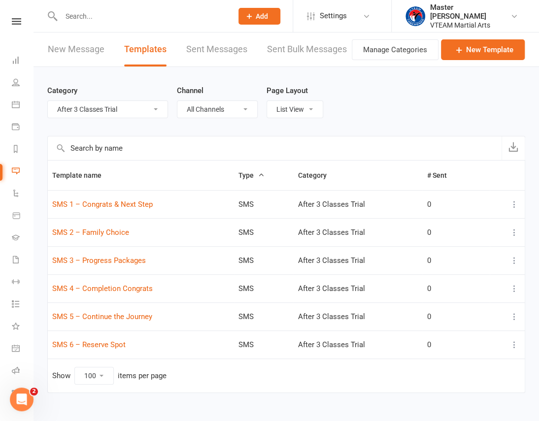
click at [512, 345] on icon at bounding box center [514, 345] width 10 height 10
click at [475, 402] on link "Duplicate" at bounding box center [465, 403] width 98 height 20
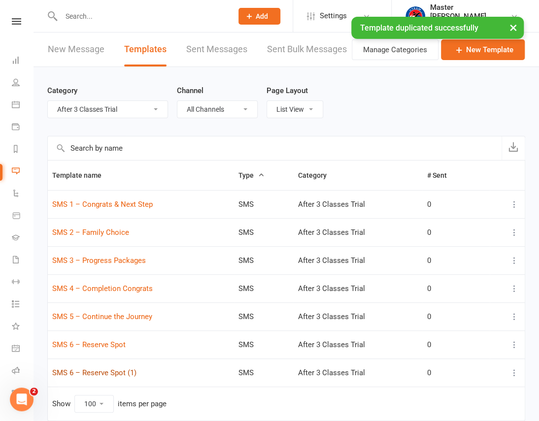
click at [127, 370] on link "SMS 6 – Reserve Spot (1)" at bounding box center [94, 373] width 84 height 9
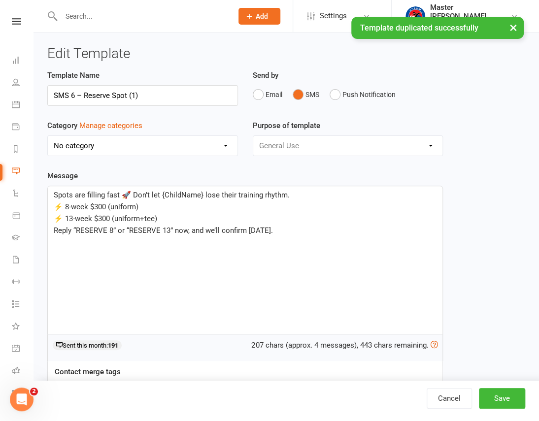
select select "20117"
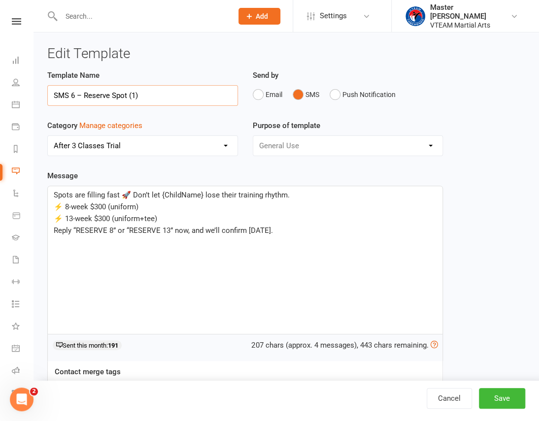
drag, startPoint x: 151, startPoint y: 98, endPoint x: 7, endPoint y: 99, distance: 143.9
click at [7, 99] on ui-view "Prospect Member Non-attending contact Class / event Appointment Grading event T…" at bounding box center [269, 255] width 539 height 506
paste input "7 – Final Call"
type input "SMS 7 – Final Call"
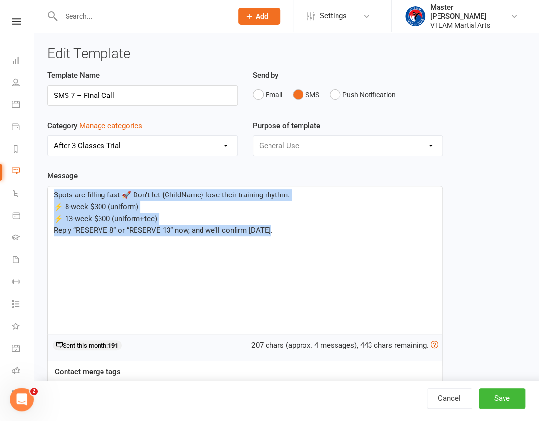
drag, startPoint x: 275, startPoint y: 235, endPoint x: 25, endPoint y: 180, distance: 256.8
click at [25, 180] on ui-view "Prospect Member Non-attending contact Class / event Appointment Grading event T…" at bounding box center [269, 255] width 539 height 506
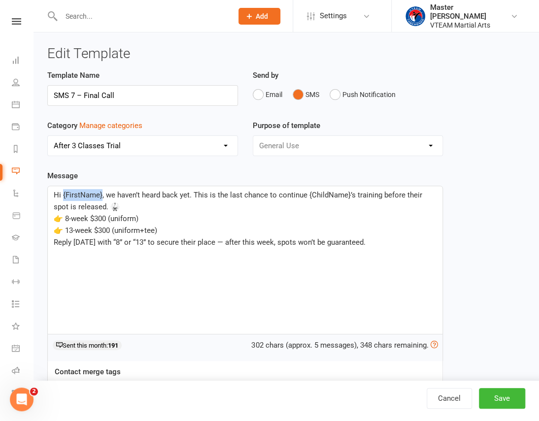
drag, startPoint x: 101, startPoint y: 192, endPoint x: 62, endPoint y: 195, distance: 39.5
click at [62, 195] on span "Hi {FirstName}, we haven’t heard back yet. This is the last chance to continue …" at bounding box center [239, 201] width 370 height 21
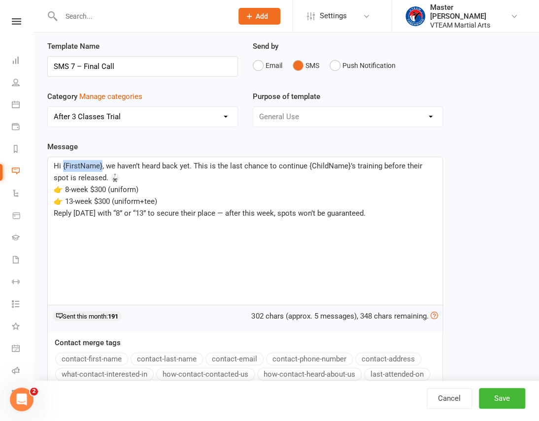
scroll to position [44, 0]
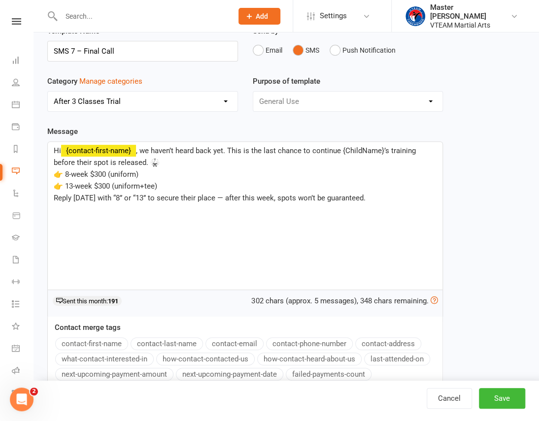
click at [79, 345] on button "contact-first-name" at bounding box center [91, 343] width 73 height 13
click at [499, 393] on button "Save" at bounding box center [502, 398] width 46 height 21
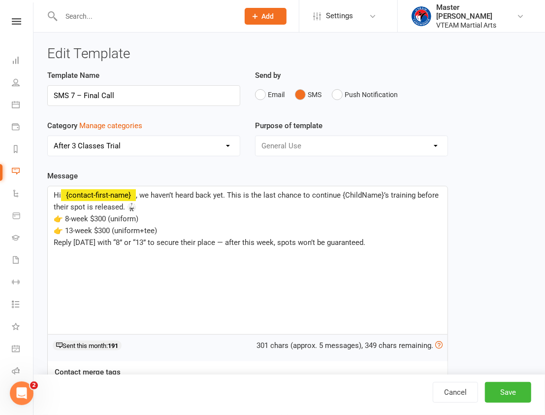
select select "100"
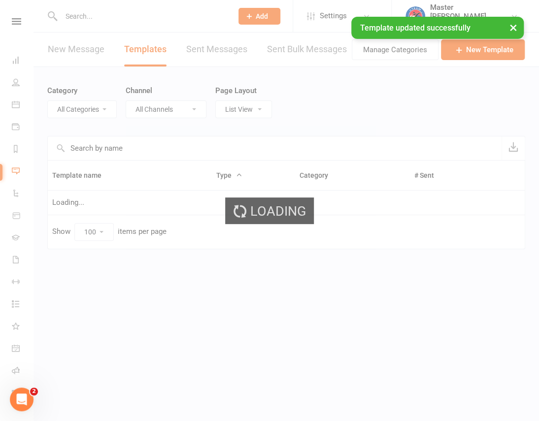
select select "20117"
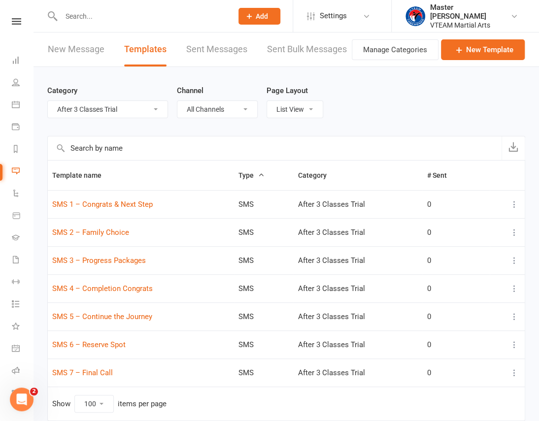
click at [13, 24] on icon at bounding box center [16, 21] width 9 height 6
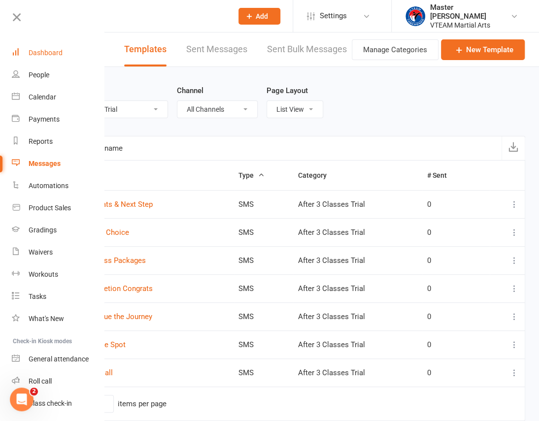
click at [31, 49] on div "Dashboard" at bounding box center [46, 53] width 34 height 8
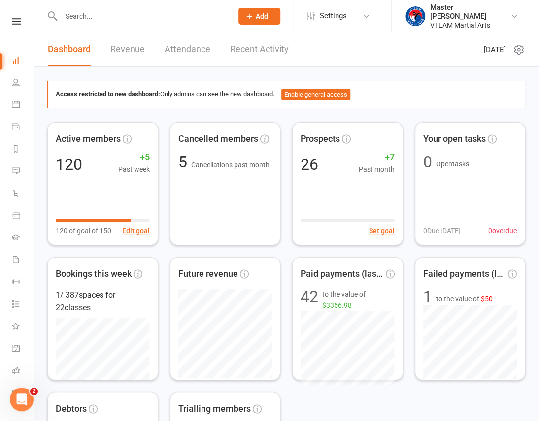
click at [244, 46] on link "Recent Activity" at bounding box center [259, 50] width 59 height 34
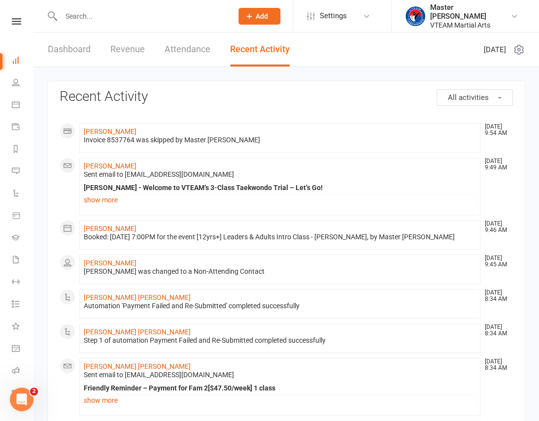
click at [152, 19] on input "text" at bounding box center [142, 16] width 168 height 14
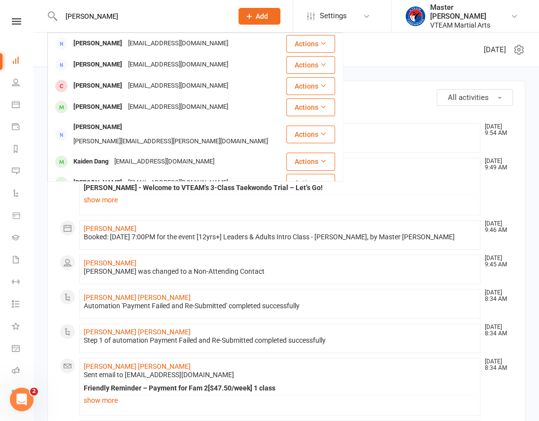
type input "daniel"
